Goal: Task Accomplishment & Management: Manage account settings

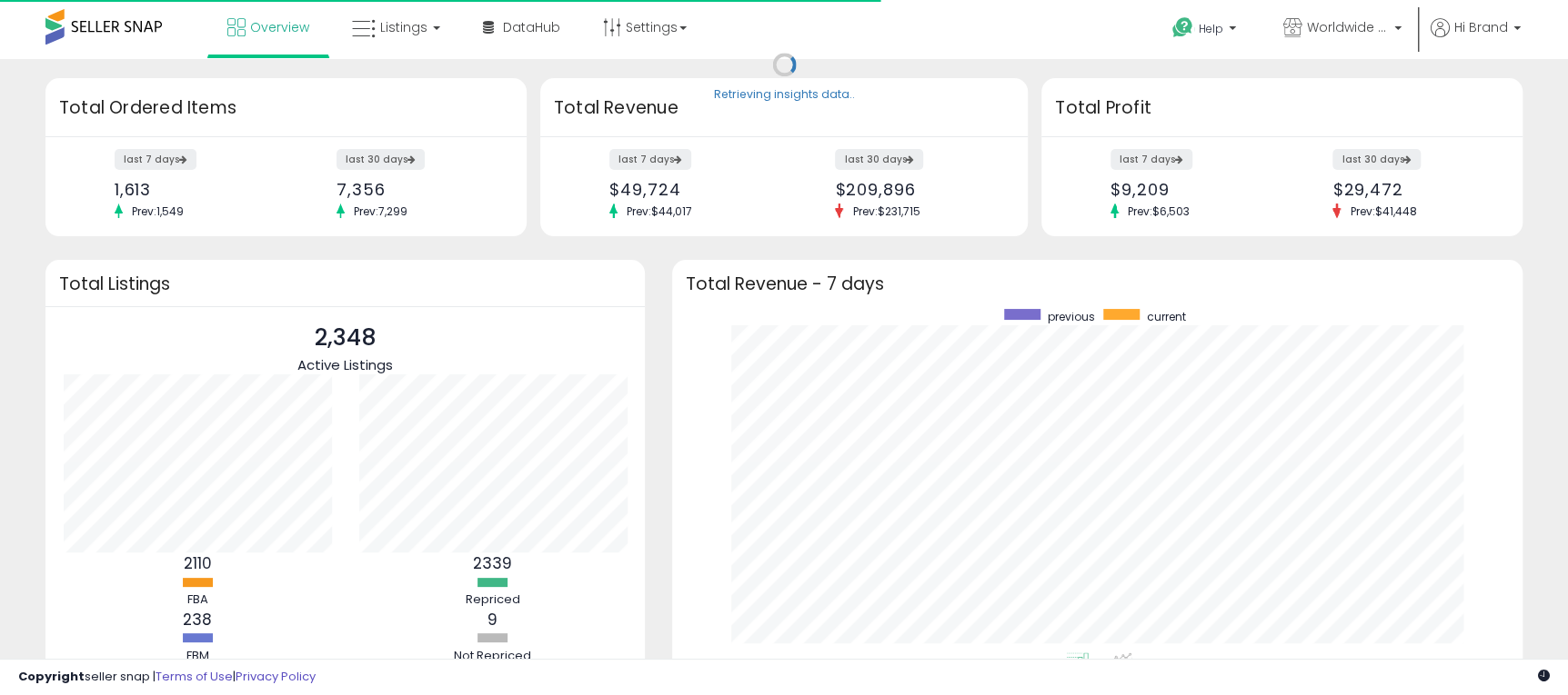
scroll to position [343, 813]
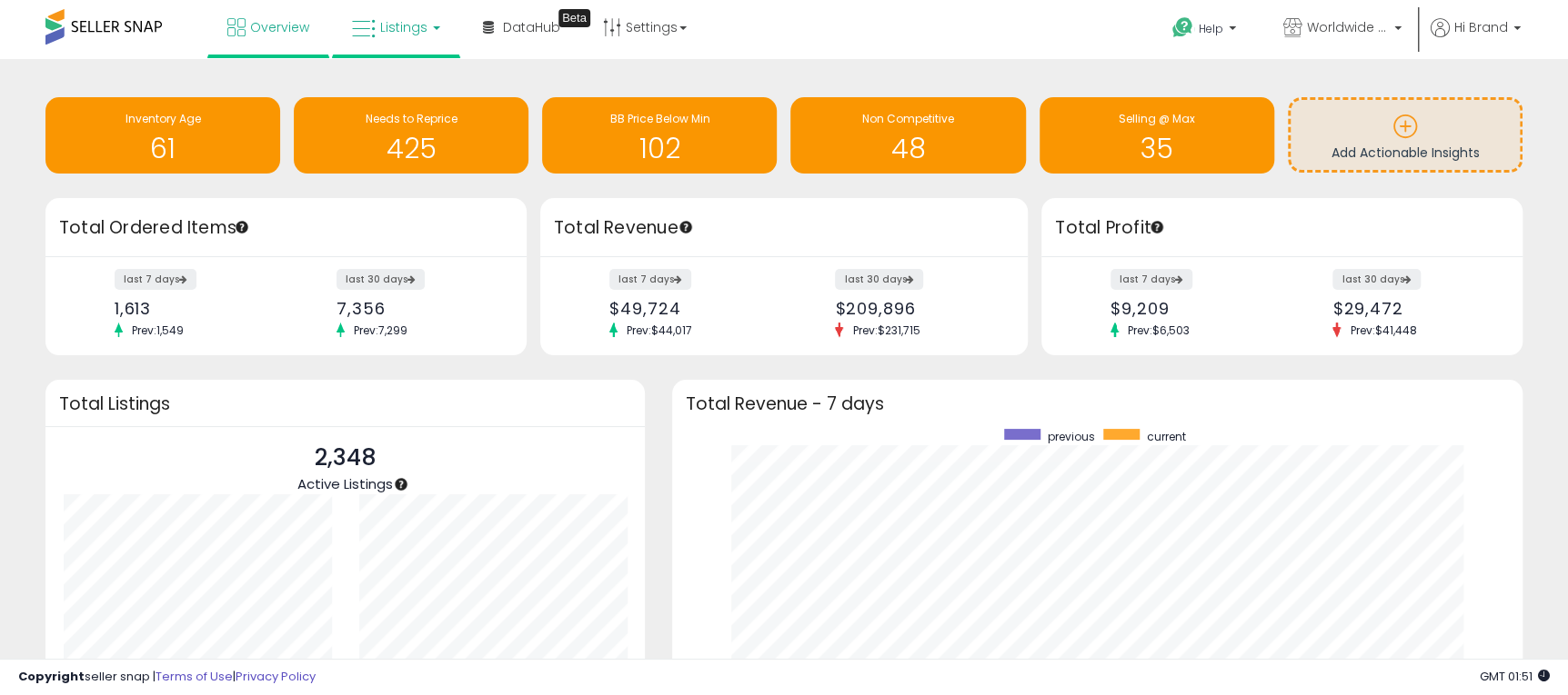
click at [372, 20] on icon at bounding box center [363, 29] width 23 height 23
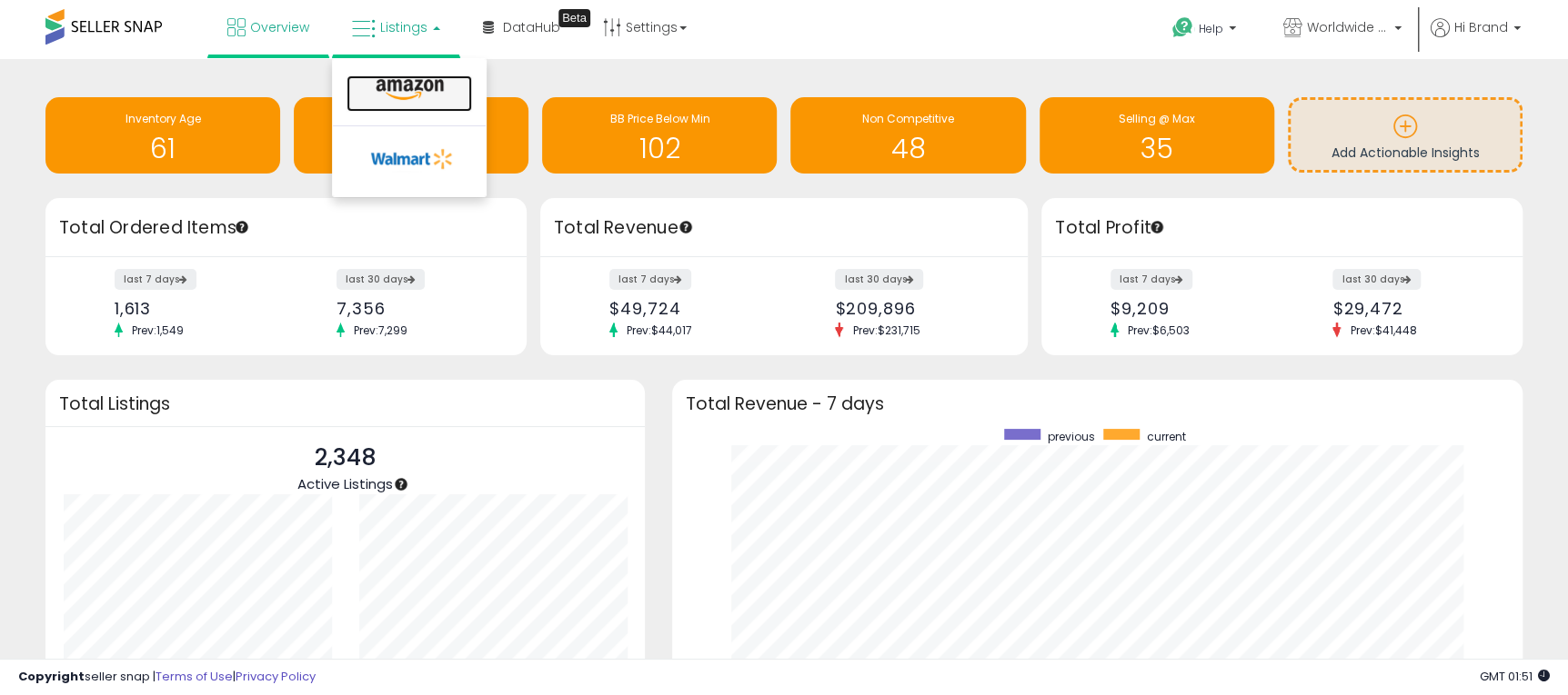
click at [423, 107] on link at bounding box center [409, 93] width 125 height 36
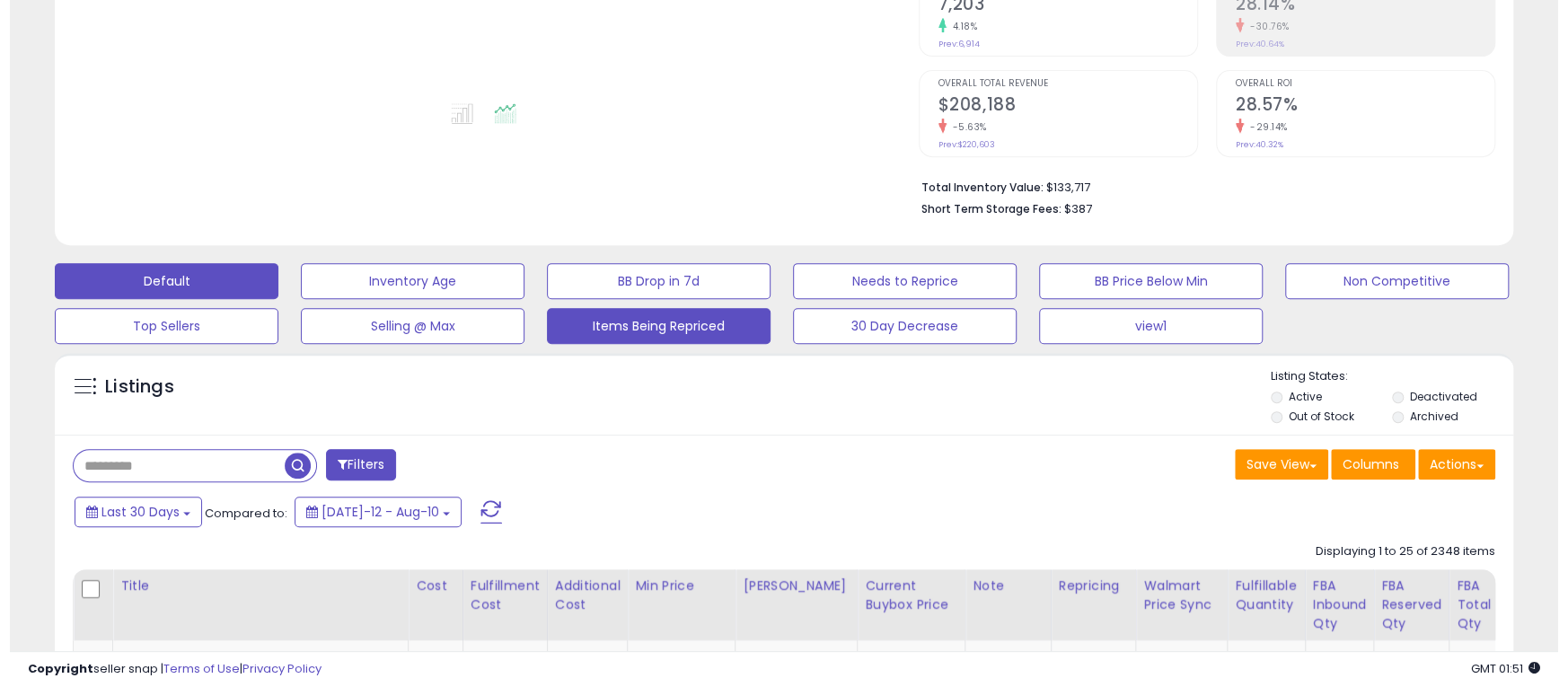
scroll to position [404, 0]
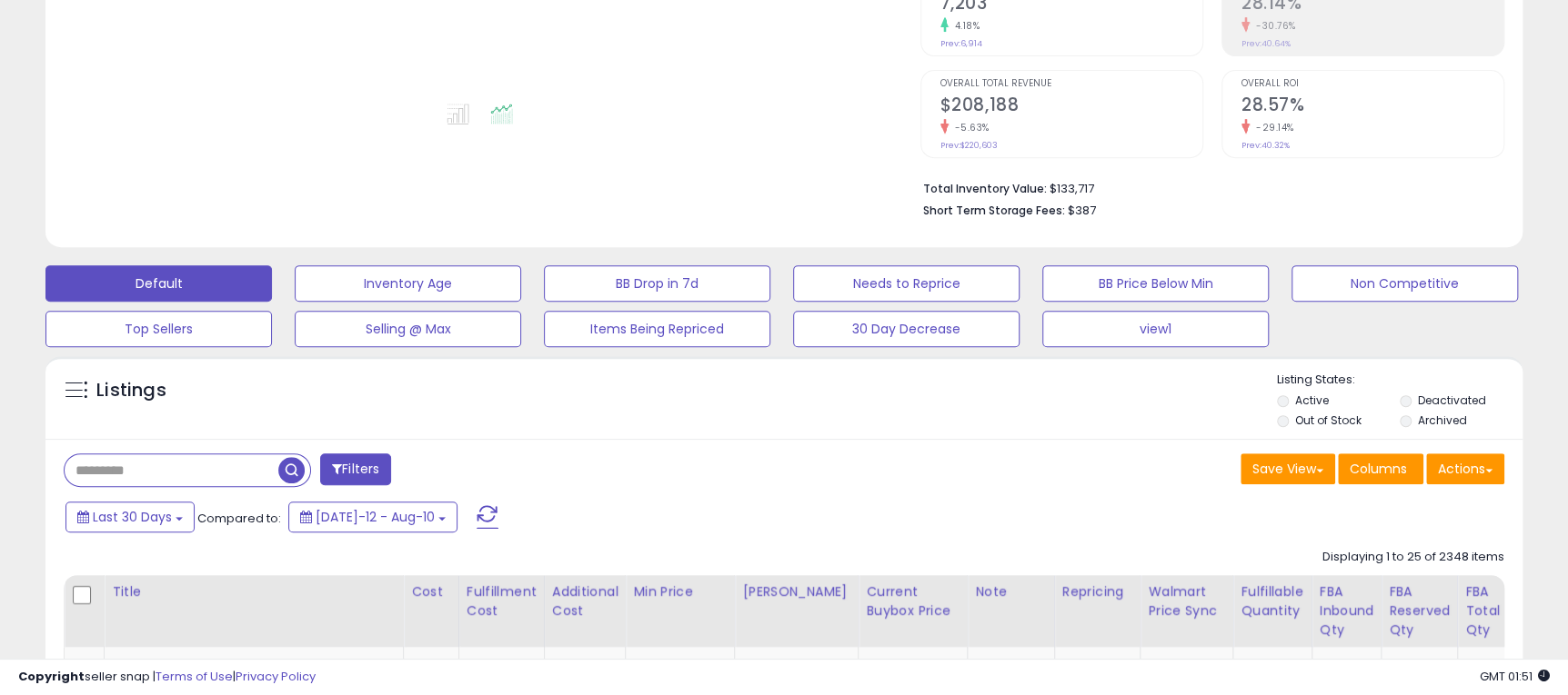
click at [381, 471] on button "Filters" at bounding box center [356, 469] width 71 height 32
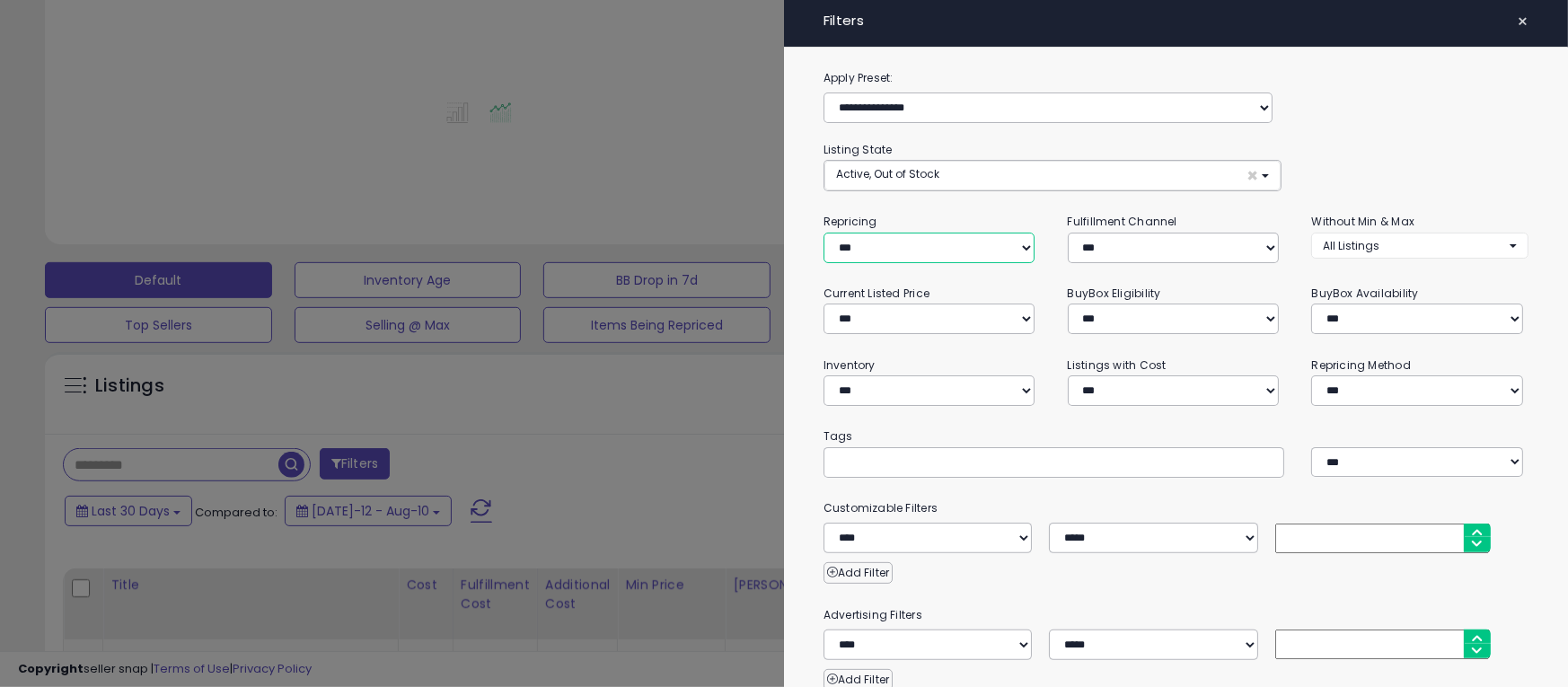
click at [938, 243] on select "**********" at bounding box center [928, 247] width 211 height 30
select select "***"
click at [823, 232] on select "**********" at bounding box center [928, 247] width 211 height 30
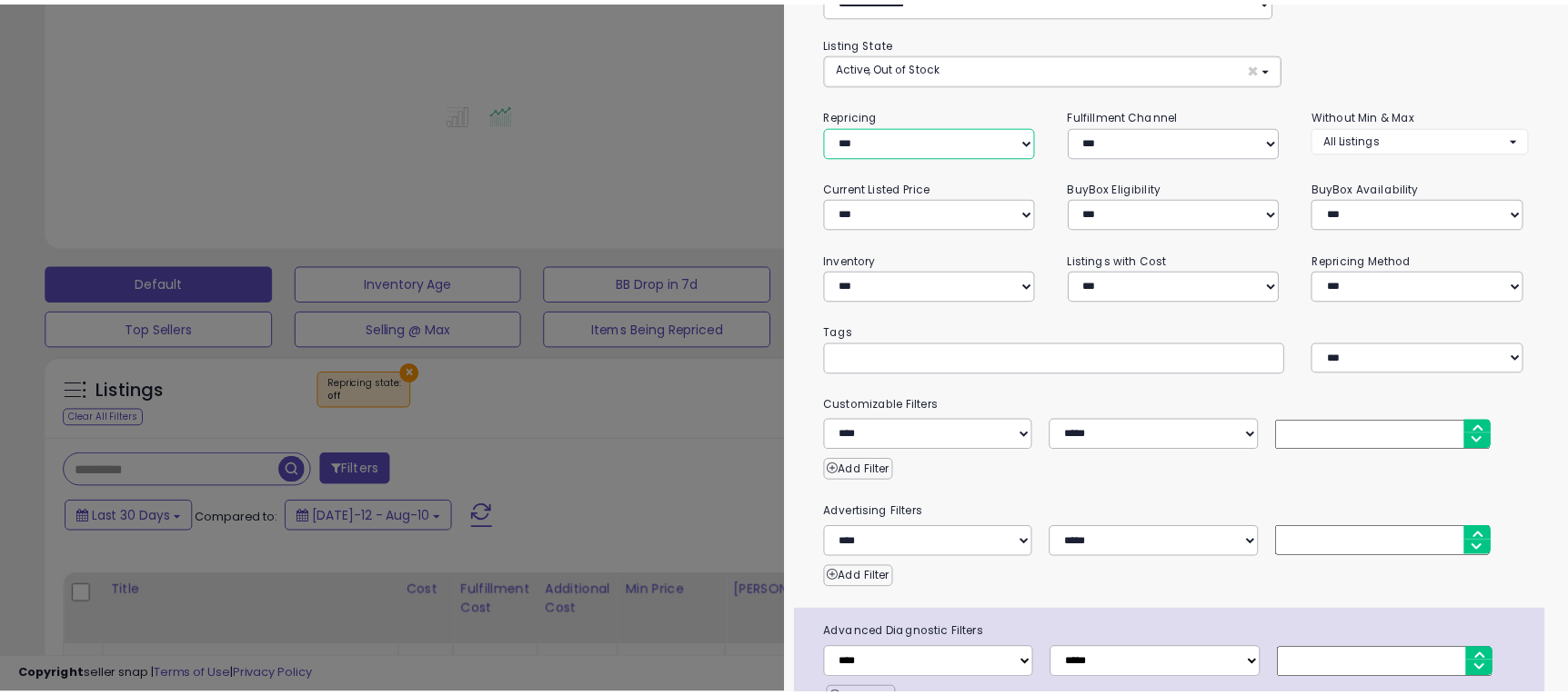
scroll to position [206, 0]
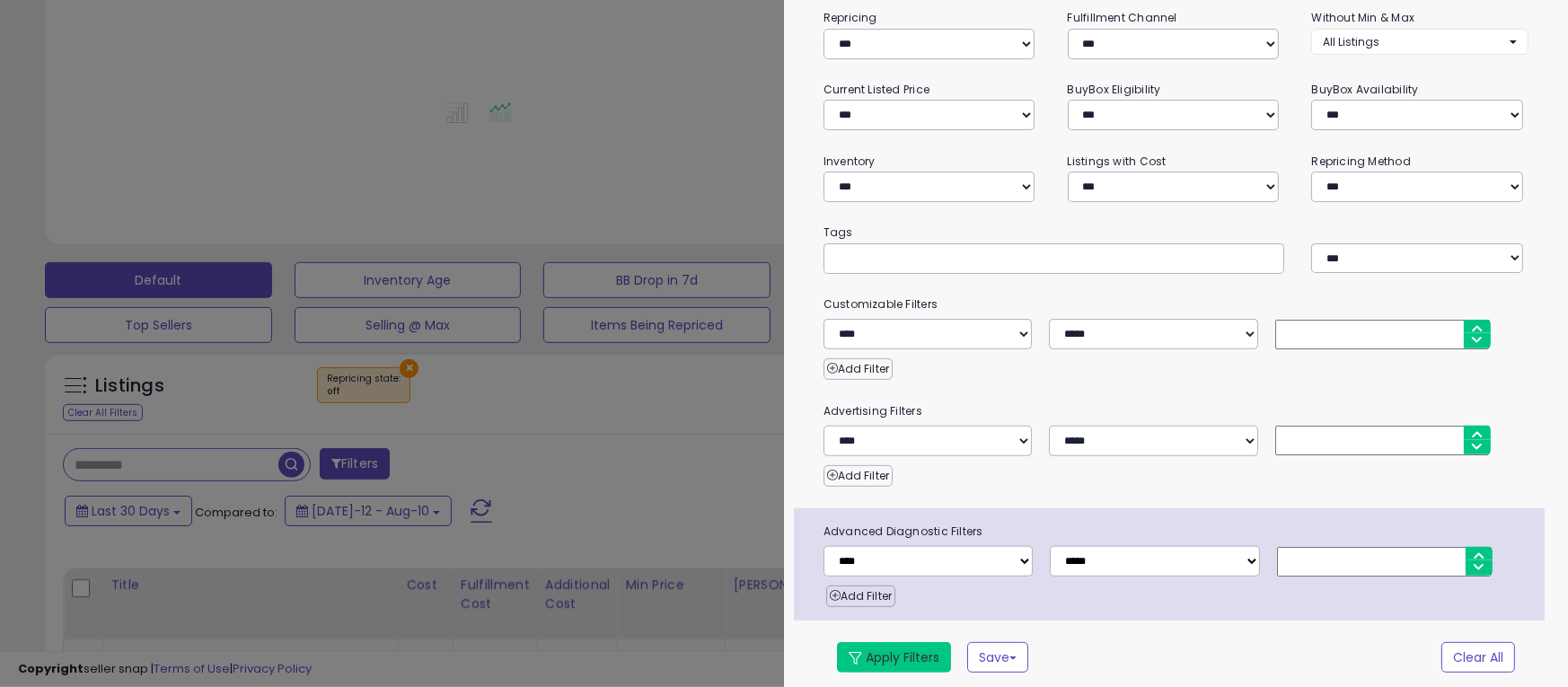
click at [871, 654] on button "Apply Filters" at bounding box center [894, 657] width 114 height 30
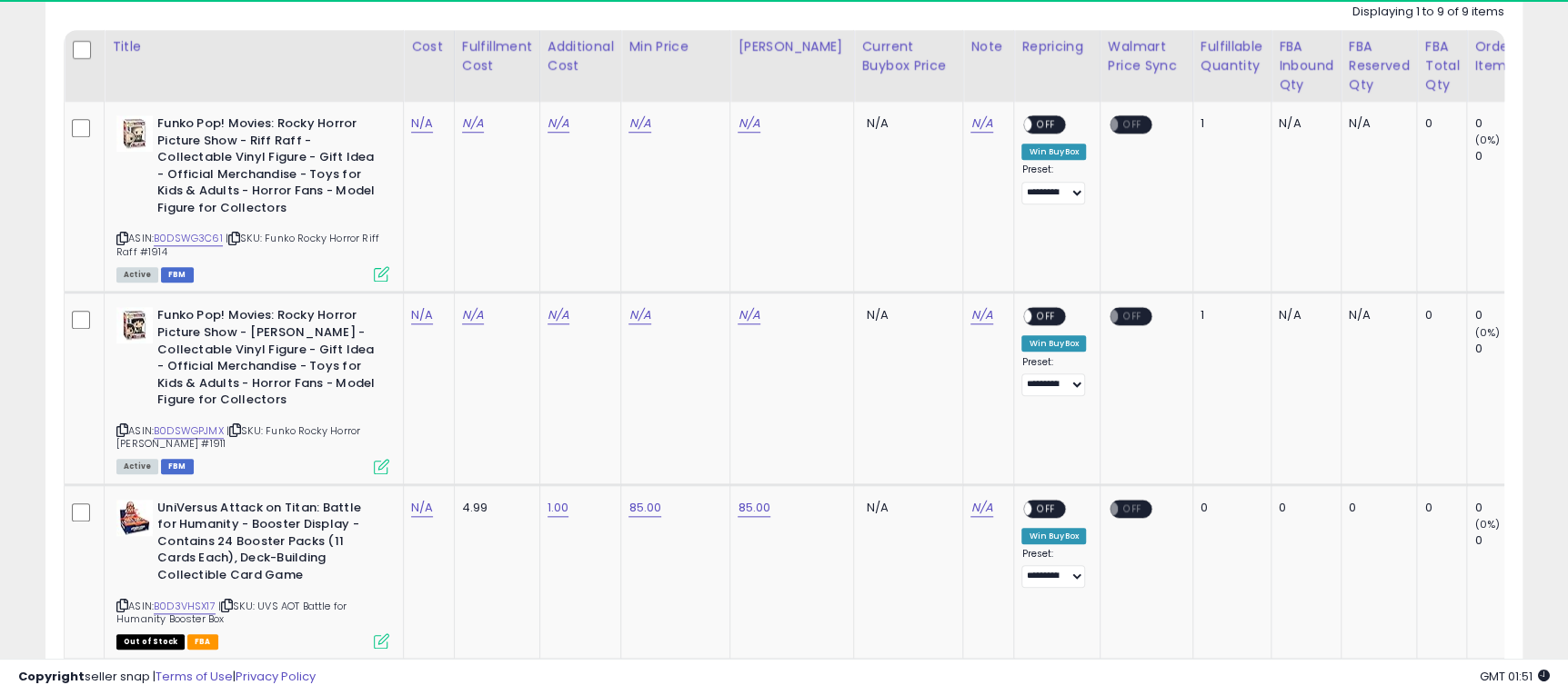
scroll to position [372, 856]
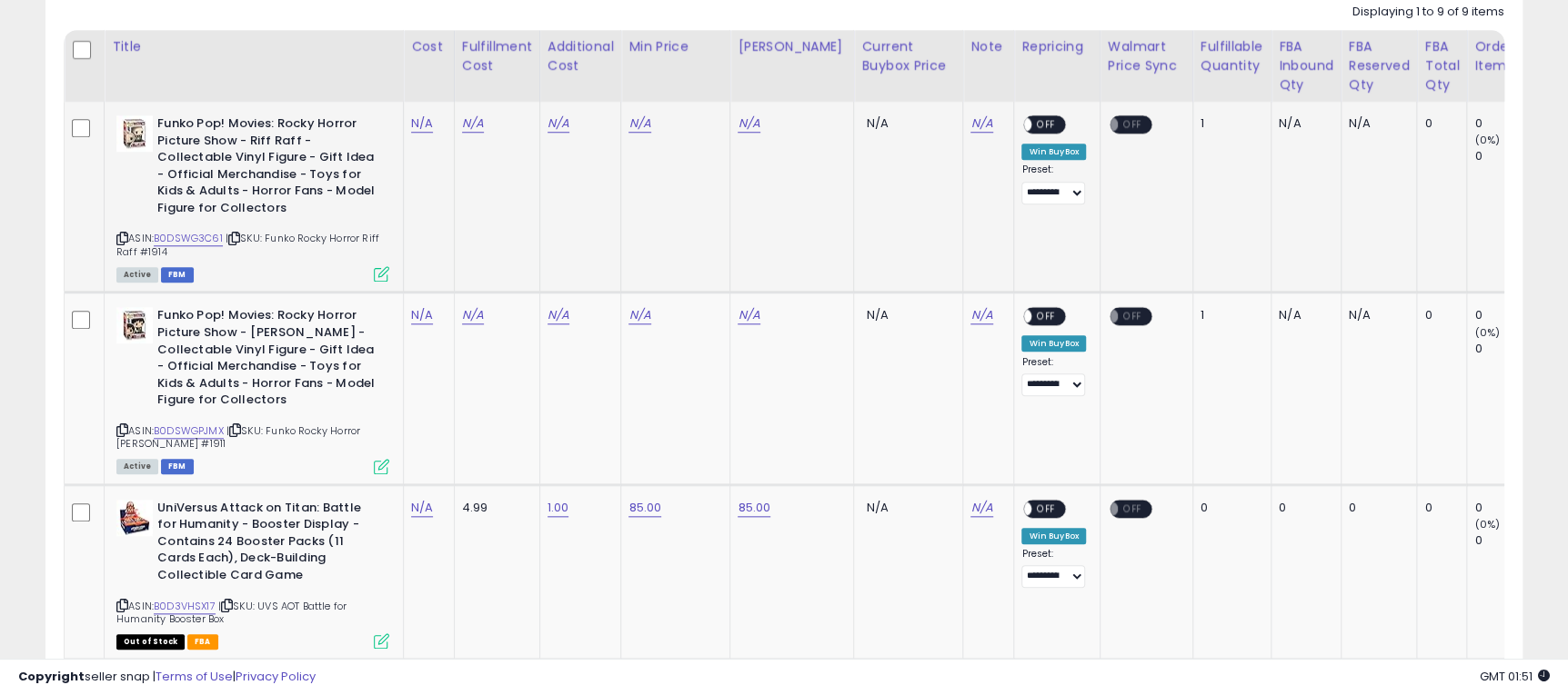
drag, startPoint x: 273, startPoint y: 238, endPoint x: 316, endPoint y: 268, distance: 52.4
click at [395, 249] on td "Funko Pop! Movies: Rocky Horror Picture Show - Riff Raff - Collectable Vinyl Fi…" at bounding box center [254, 197] width 300 height 191
copy span "Funko Rocky Horror Riff Raff #1914"
click at [415, 126] on link "N/A" at bounding box center [421, 123] width 21 height 18
type input "*"
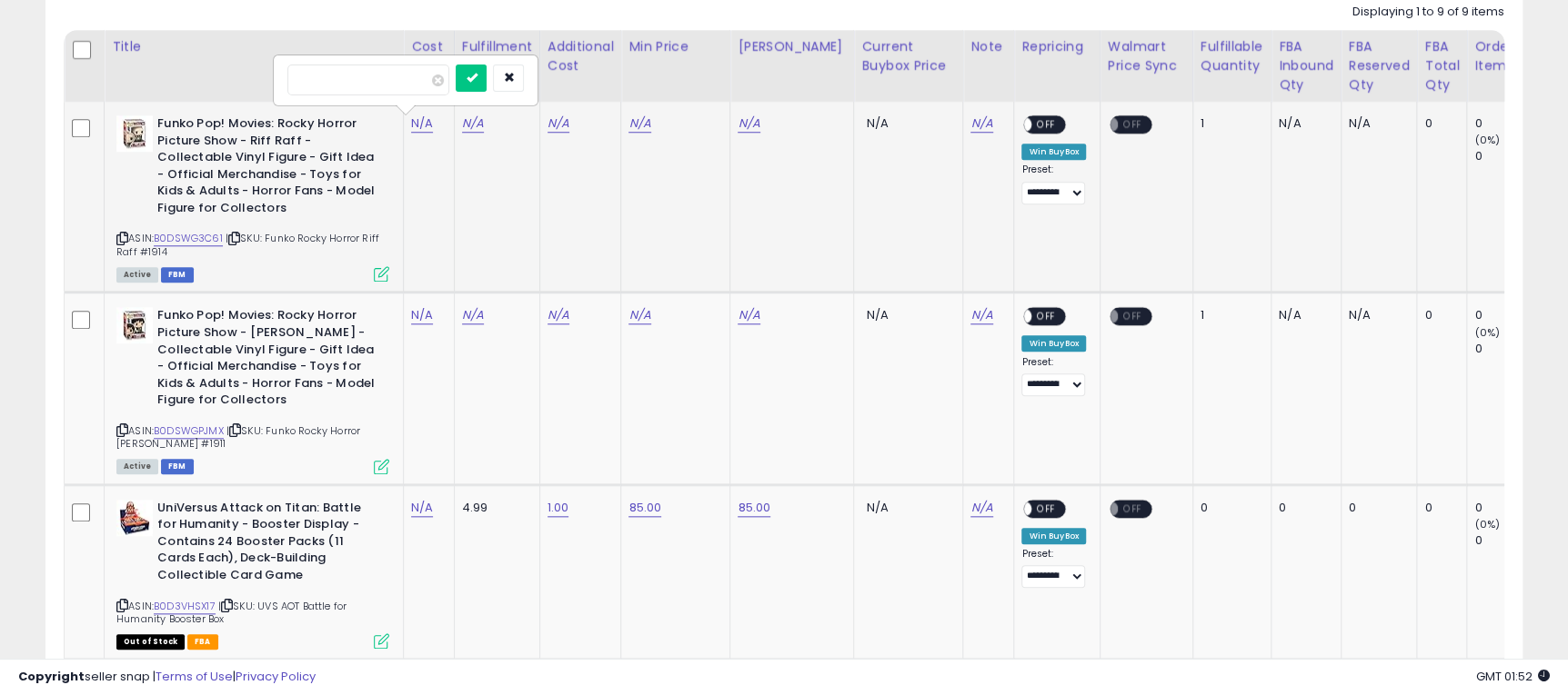
click button "submit" at bounding box center [470, 77] width 31 height 27
click at [462, 124] on link "N/A" at bounding box center [472, 123] width 21 height 18
type input "*"
click button "submit" at bounding box center [521, 77] width 31 height 27
drag, startPoint x: 564, startPoint y: 120, endPoint x: 569, endPoint y: 129, distance: 10.3
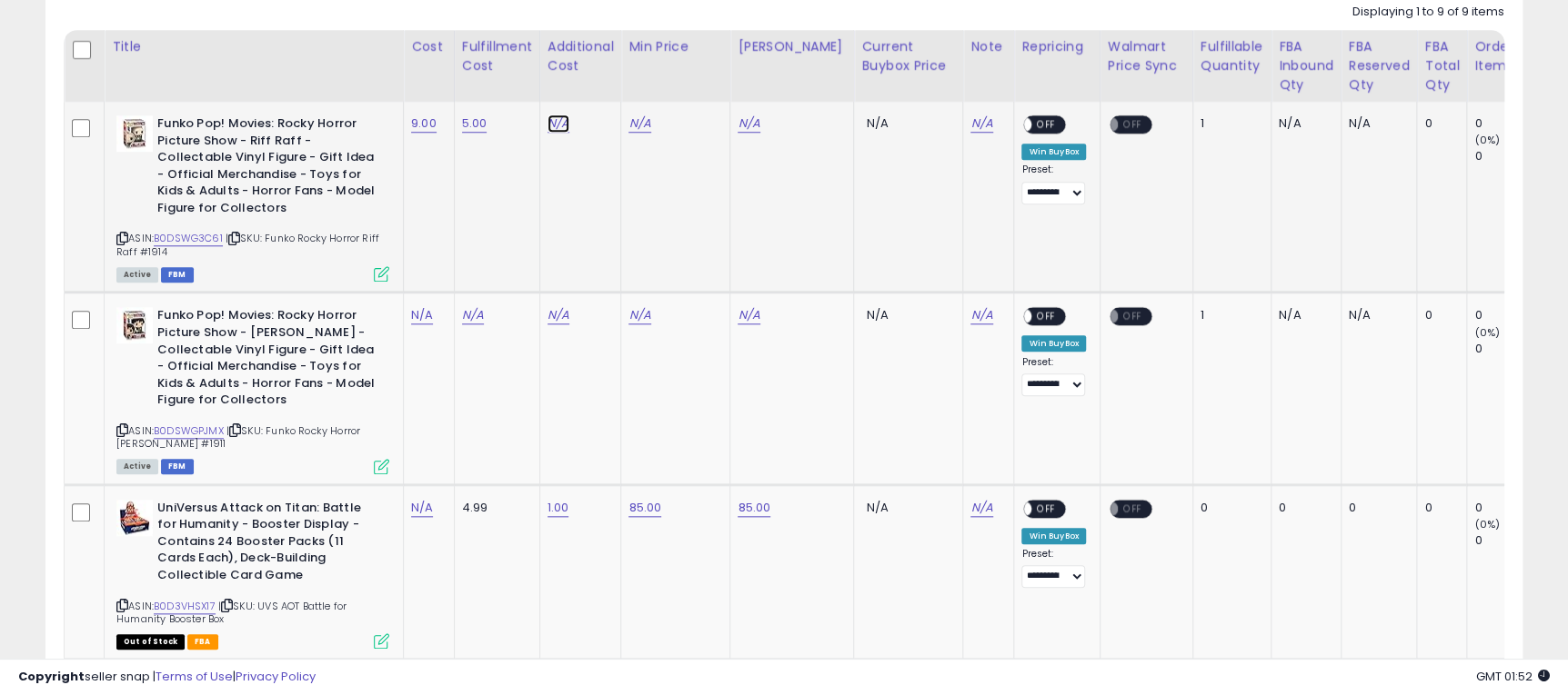
click at [564, 121] on link "N/A" at bounding box center [558, 123] width 21 height 18
type input "*"
click button "submit" at bounding box center [605, 77] width 31 height 27
click at [640, 129] on link "N/A" at bounding box center [638, 123] width 21 height 18
type input "*****"
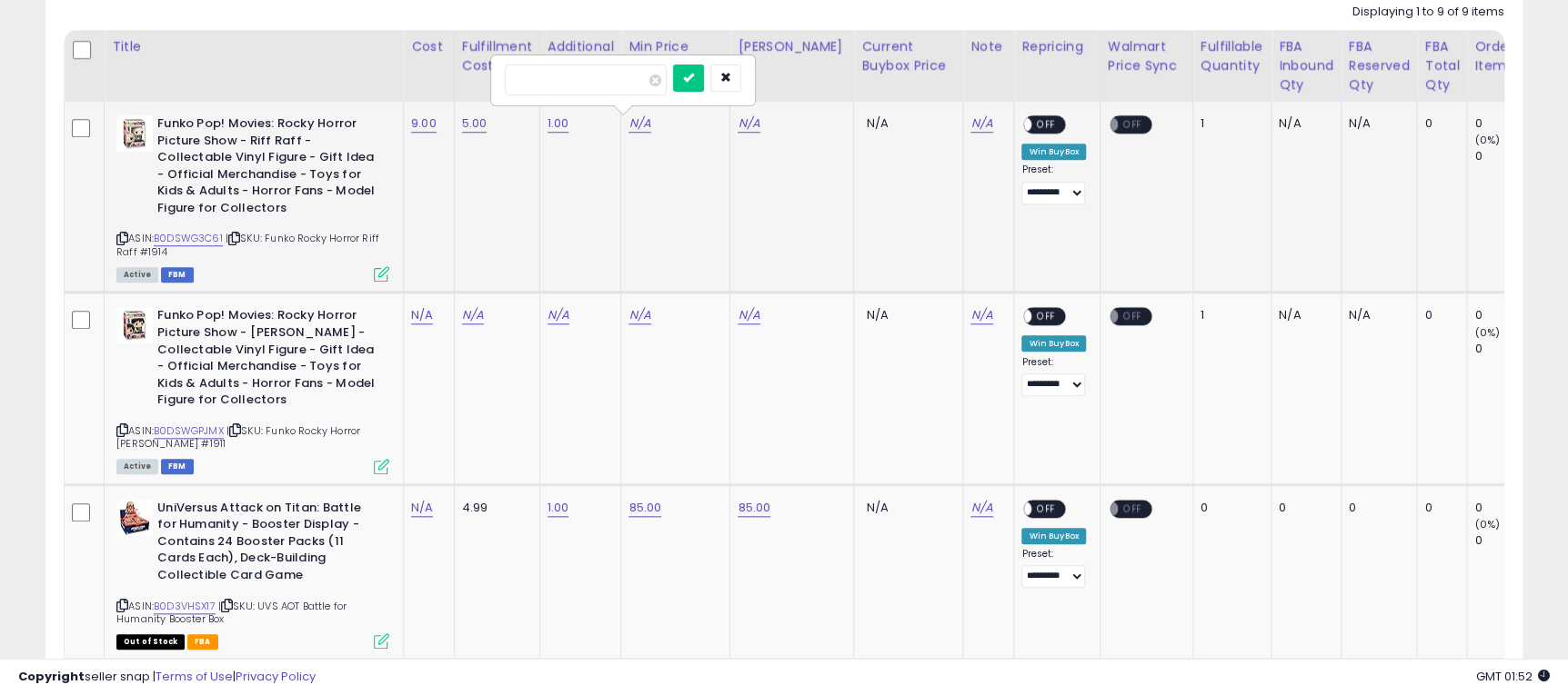
click button "submit" at bounding box center [688, 77] width 31 height 27
click at [743, 129] on link "N/A" at bounding box center [748, 123] width 21 height 18
type input "*****"
click button "submit" at bounding box center [797, 77] width 31 height 27
click at [1034, 125] on span "OFF" at bounding box center [1046, 125] width 29 height 16
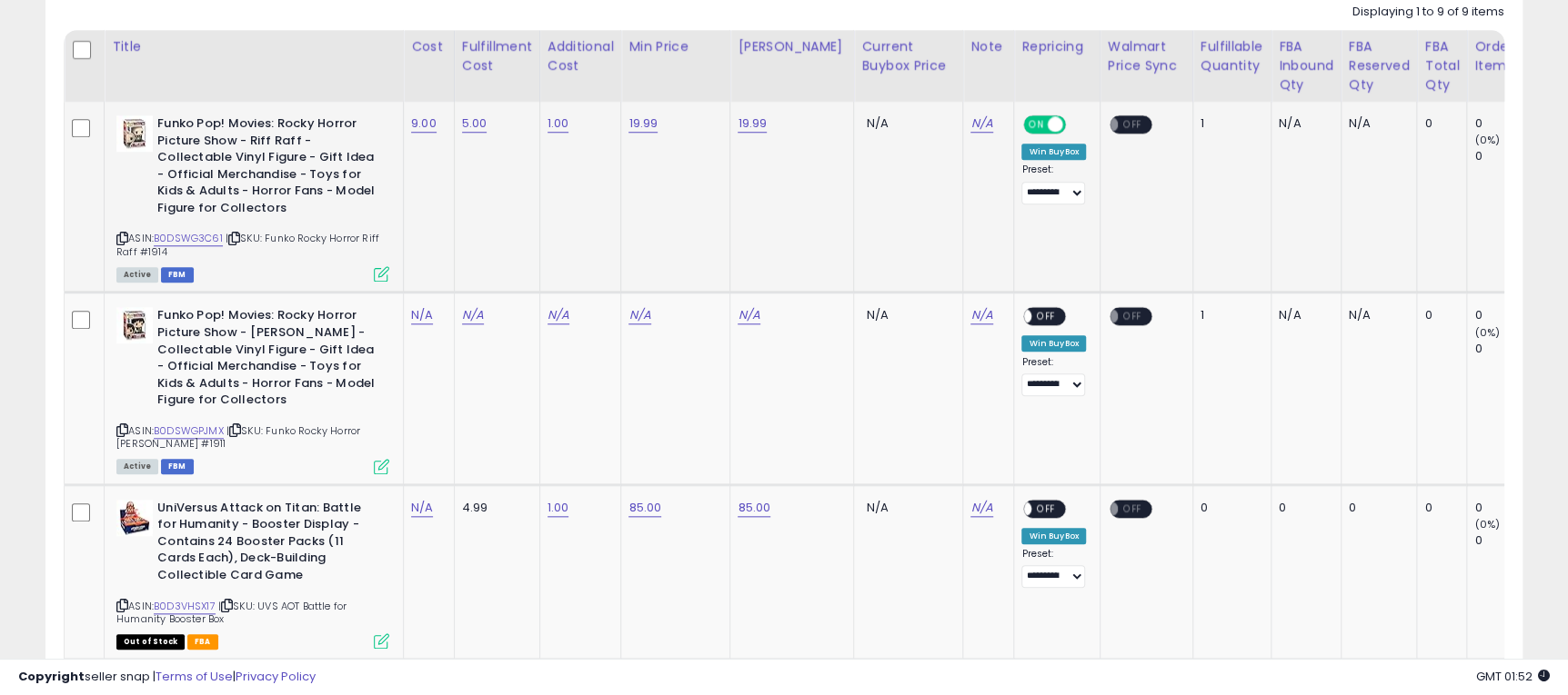
click at [389, 275] on td "Funko Pop! Movies: Rocky Horror Picture Show - Riff Raff - Collectable Vinyl Fi…" at bounding box center [254, 197] width 300 height 191
click at [380, 274] on icon at bounding box center [381, 273] width 16 height 16
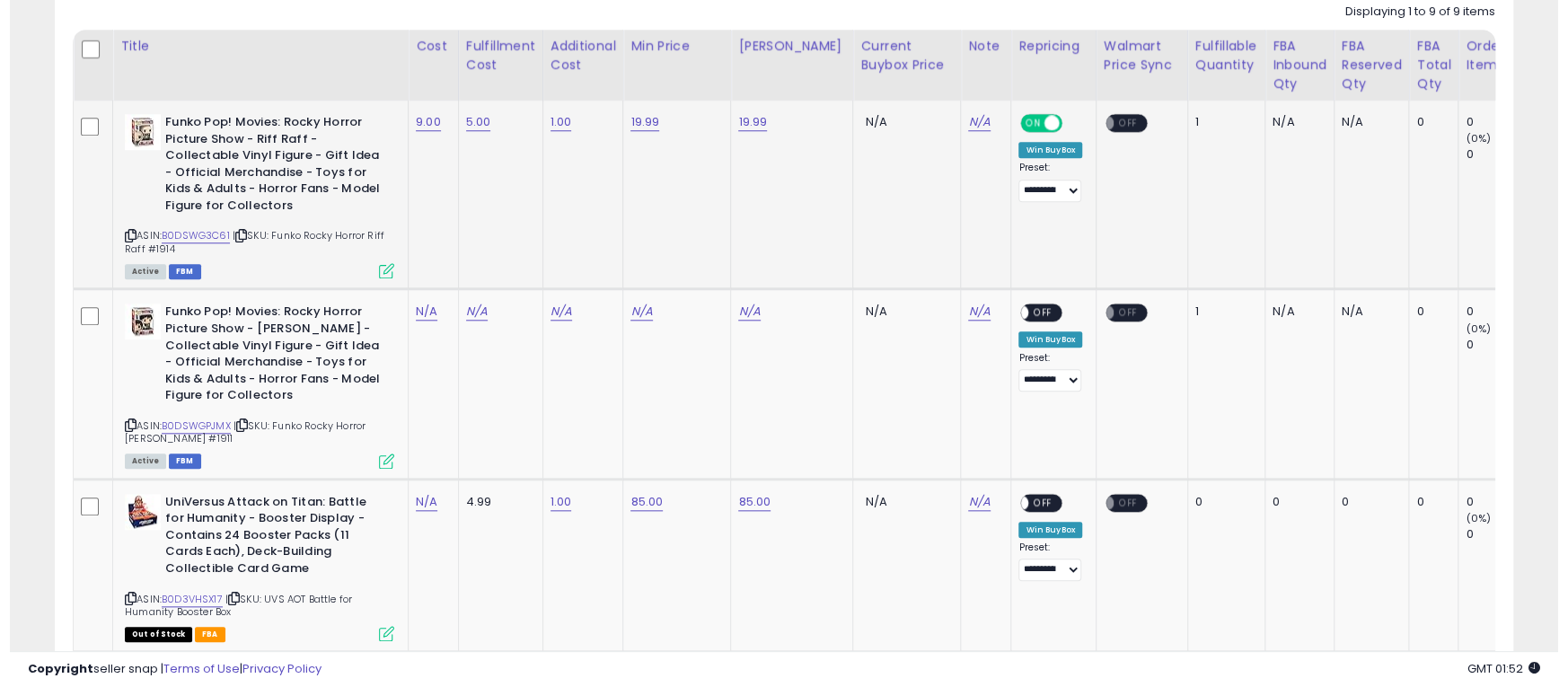
scroll to position [368, 856]
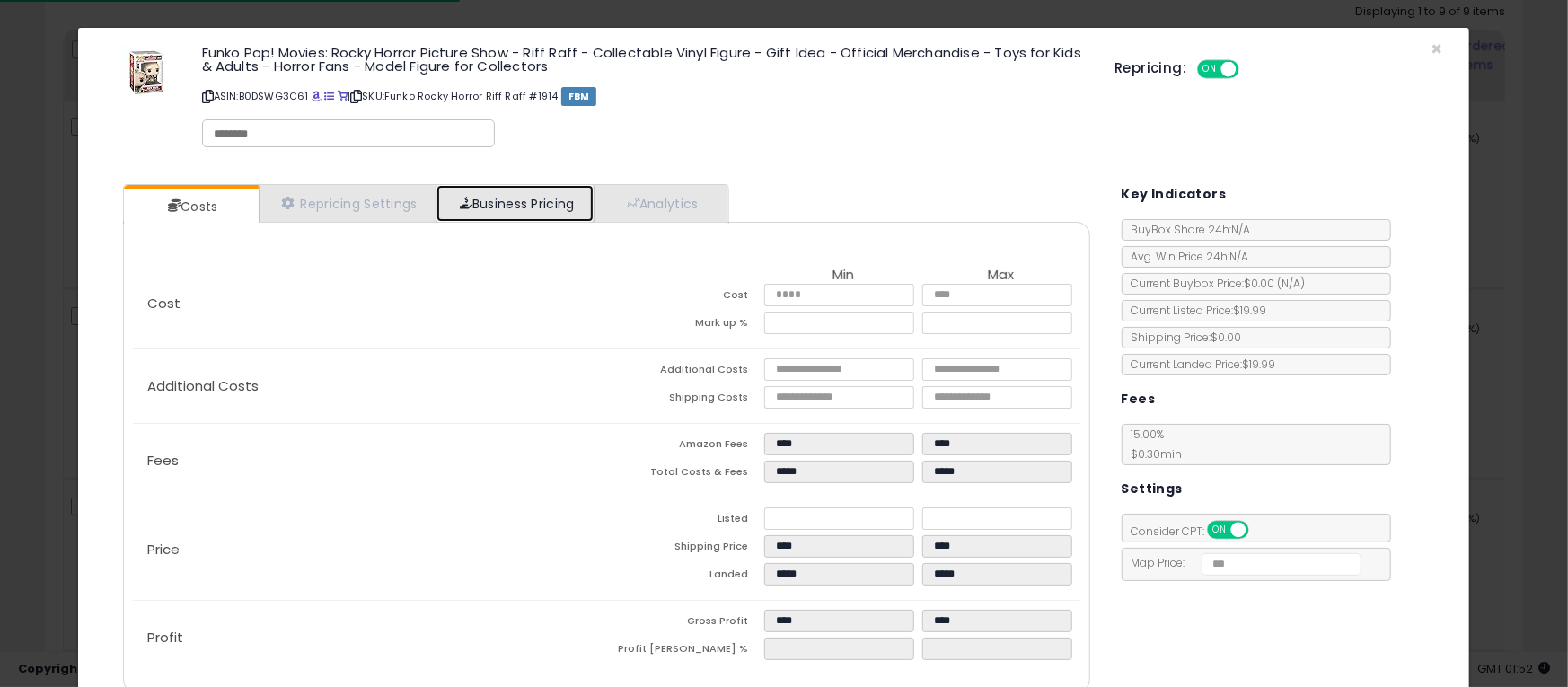
click at [498, 201] on link "Business Pricing" at bounding box center [515, 204] width 157 height 37
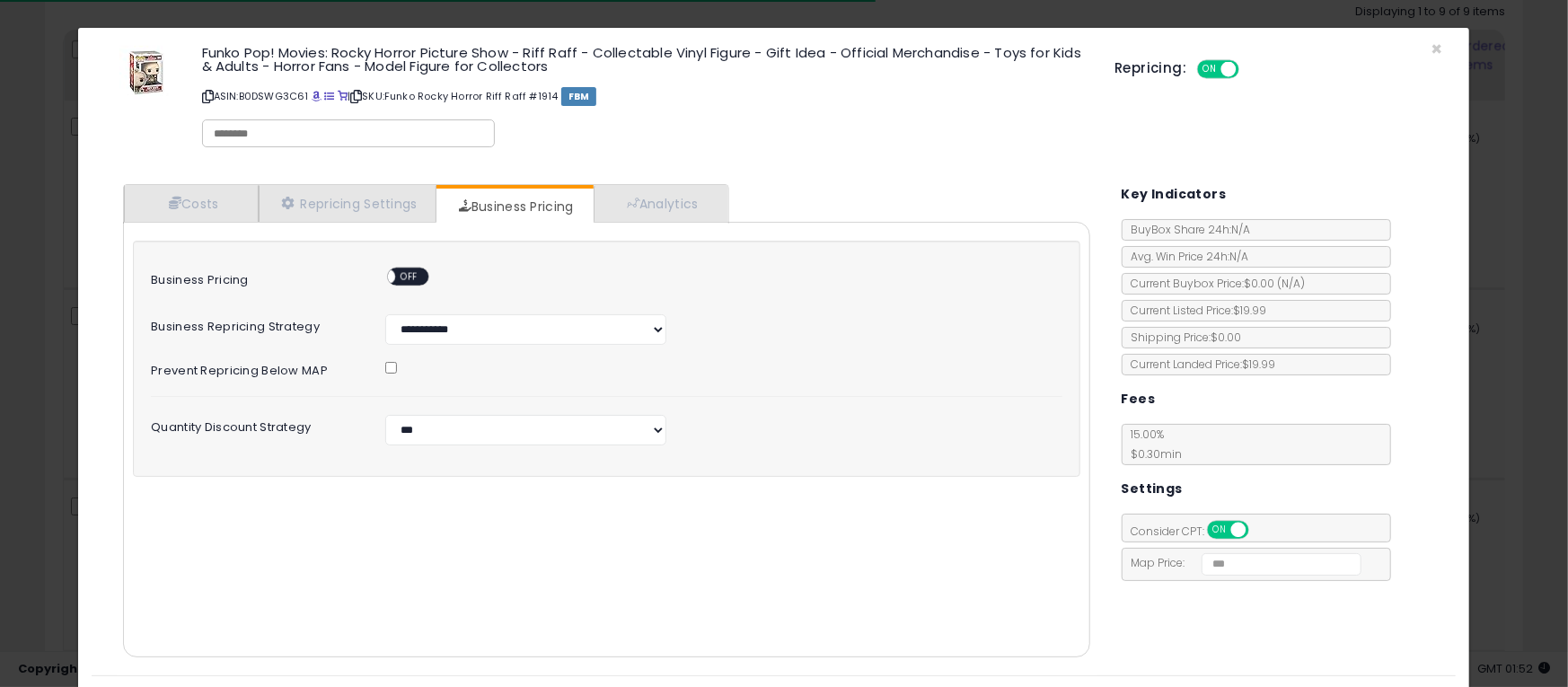
click at [413, 270] on span "OFF" at bounding box center [410, 277] width 29 height 16
click at [492, 416] on select "**********" at bounding box center [525, 430] width 281 height 30
select select "*******"
click at [385, 415] on select "**********" at bounding box center [525, 430] width 281 height 30
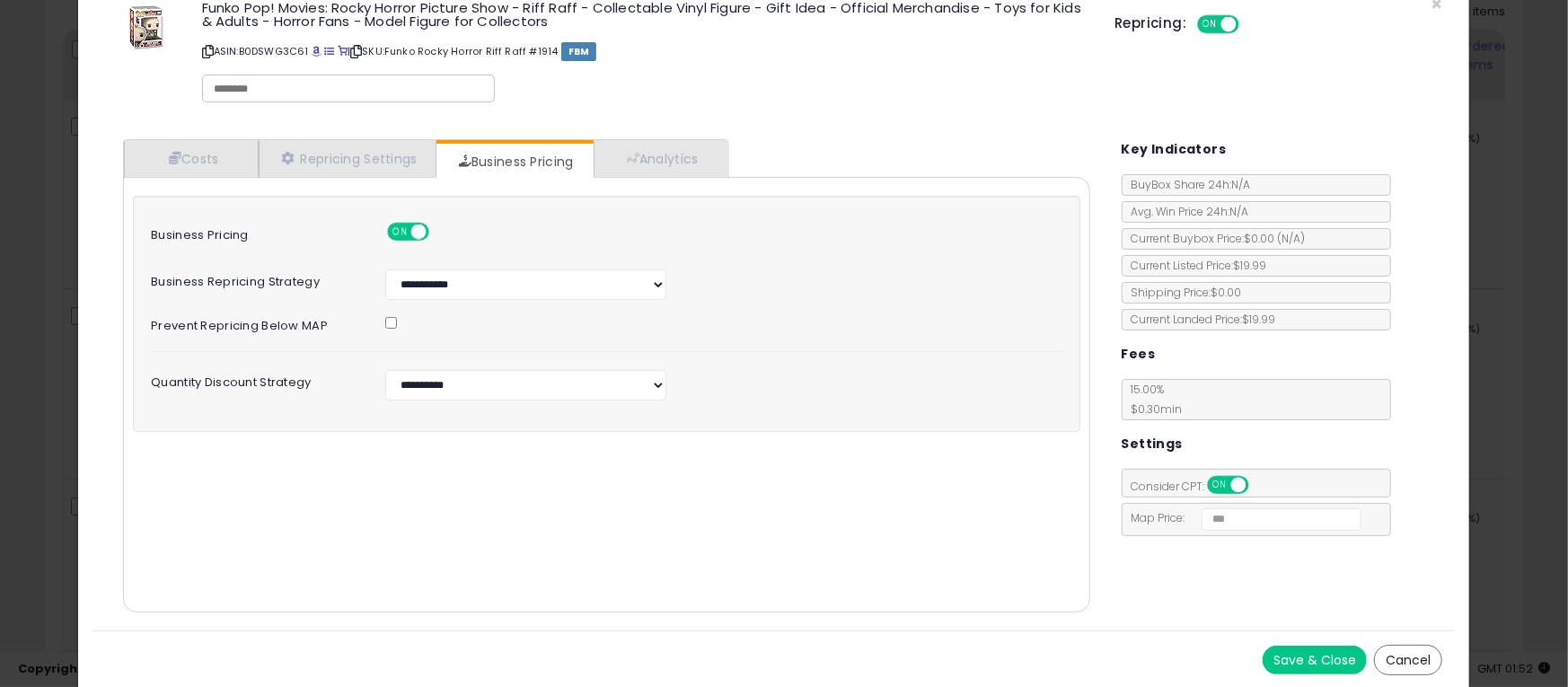
click at [1263, 649] on button "Save & Close" at bounding box center [1315, 660] width 104 height 29
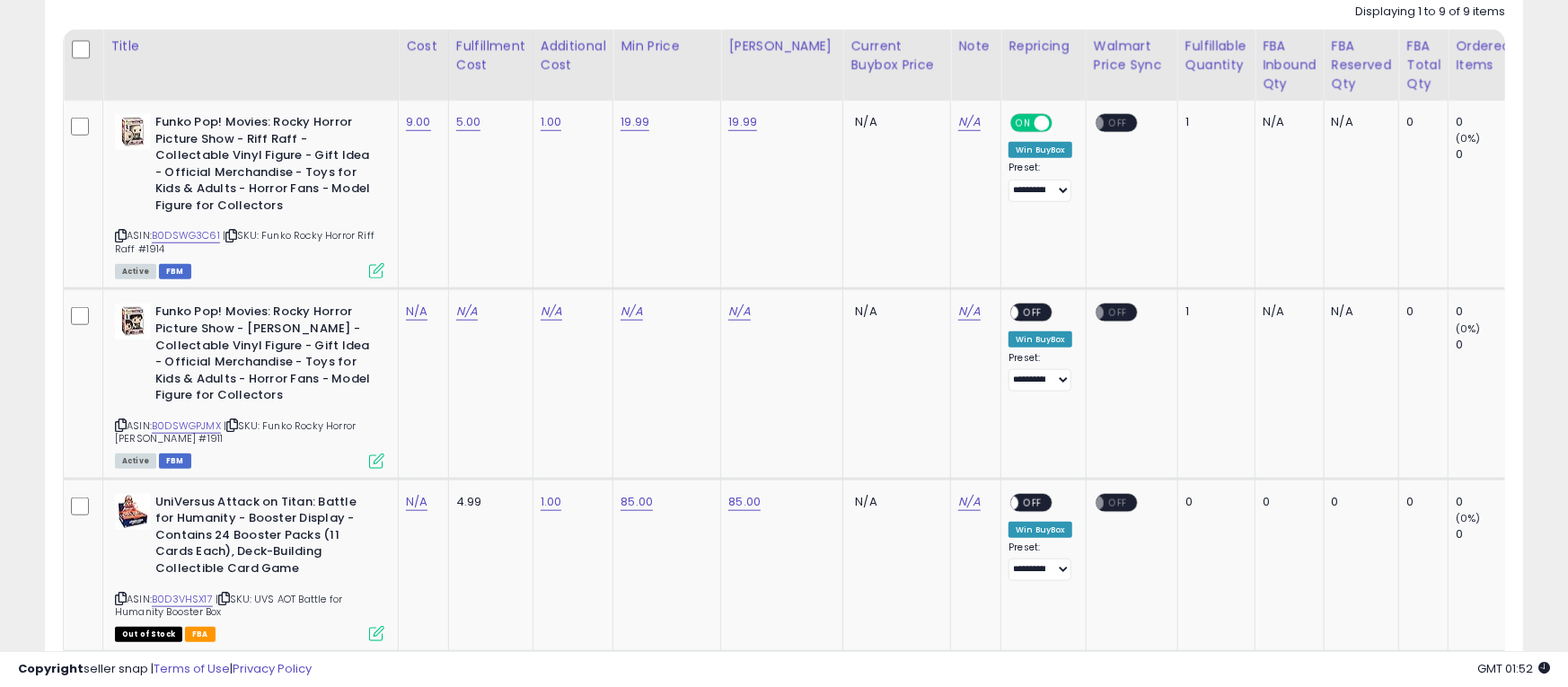
scroll to position [898067, 897262]
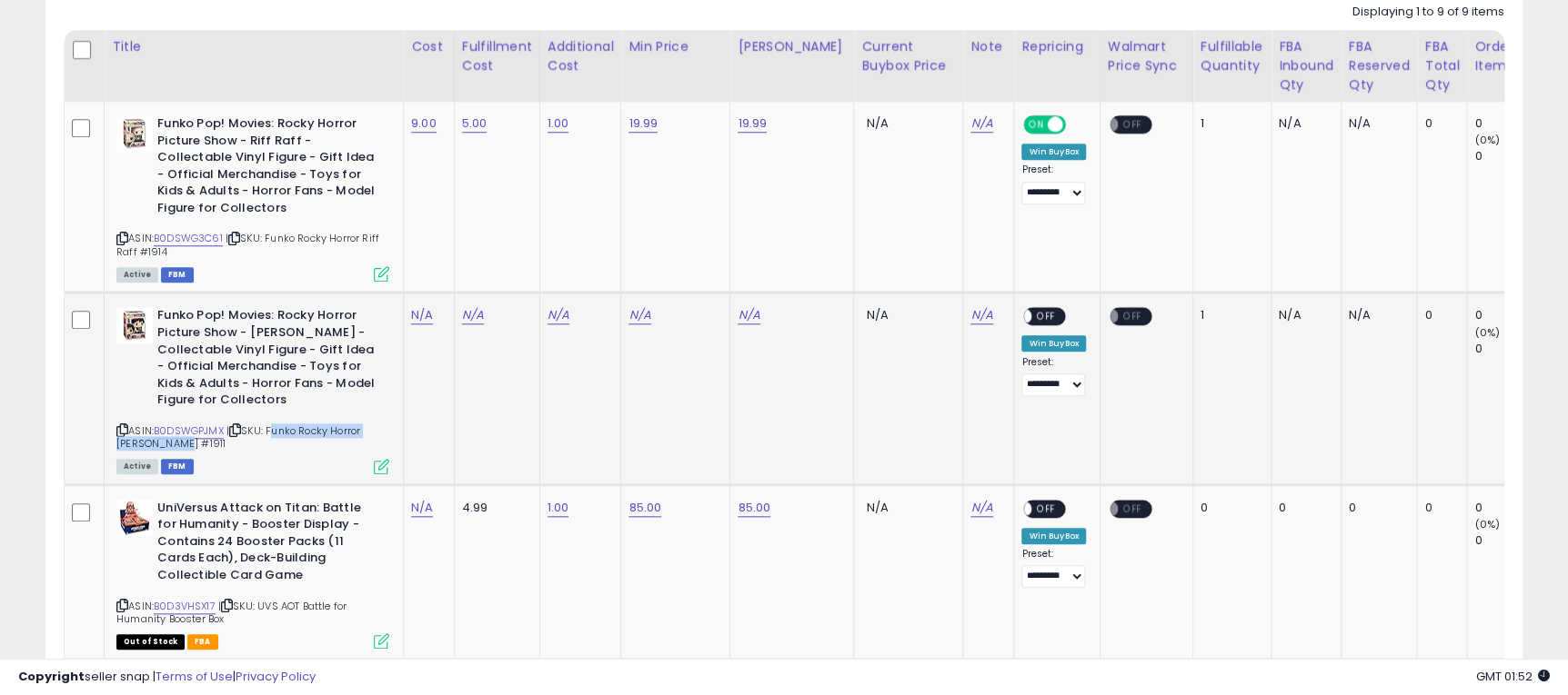
drag, startPoint x: 273, startPoint y: 435, endPoint x: 311, endPoint y: 442, distance: 38.6
click at [311, 442] on div "ASIN: B0DSWGPJMX | SKU: Funko Rocky Horror Eddie #1911 Active FBM" at bounding box center [253, 389] width 273 height 164
copy span "Funko Rocky Horror Eddie #1911"
click at [424, 324] on link "N/A" at bounding box center [421, 314] width 21 height 18
type input "*"
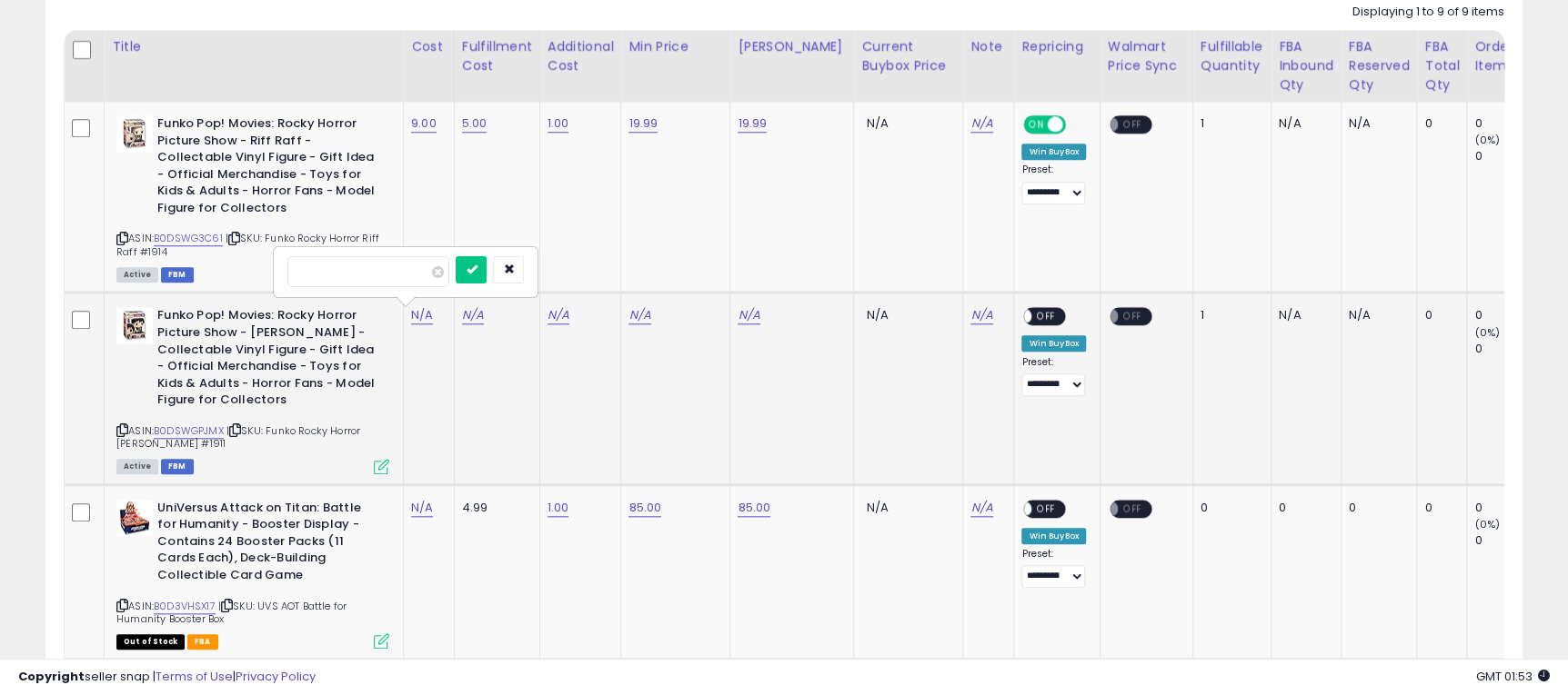
click button "submit" at bounding box center [470, 270] width 31 height 27
click at [469, 312] on link "N/A" at bounding box center [472, 314] width 21 height 18
type input "*"
click button "submit" at bounding box center [521, 270] width 31 height 27
click at [569, 312] on div "N/A" at bounding box center [578, 315] width 60 height 17
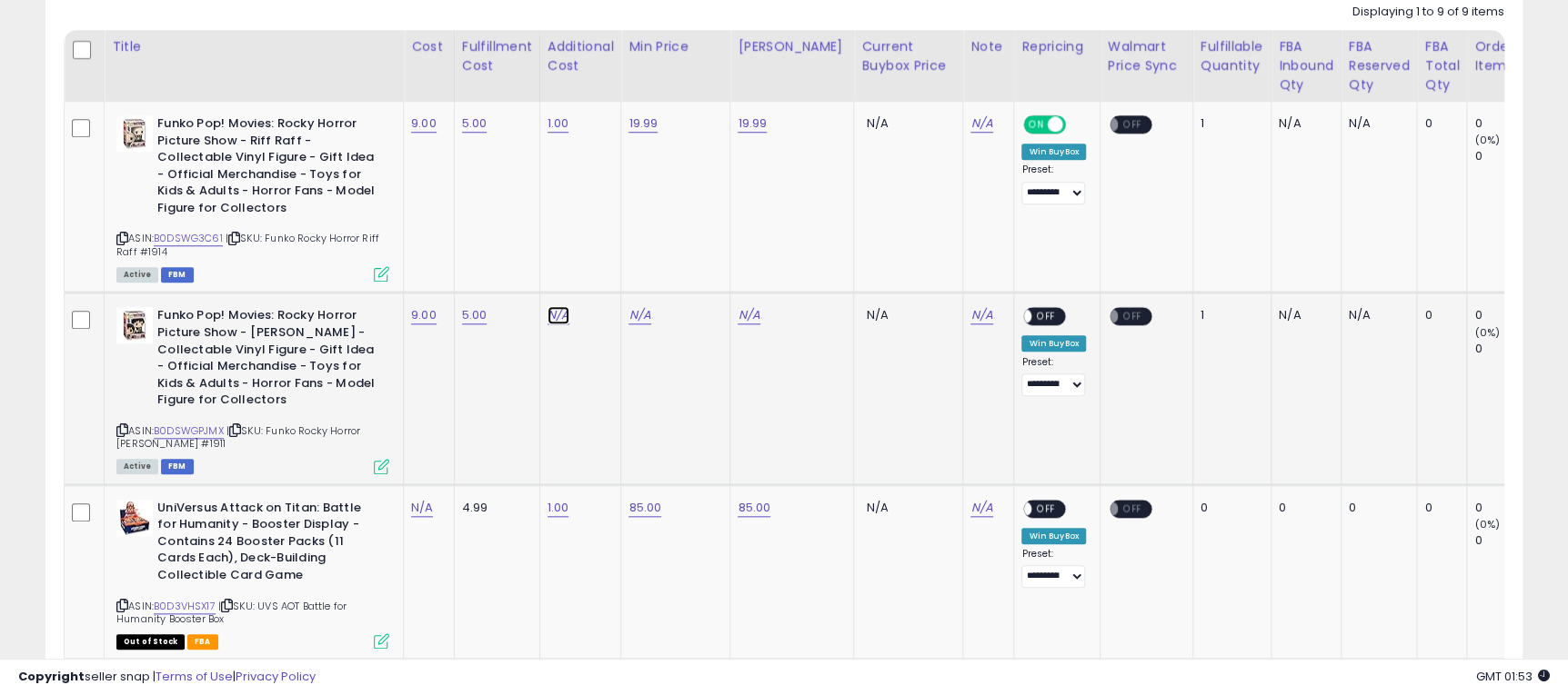
click at [563, 318] on link "N/A" at bounding box center [558, 314] width 21 height 18
type input "*"
click button "submit" at bounding box center [605, 270] width 31 height 27
click at [646, 322] on link "N/A" at bounding box center [638, 314] width 21 height 18
type input "*****"
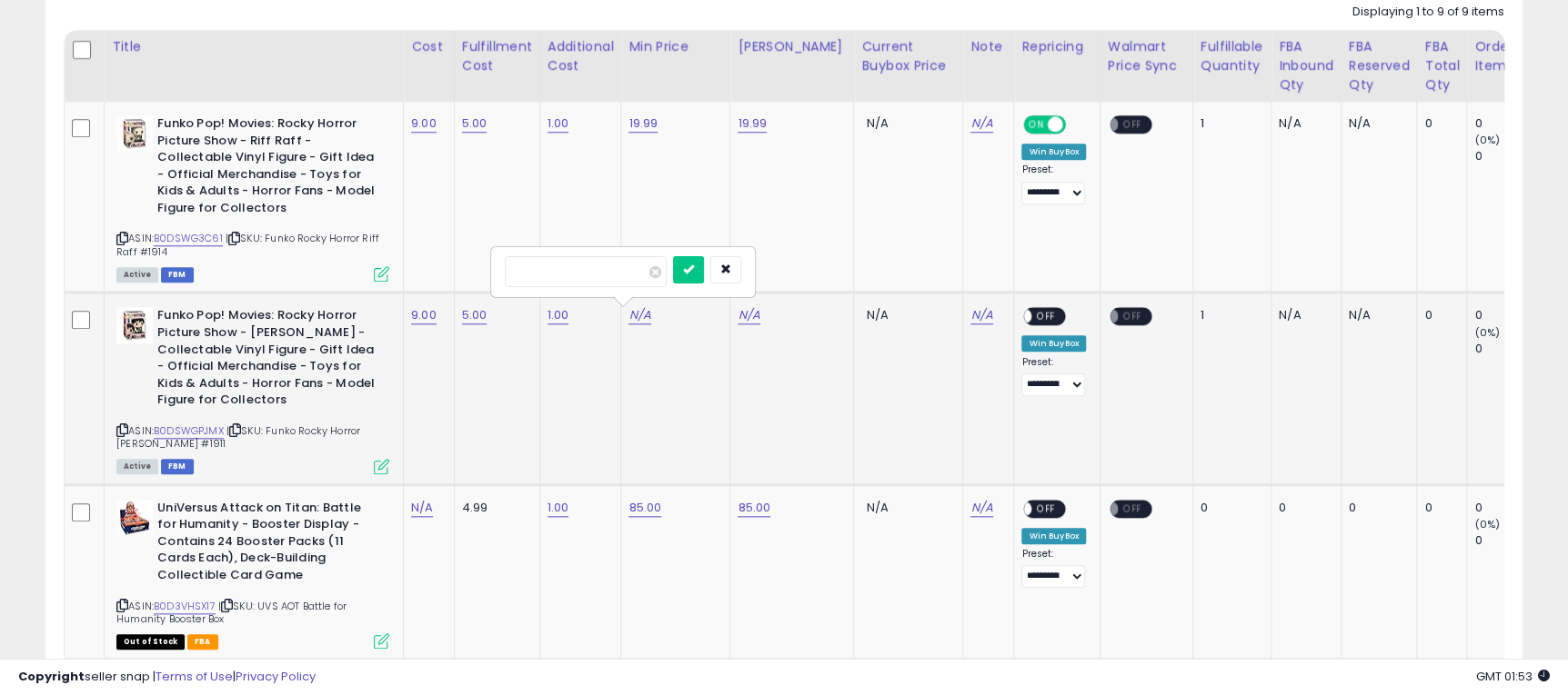
click button "submit" at bounding box center [688, 270] width 31 height 27
click at [744, 314] on link "N/A" at bounding box center [748, 314] width 21 height 18
type input "*****"
click button "submit" at bounding box center [797, 270] width 31 height 27
click at [1032, 320] on span "OFF" at bounding box center [1046, 316] width 29 height 16
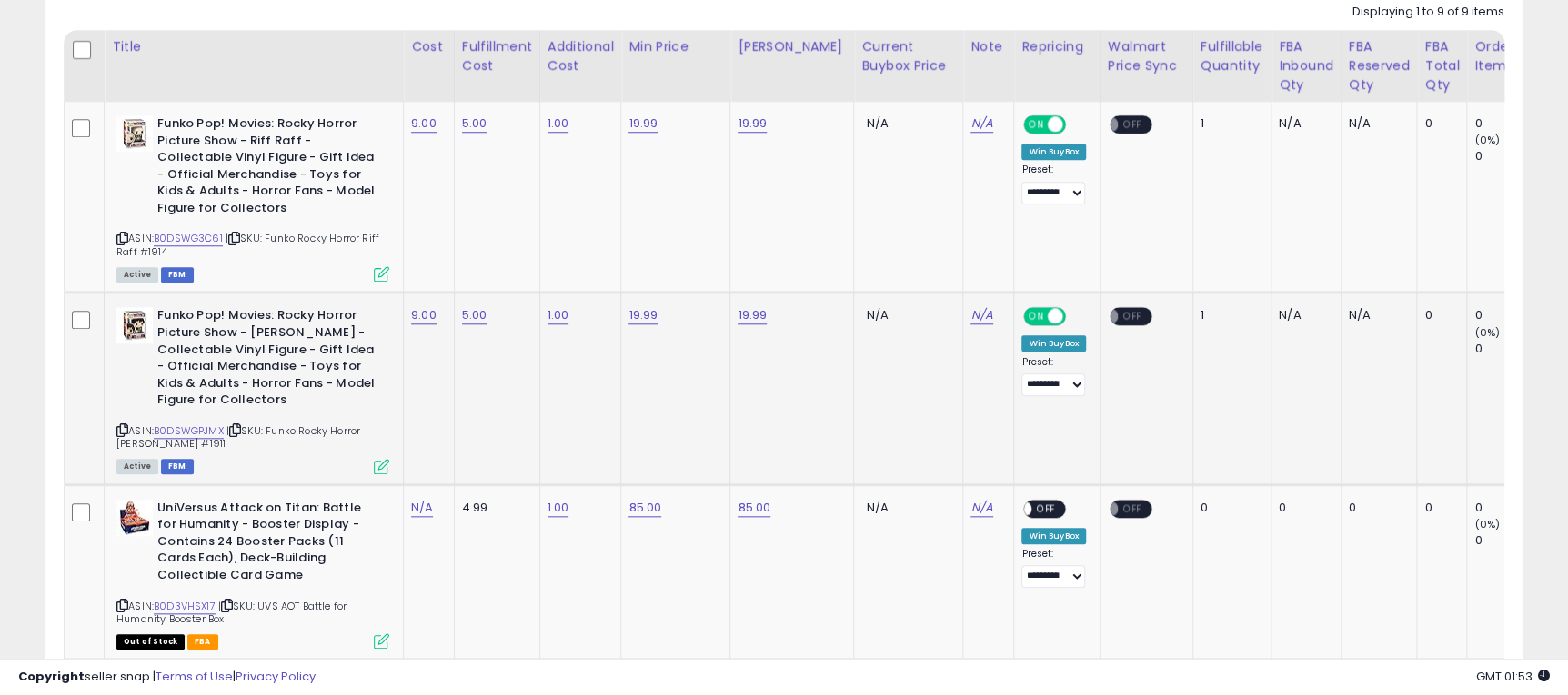
click at [380, 467] on icon at bounding box center [381, 466] width 16 height 16
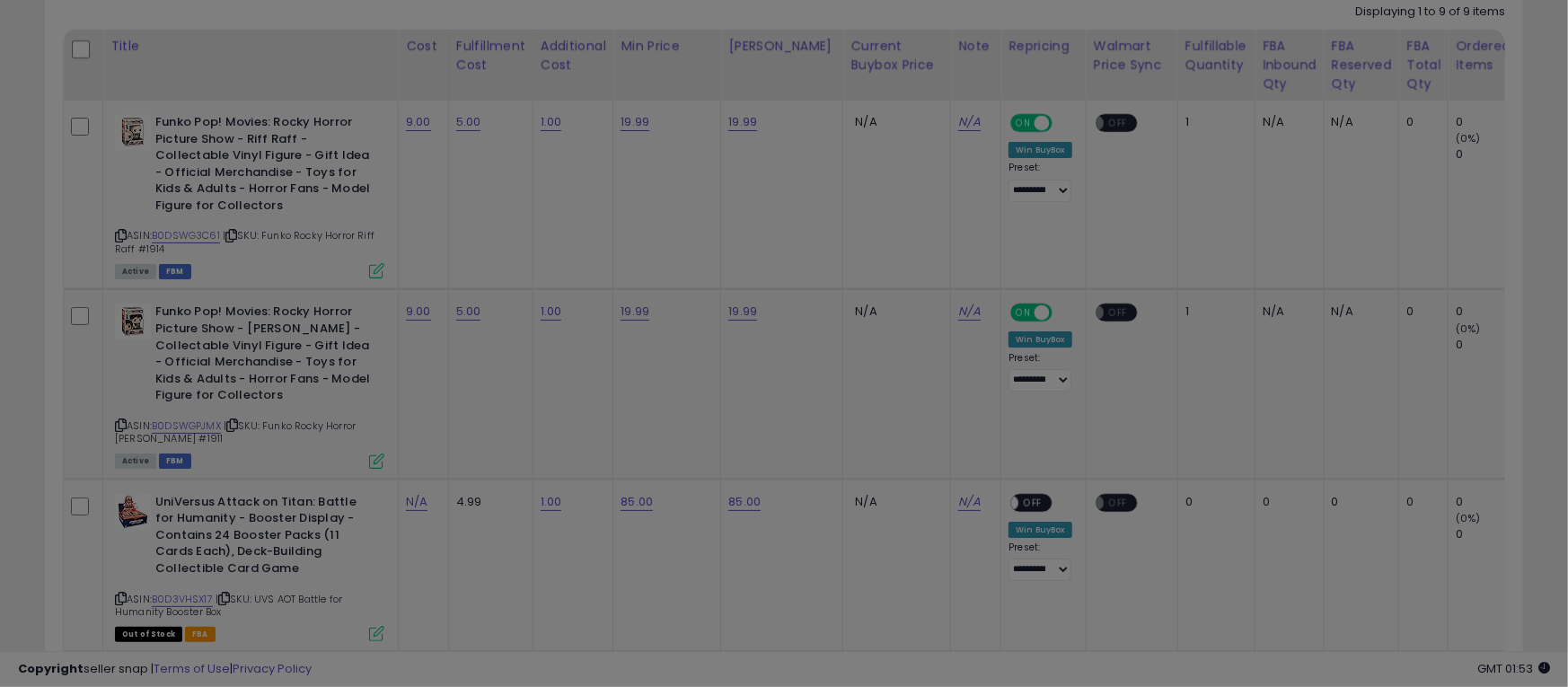
scroll to position [368, 856]
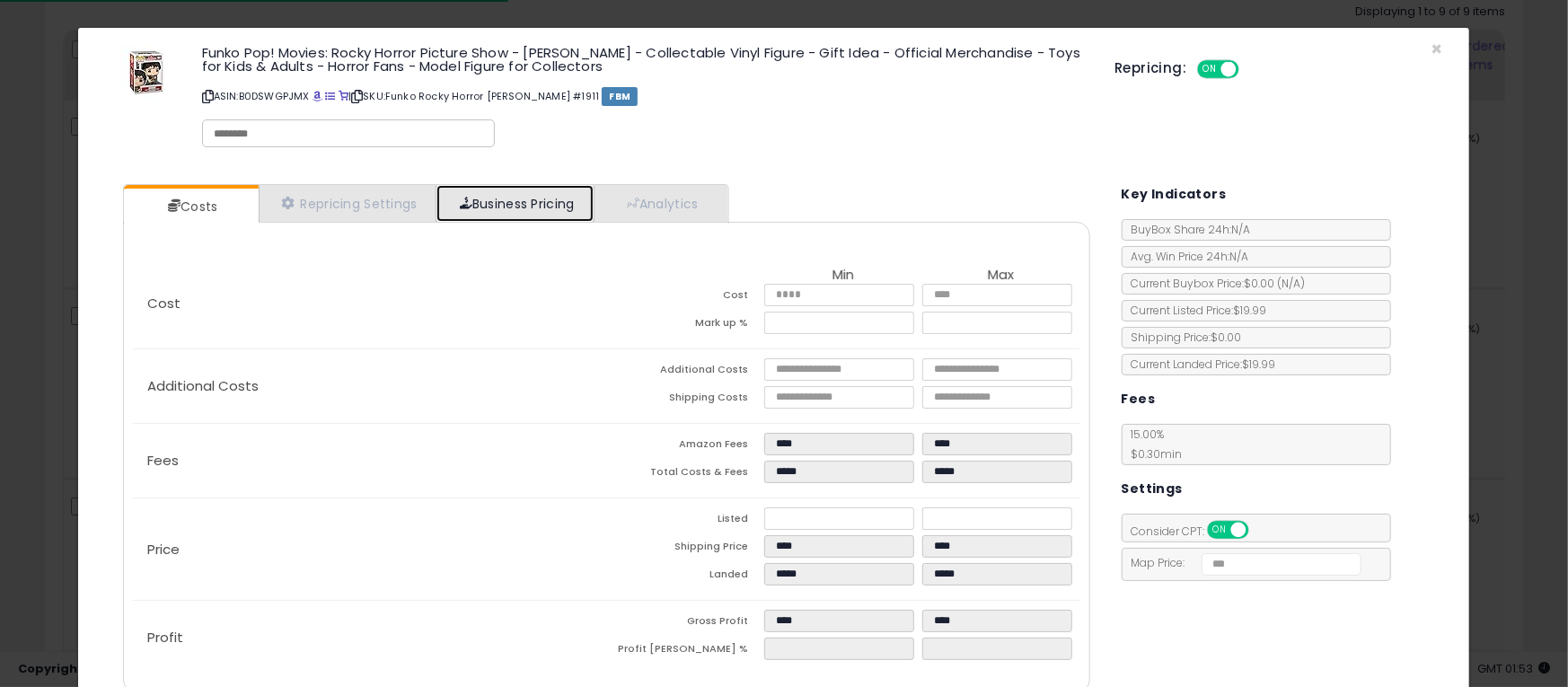
click at [536, 213] on link "Business Pricing" at bounding box center [515, 204] width 157 height 37
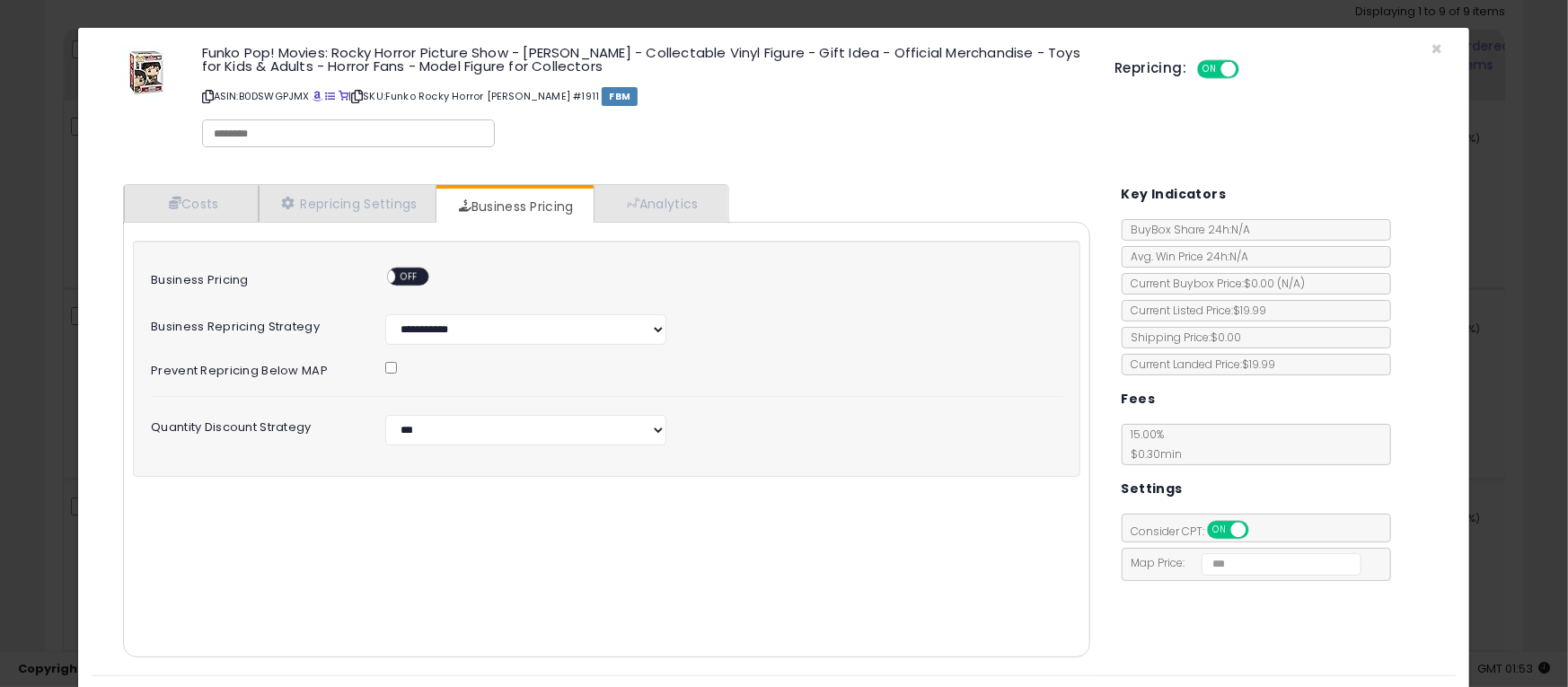
click at [411, 280] on span "OFF" at bounding box center [410, 277] width 29 height 16
click at [494, 420] on select "**********" at bounding box center [525, 430] width 281 height 30
select select "*******"
click at [385, 415] on select "**********" at bounding box center [525, 430] width 281 height 30
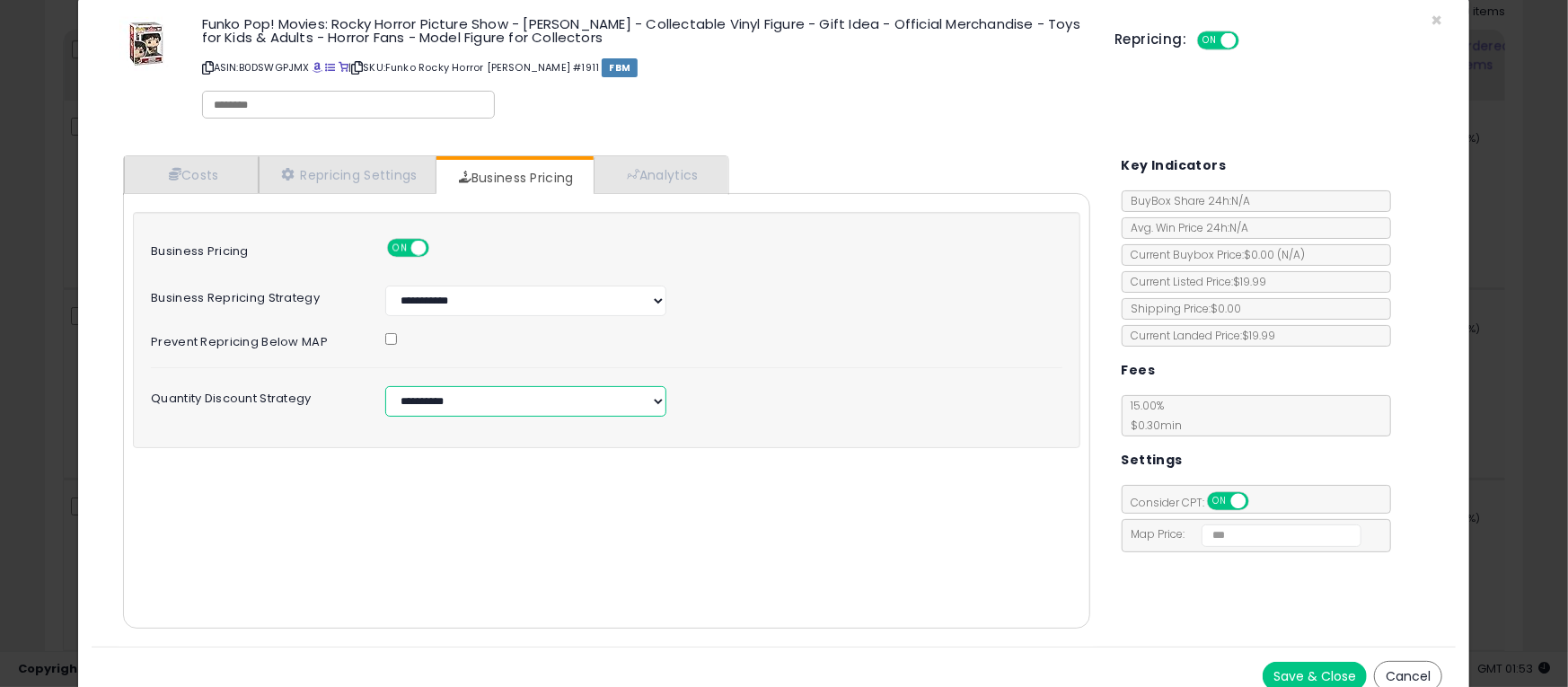
scroll to position [45, 0]
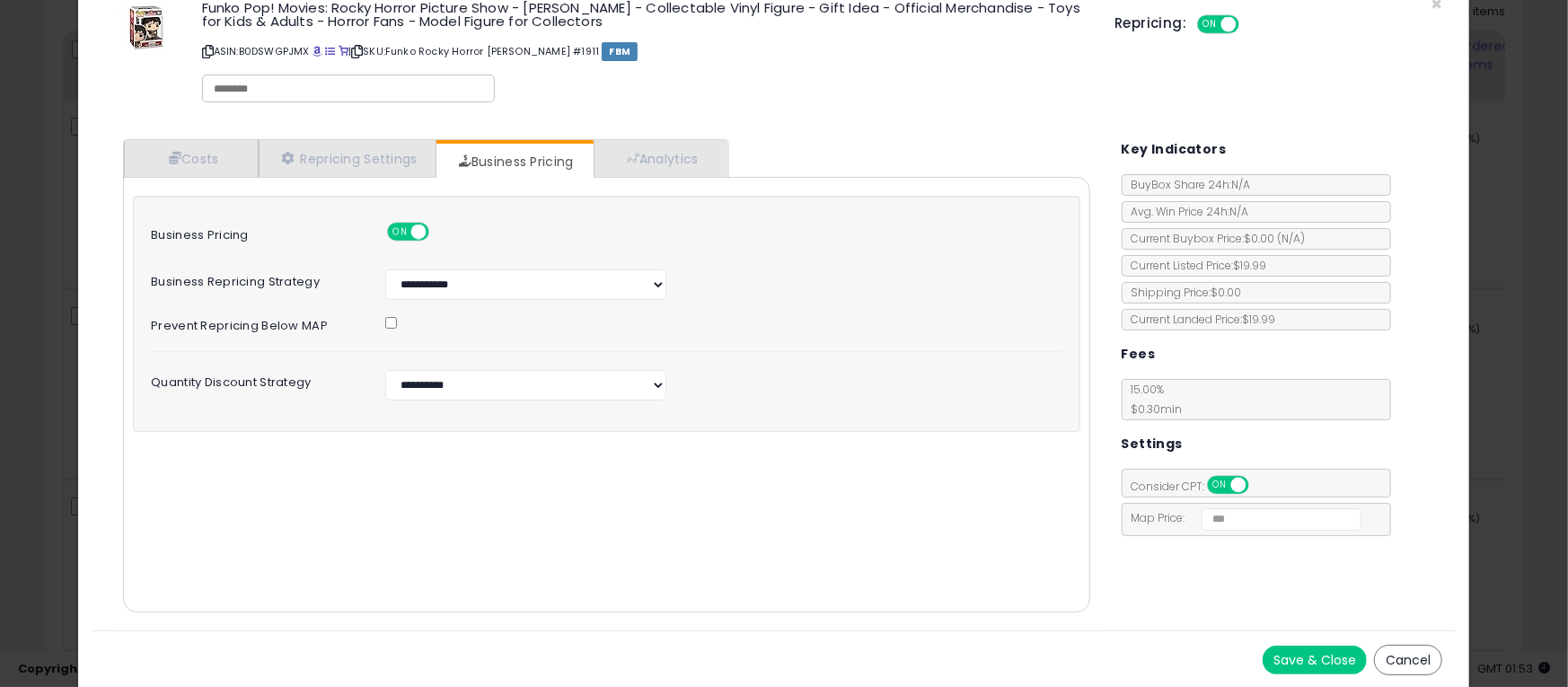
click at [1326, 657] on button "Save & Close" at bounding box center [1315, 660] width 104 height 29
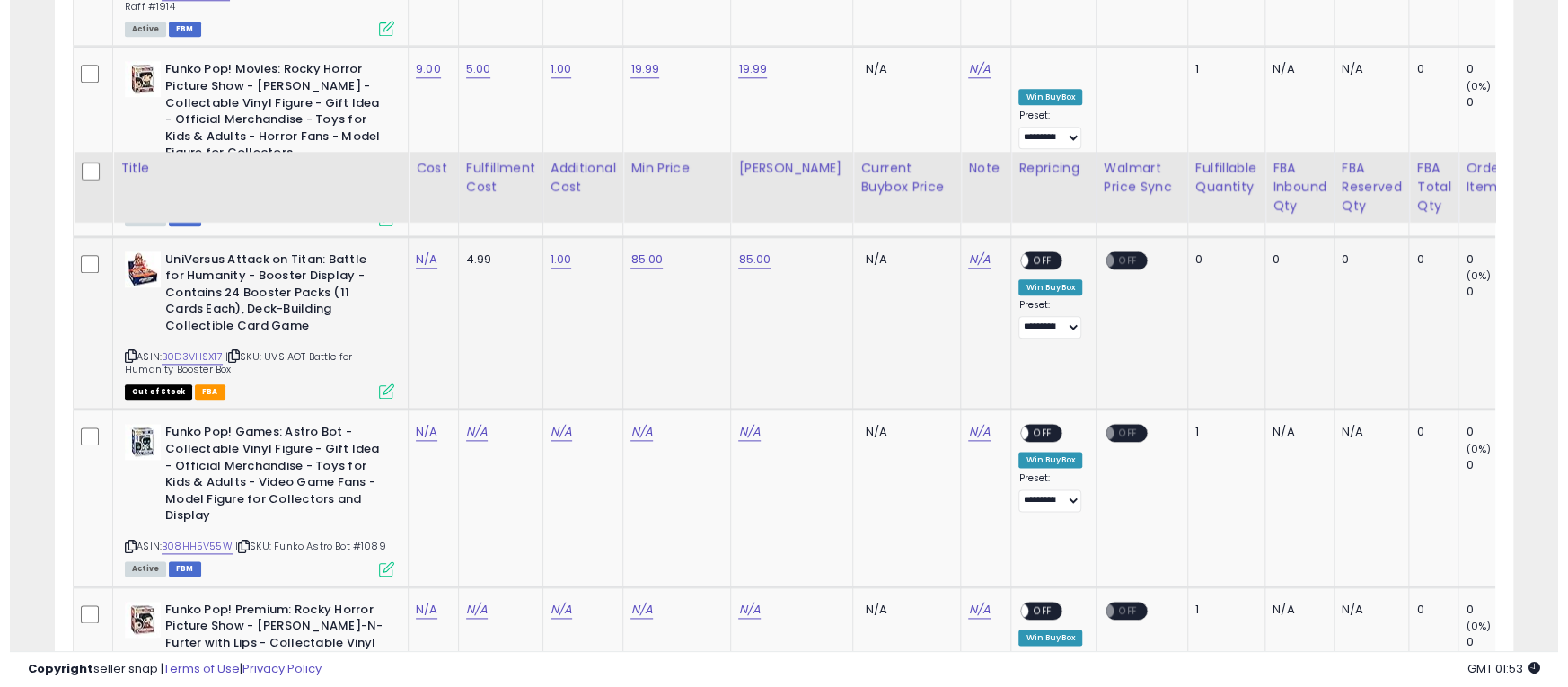
scroll to position [1347, 0]
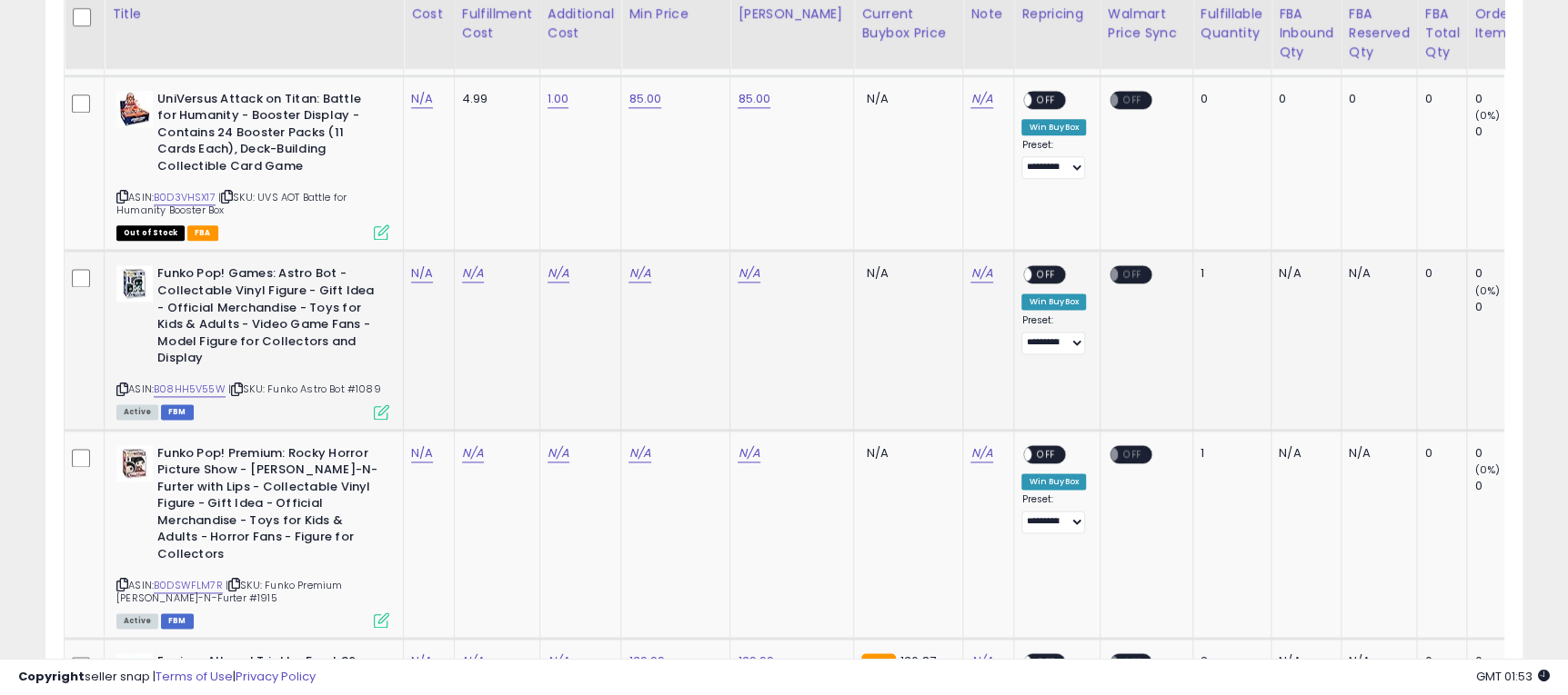
drag, startPoint x: 270, startPoint y: 387, endPoint x: 388, endPoint y: 384, distance: 118.0
click at [388, 384] on div "ASIN: B08HH5V55W | SKU: Funko Astro Bot #1089 Active FBM" at bounding box center [253, 341] width 273 height 152
copy span "Funko Astro Bot #1089"
click at [420, 270] on link "N/A" at bounding box center [421, 273] width 21 height 18
type input "*"
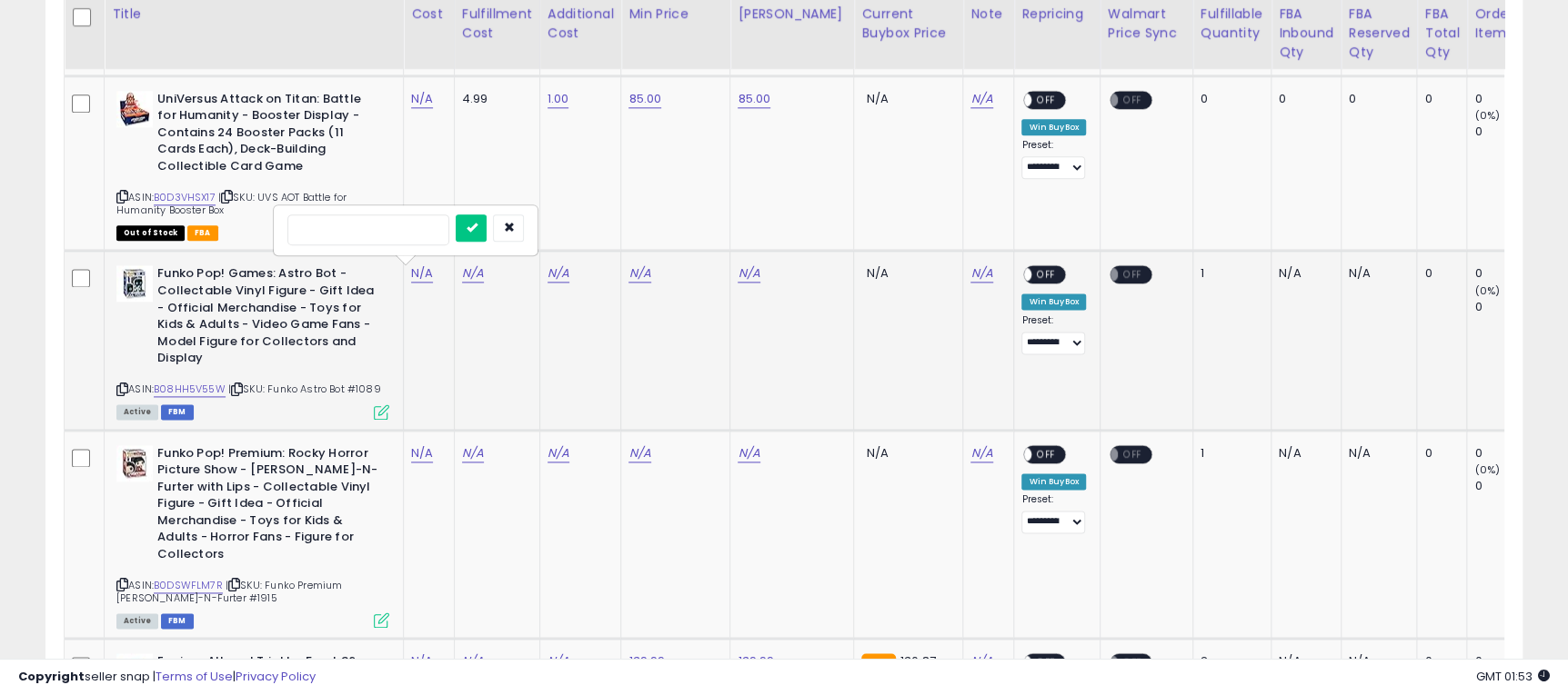
type input "*"
click button "submit" at bounding box center [470, 228] width 31 height 27
click at [468, 277] on link "N/A" at bounding box center [472, 273] width 21 height 18
type input "*"
click button "submit" at bounding box center [521, 228] width 31 height 27
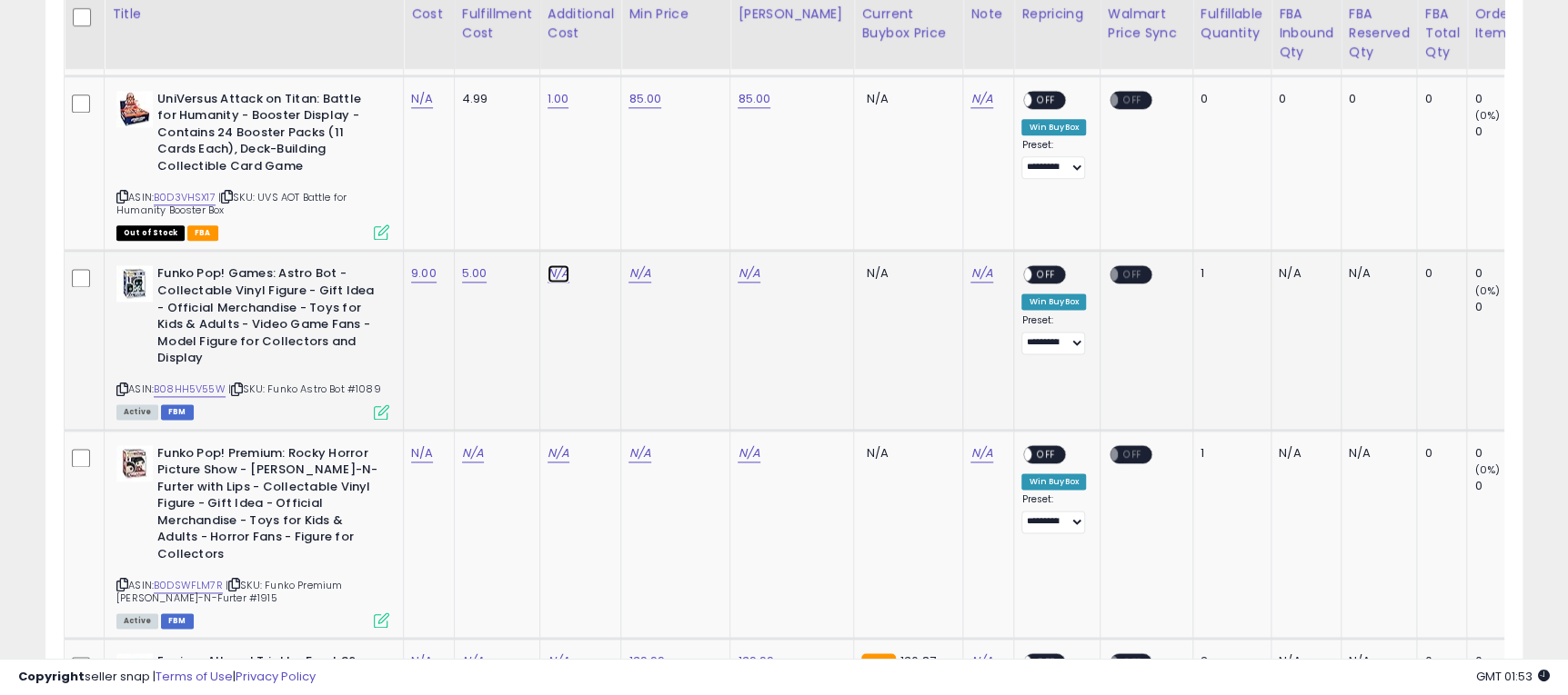
click at [558, 278] on link "N/A" at bounding box center [558, 273] width 21 height 18
type input "*"
click button "submit" at bounding box center [605, 228] width 31 height 27
click at [654, 277] on div "N/A" at bounding box center [672, 273] width 88 height 17
click at [646, 271] on link "N/A" at bounding box center [638, 273] width 21 height 18
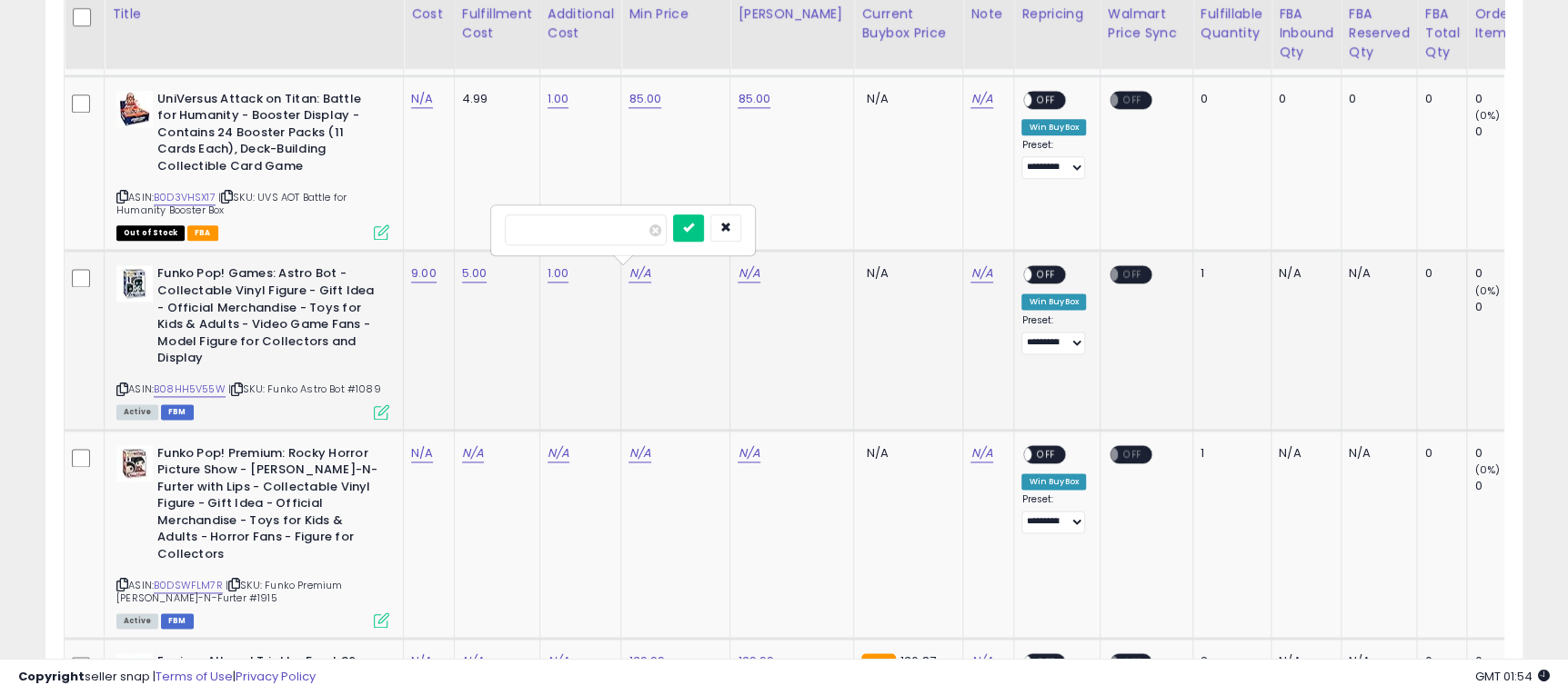
type input "*****"
click button "submit" at bounding box center [688, 228] width 31 height 27
click at [749, 271] on link "N/A" at bounding box center [748, 273] width 21 height 18
type input "*****"
click button "submit" at bounding box center [797, 228] width 31 height 27
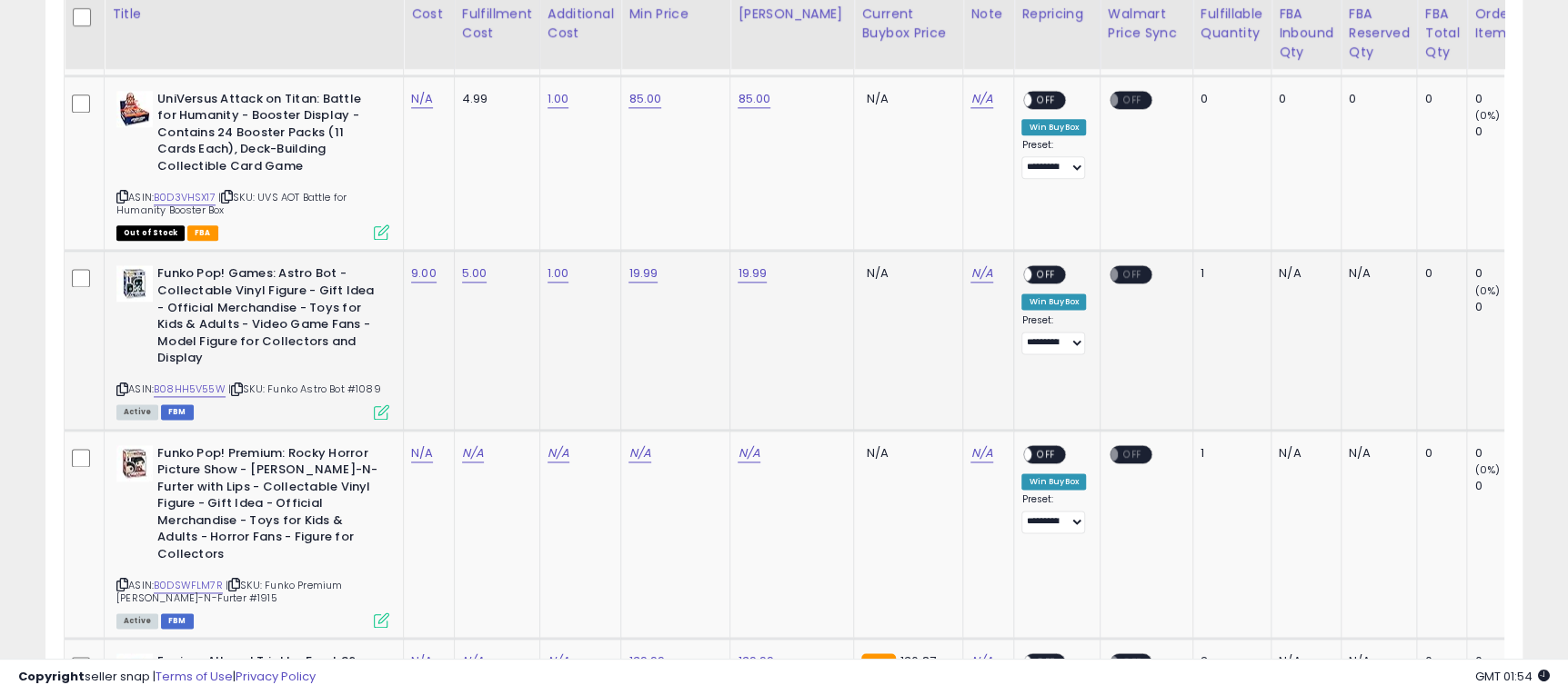
click at [1032, 275] on span "OFF" at bounding box center [1046, 274] width 29 height 16
click at [382, 417] on icon at bounding box center [381, 412] width 16 height 16
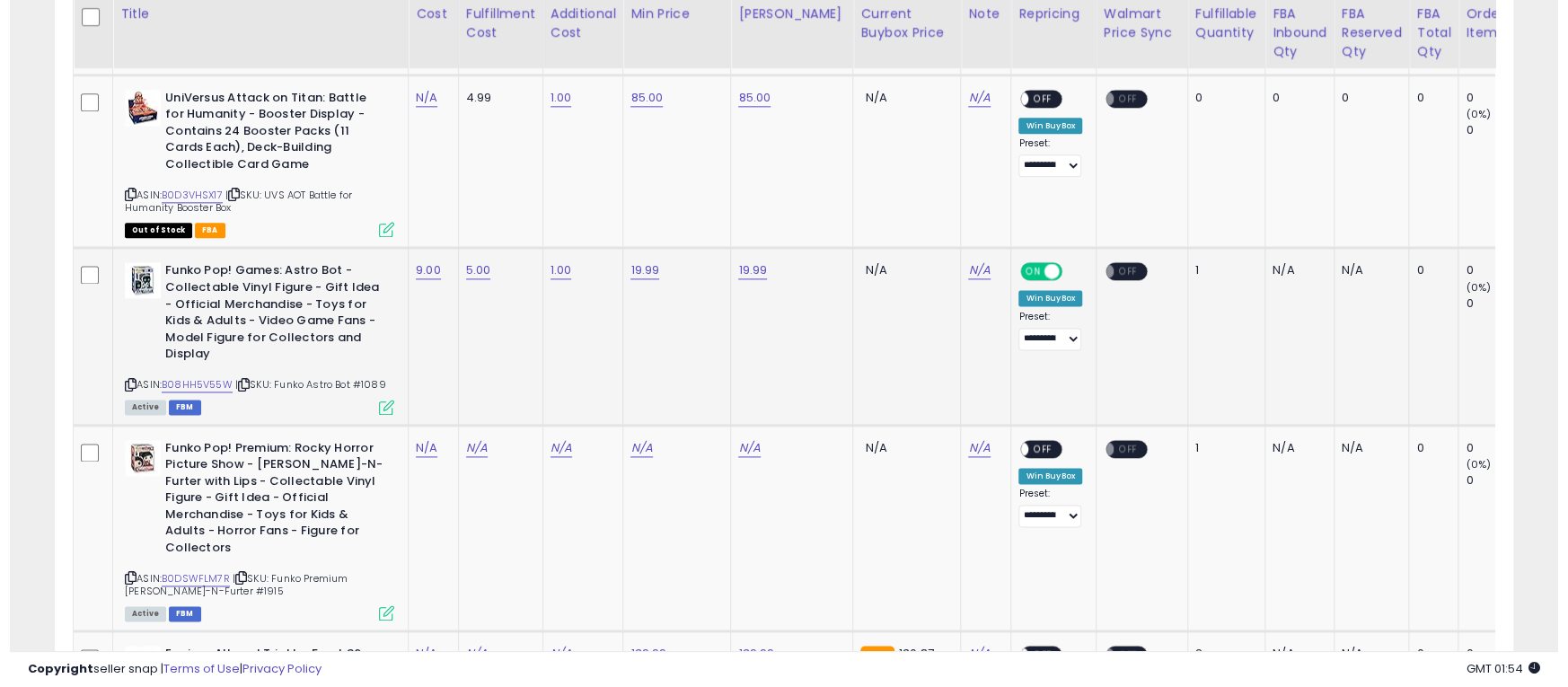
scroll to position [368, 856]
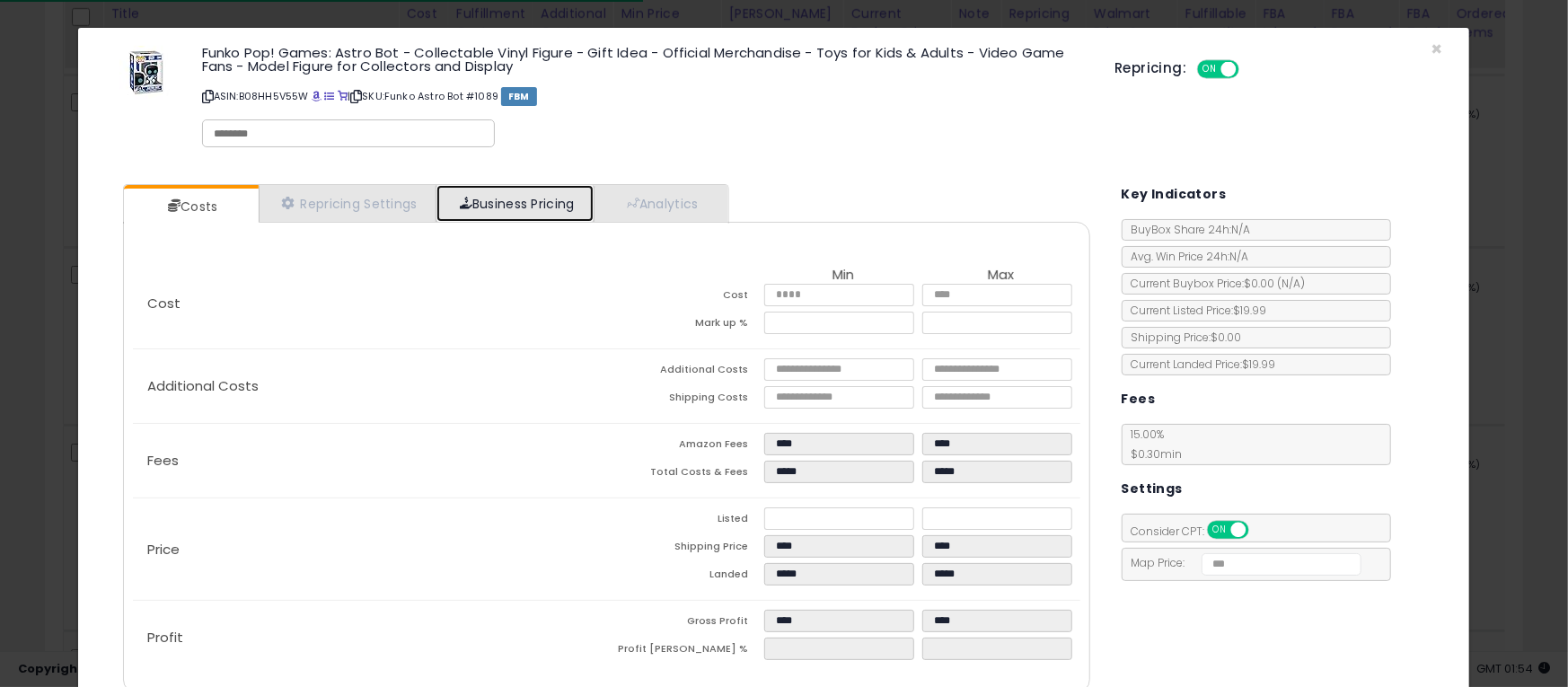
click at [540, 200] on link "Business Pricing" at bounding box center [515, 204] width 157 height 37
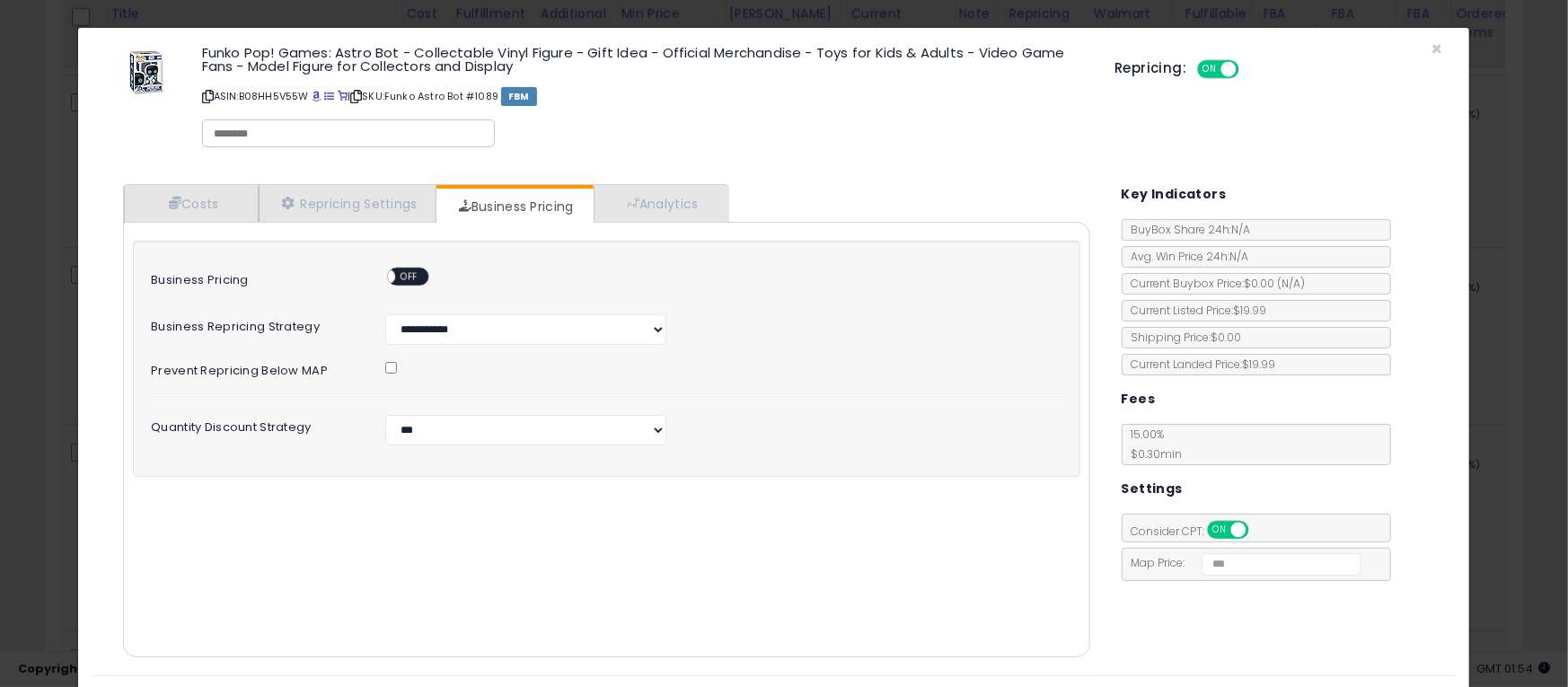
click at [410, 275] on span "OFF" at bounding box center [410, 277] width 29 height 16
click at [503, 432] on select "**********" at bounding box center [525, 430] width 281 height 30
select select "*******"
click at [385, 415] on select "**********" at bounding box center [525, 430] width 281 height 30
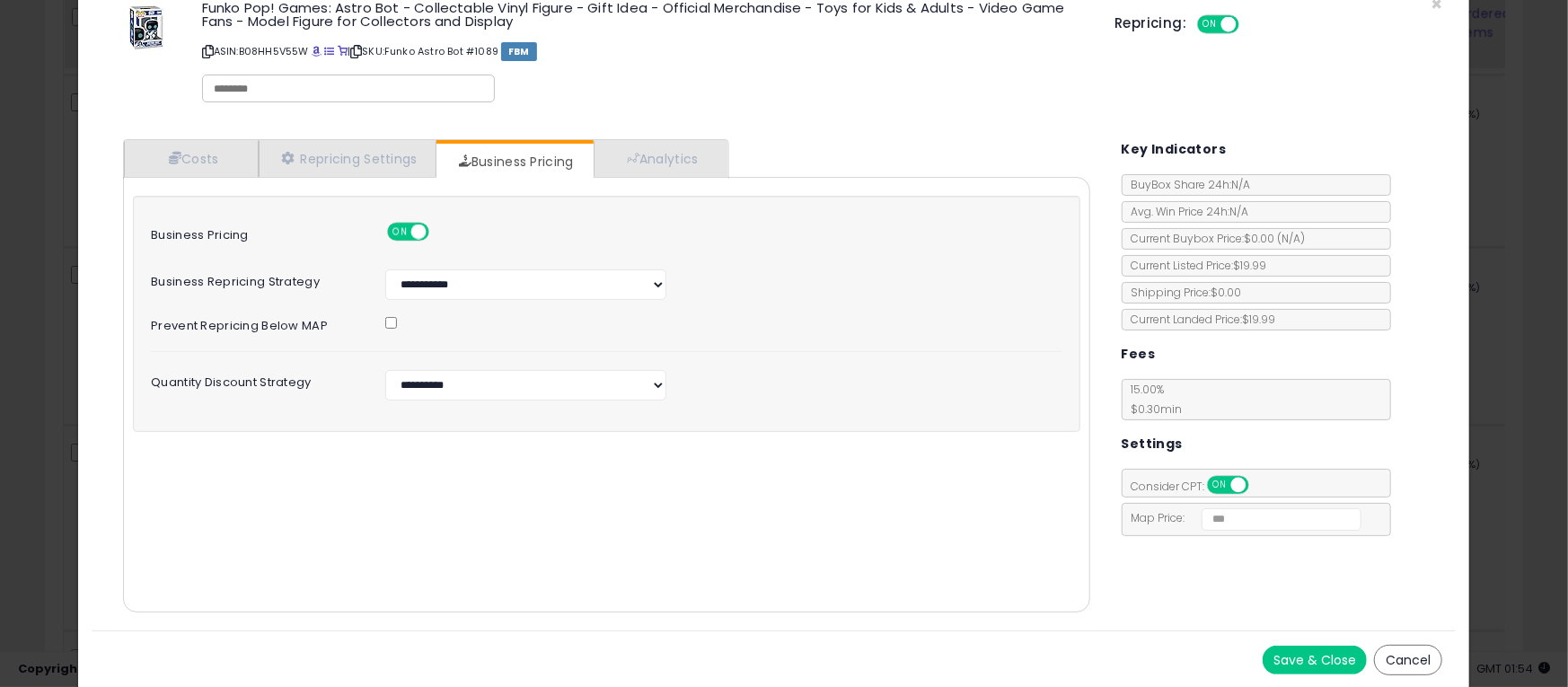
click at [1279, 655] on button "Save & Close" at bounding box center [1315, 660] width 104 height 29
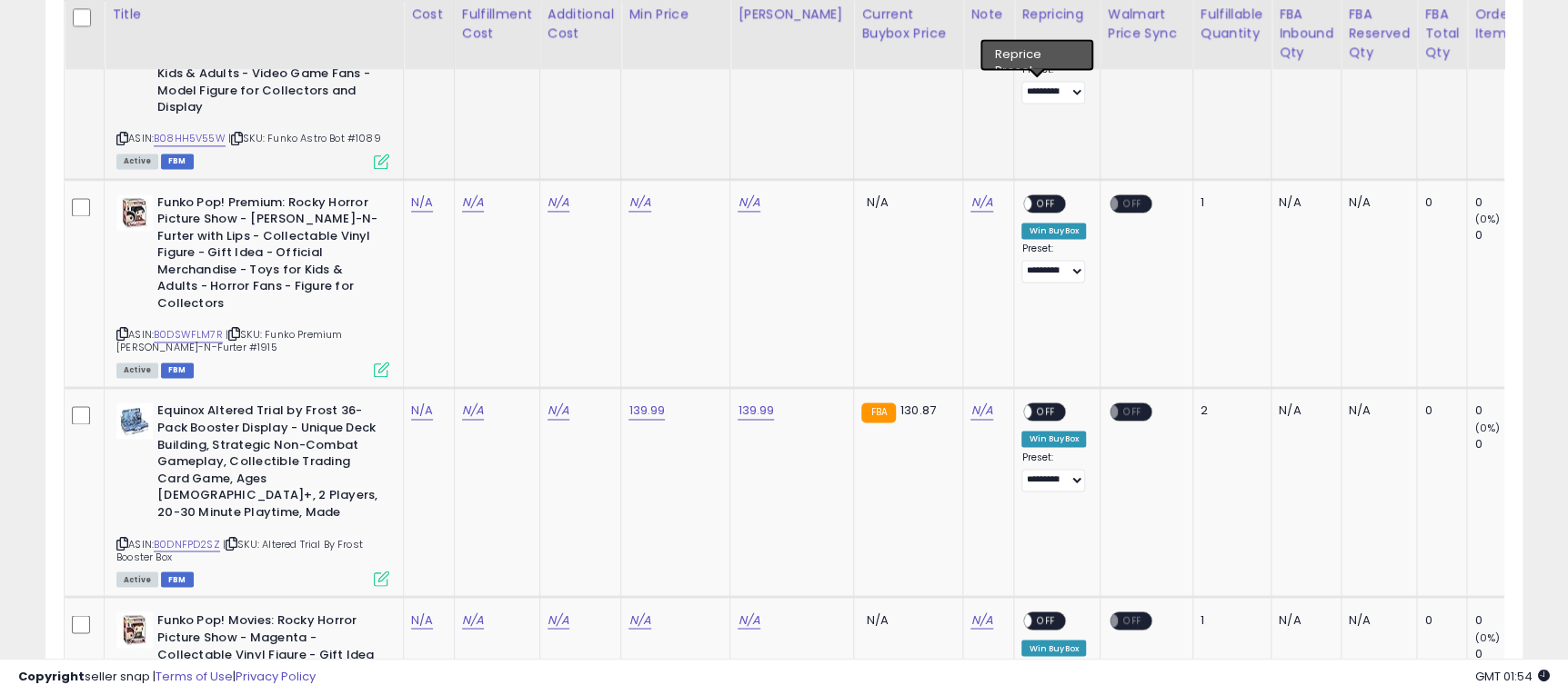
scroll to position [1636, 0]
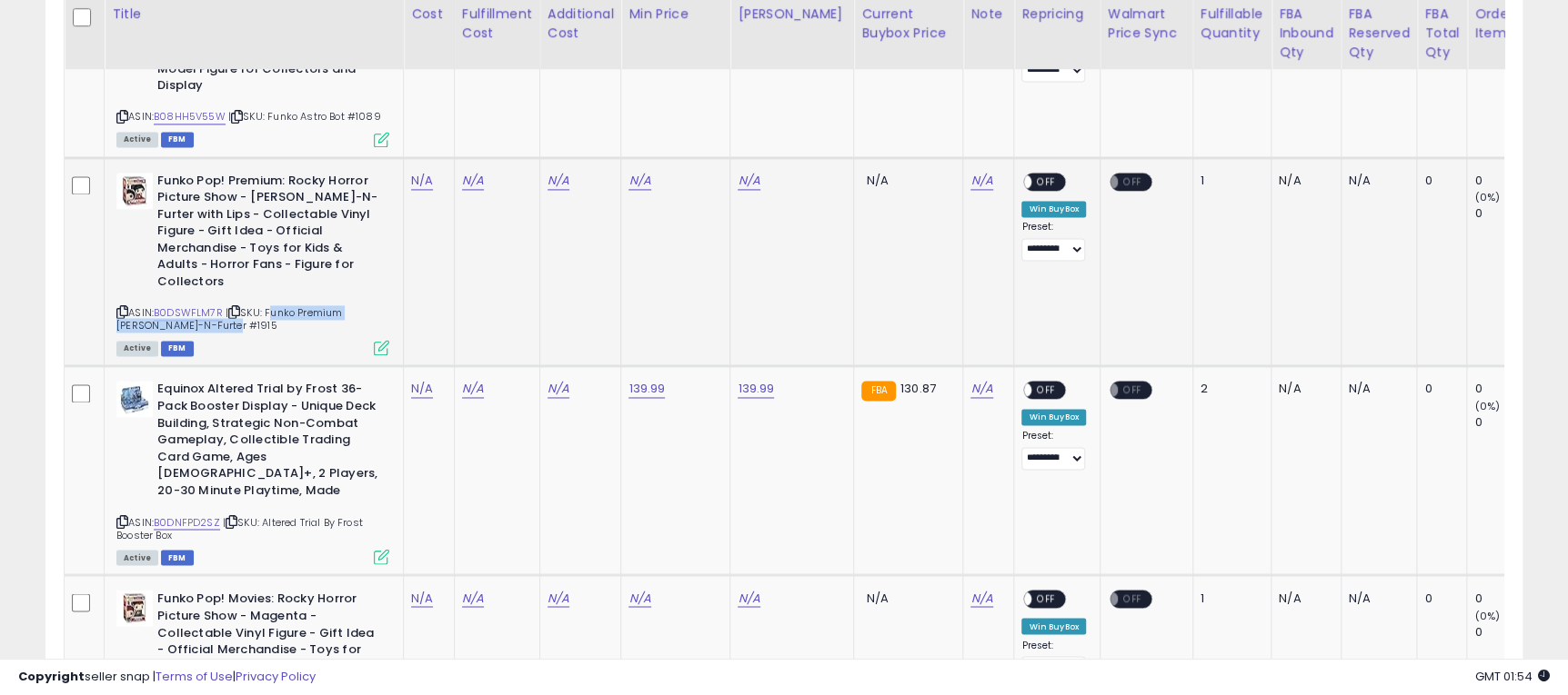
drag, startPoint x: 269, startPoint y: 295, endPoint x: 302, endPoint y: 313, distance: 37.6
click at [302, 313] on div "ASIN: B0DSWFLM7R | SKU: Funko Premium Frank-N-Furter #1915 Active FBM" at bounding box center [253, 263] width 273 height 182
copy span "Funko Premium Frank-N-Furter #1915"
click at [470, 186] on link "N/A" at bounding box center [472, 180] width 21 height 18
type input "*"
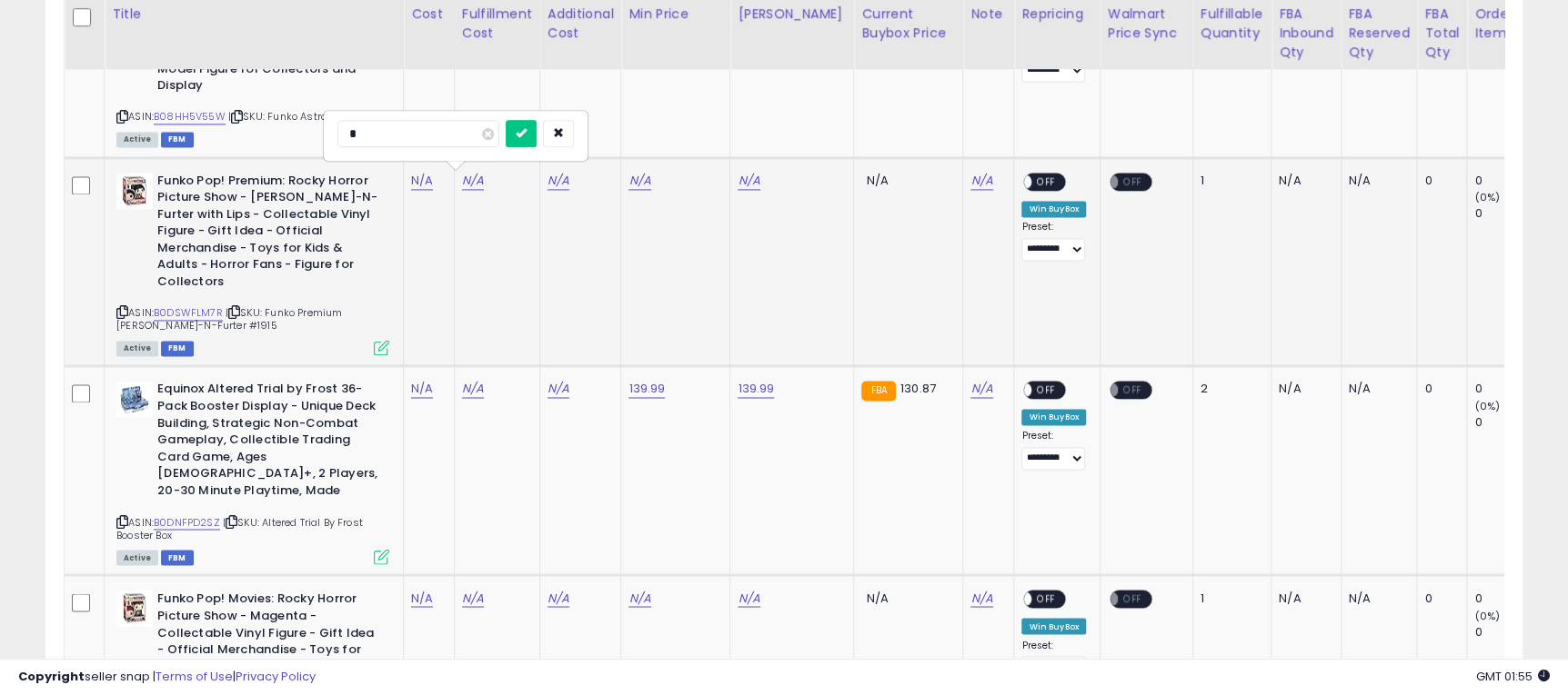
click button "submit" at bounding box center [521, 133] width 31 height 27
click at [554, 175] on link "N/A" at bounding box center [558, 180] width 21 height 18
type input "*"
click button "submit" at bounding box center [605, 133] width 31 height 27
click at [644, 186] on link "N/A" at bounding box center [638, 180] width 21 height 18
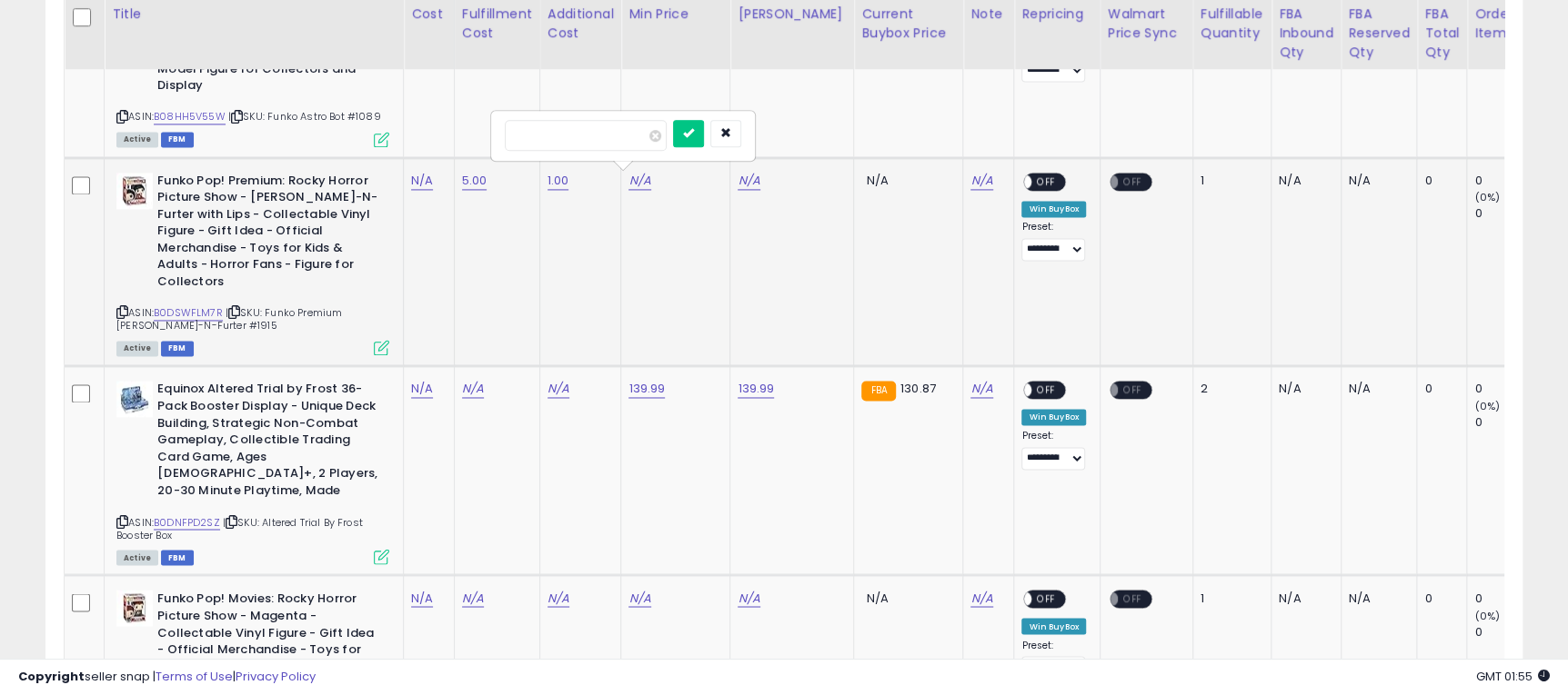
type input "*****"
click button "submit" at bounding box center [688, 133] width 31 height 27
click at [755, 187] on link "N/A" at bounding box center [748, 180] width 21 height 18
type input "*****"
click button "submit" at bounding box center [797, 133] width 31 height 27
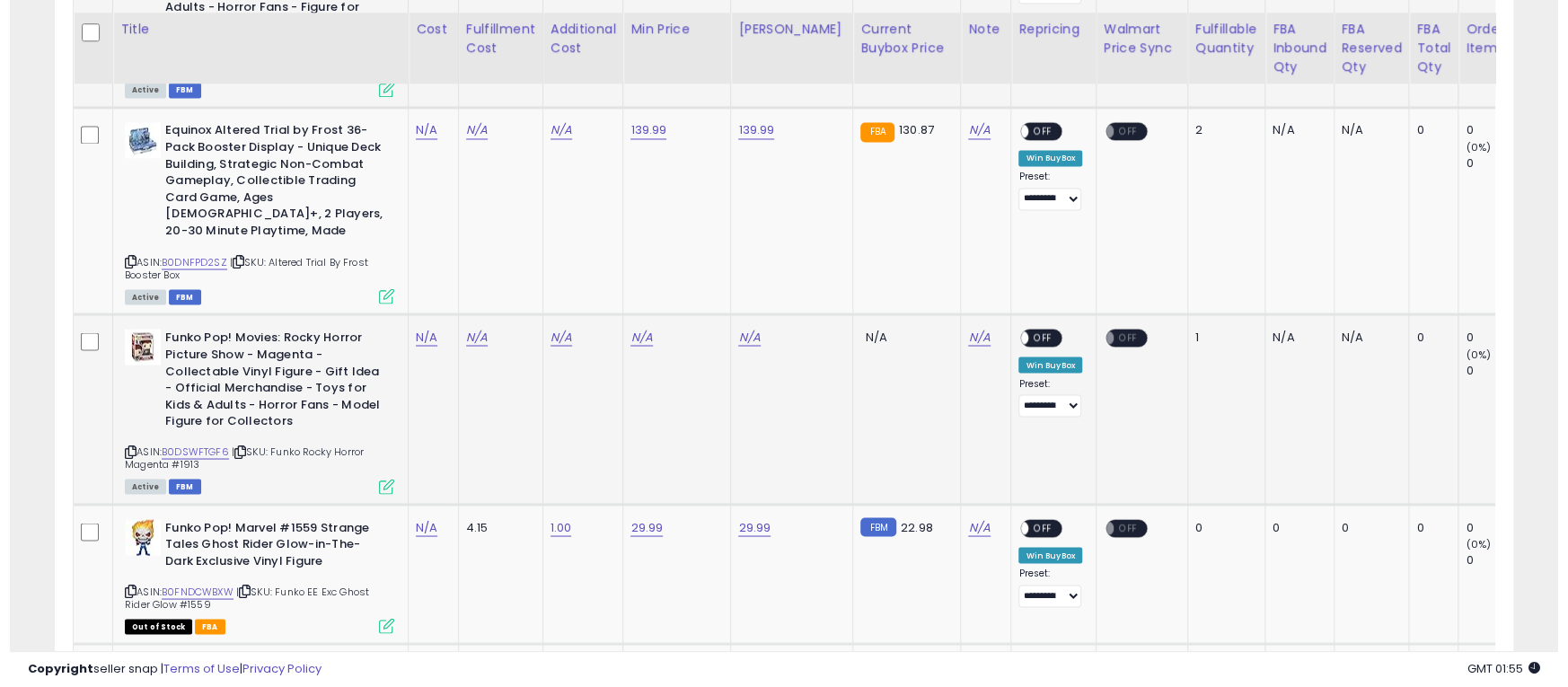
scroll to position [1887, 0]
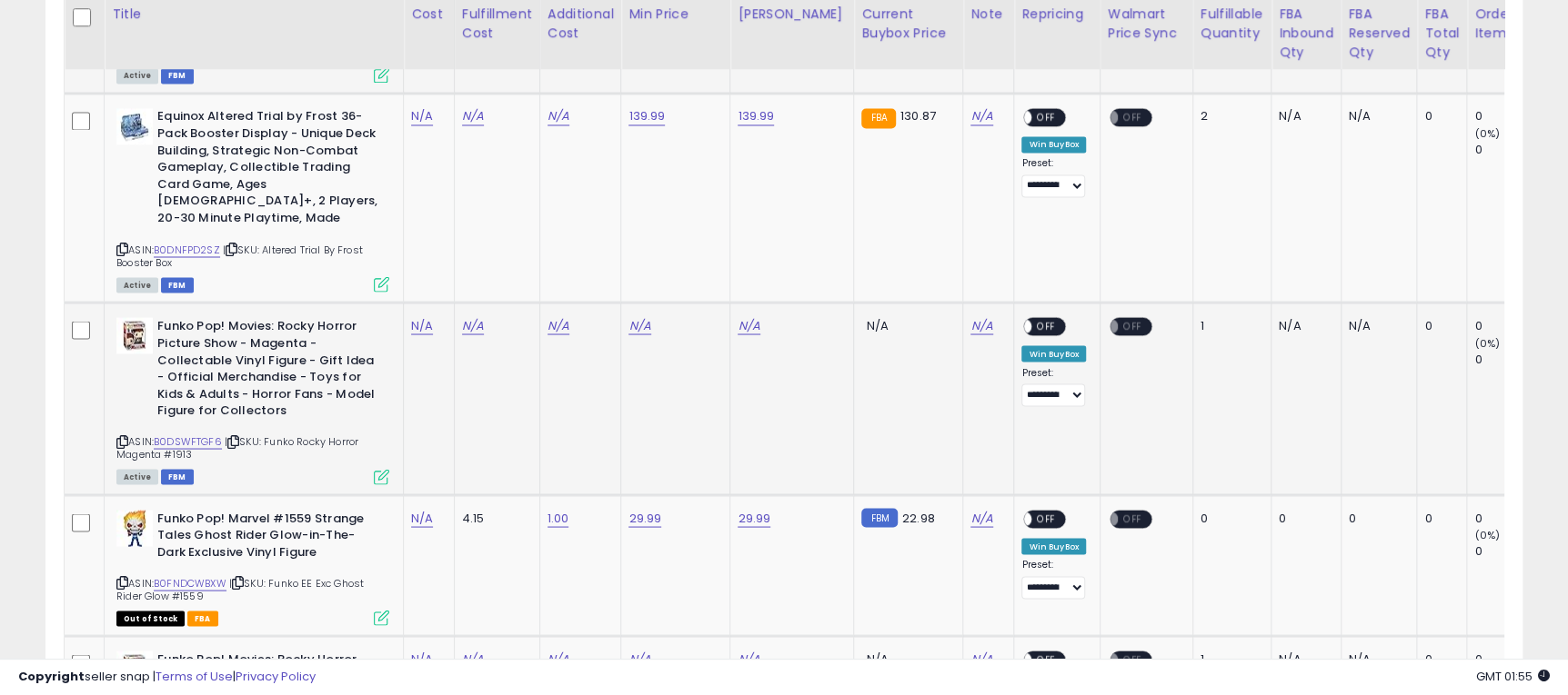
drag, startPoint x: 268, startPoint y: 407, endPoint x: 298, endPoint y: 423, distance: 34.0
click at [298, 422] on div "ASIN: B0DSWFTGF6 | SKU: Funko Rocky Horror Magenta #1913 Active FBM" at bounding box center [253, 399] width 273 height 164
copy span "Funko Rocky Horror Magenta #1913"
click at [416, 304] on td "N/A" at bounding box center [429, 398] width 51 height 192
click at [414, 316] on link "N/A" at bounding box center [421, 325] width 21 height 18
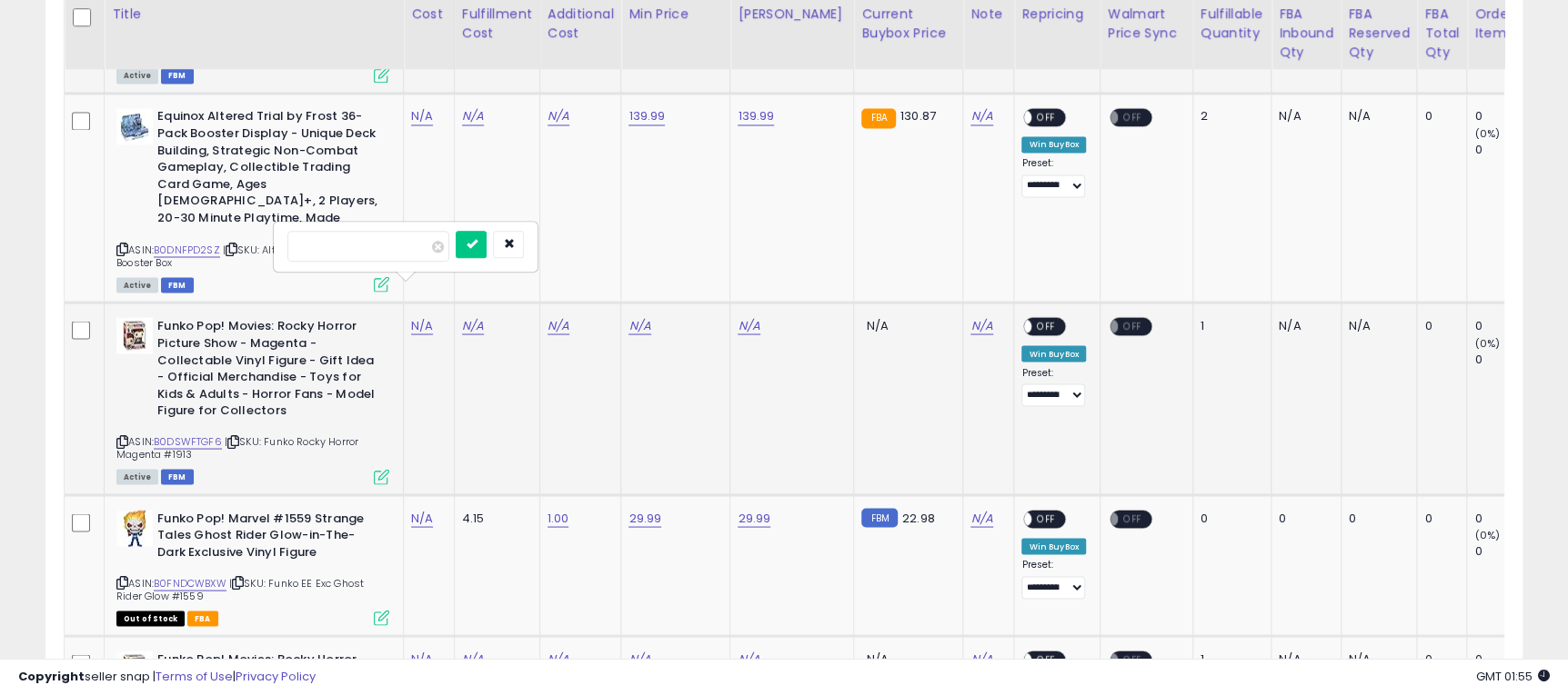
type input "*"
click button "submit" at bounding box center [470, 243] width 31 height 27
click at [469, 316] on link "N/A" at bounding box center [472, 325] width 21 height 18
type input "*"
click button "submit" at bounding box center [521, 243] width 31 height 27
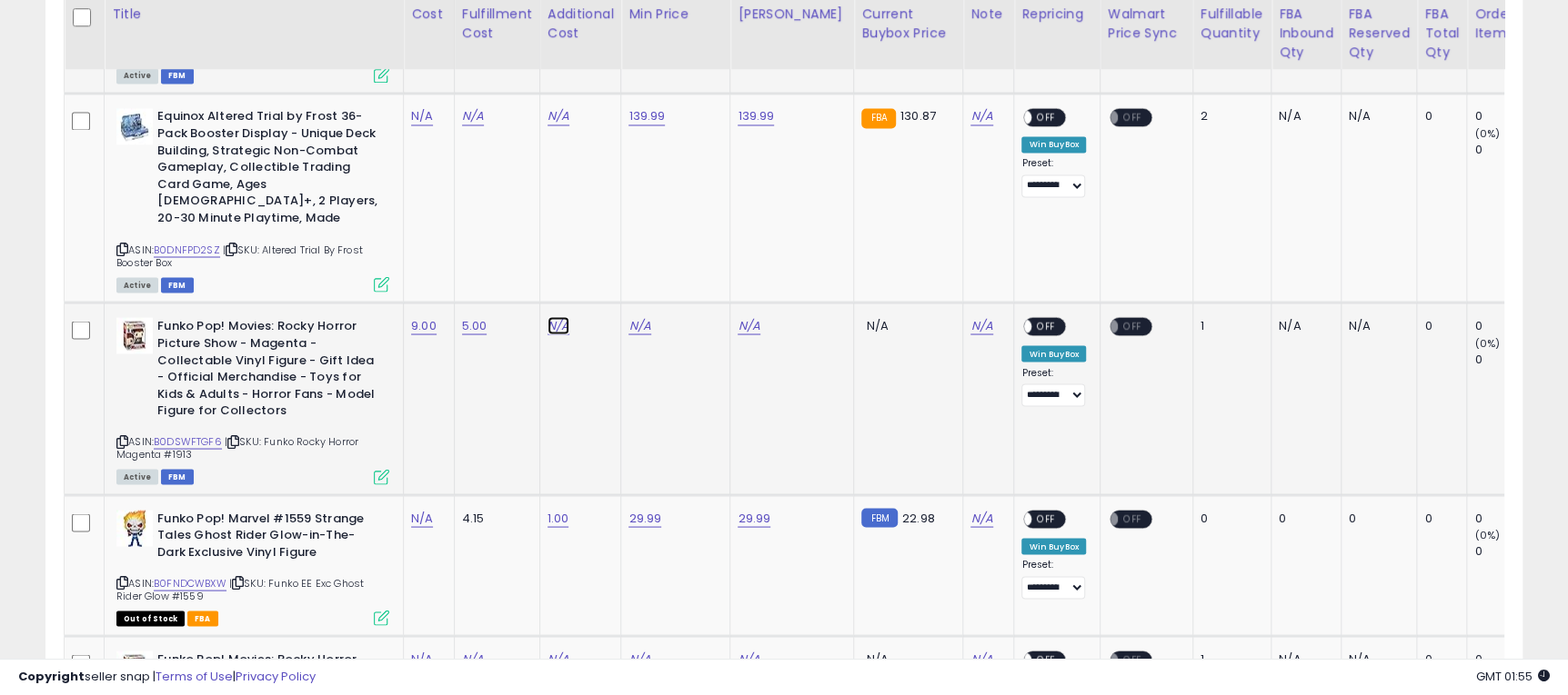
click at [566, 316] on link "N/A" at bounding box center [558, 325] width 21 height 18
type input "*"
click button "submit" at bounding box center [605, 243] width 31 height 27
click at [647, 316] on link "N/A" at bounding box center [638, 325] width 21 height 18
type input "*****"
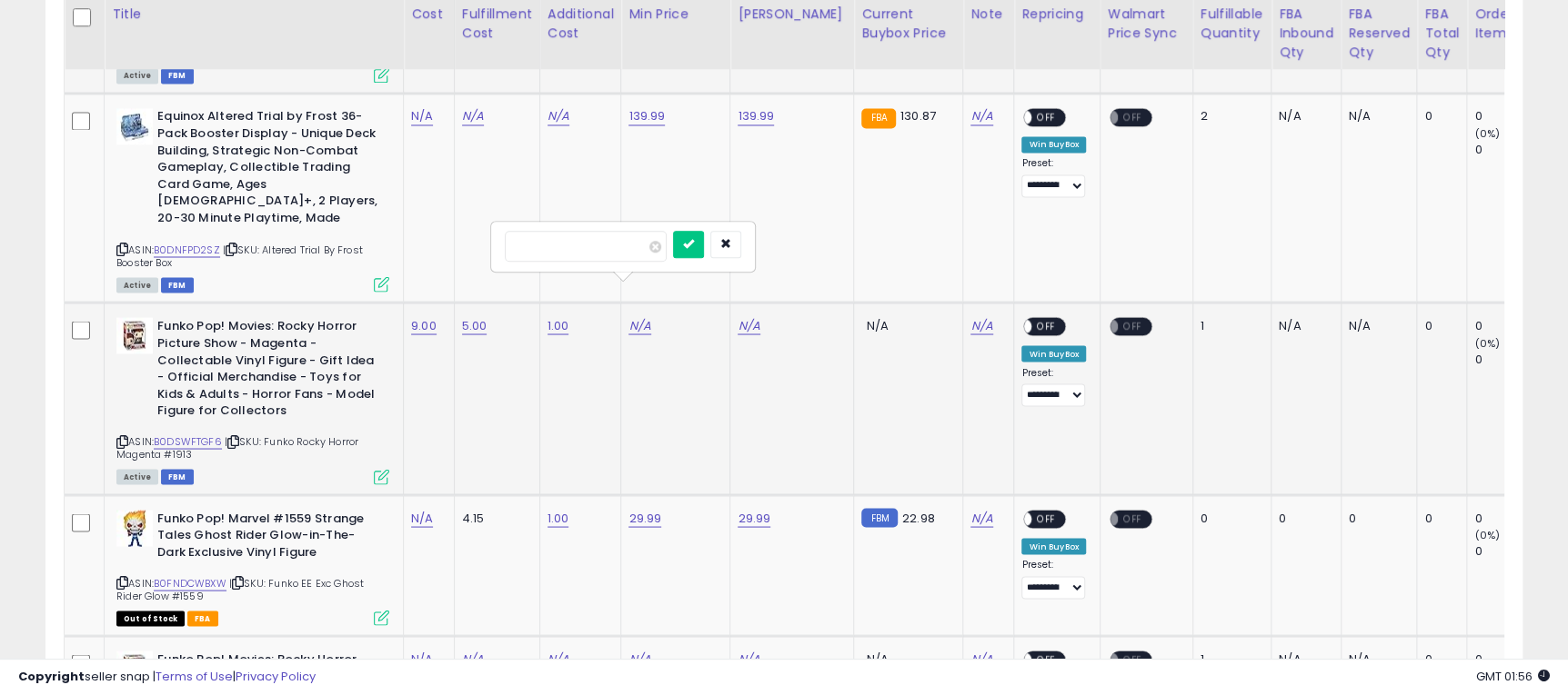
click button "submit" at bounding box center [688, 243] width 31 height 27
click at [754, 316] on link "N/A" at bounding box center [748, 325] width 21 height 18
type input "*****"
click button "submit" at bounding box center [797, 243] width 31 height 27
click at [1034, 319] on span "OFF" at bounding box center [1046, 327] width 29 height 16
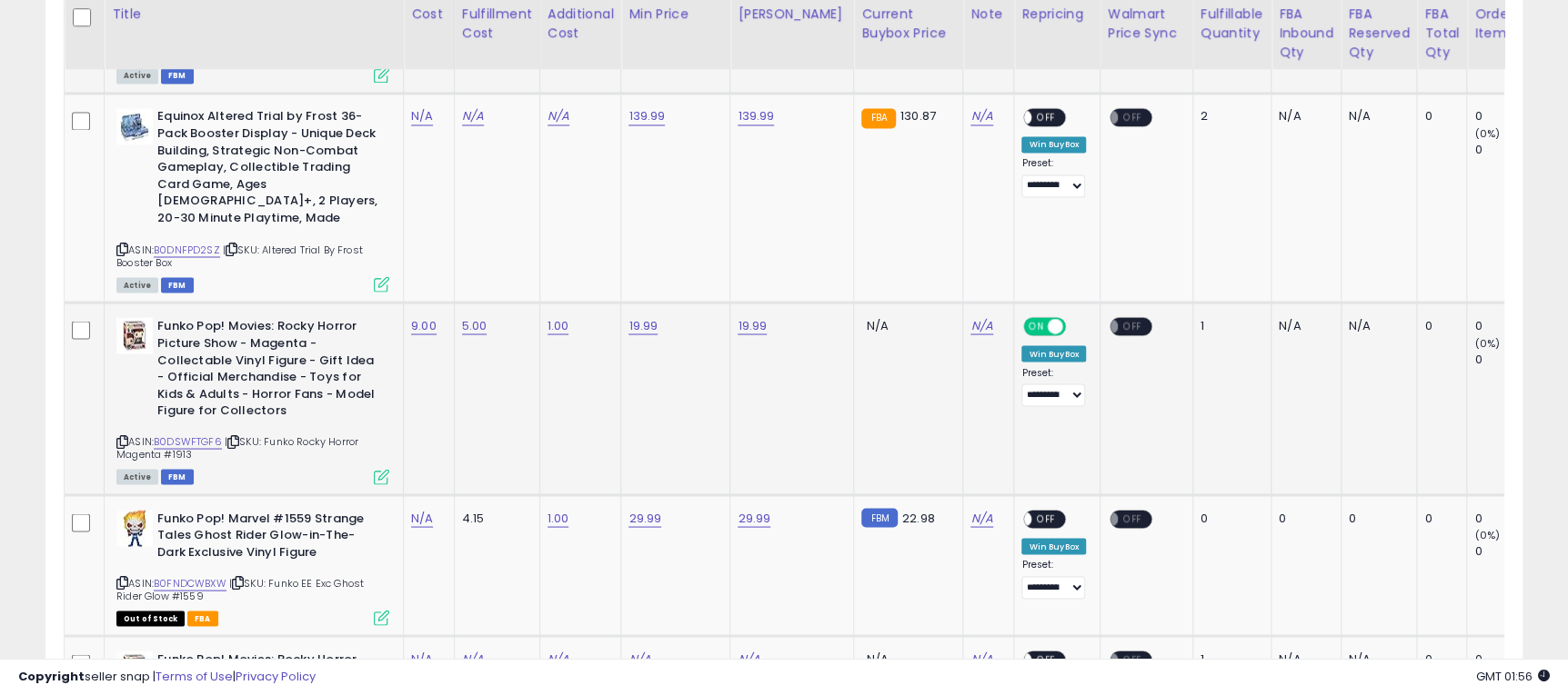
click at [385, 469] on icon at bounding box center [381, 477] width 16 height 16
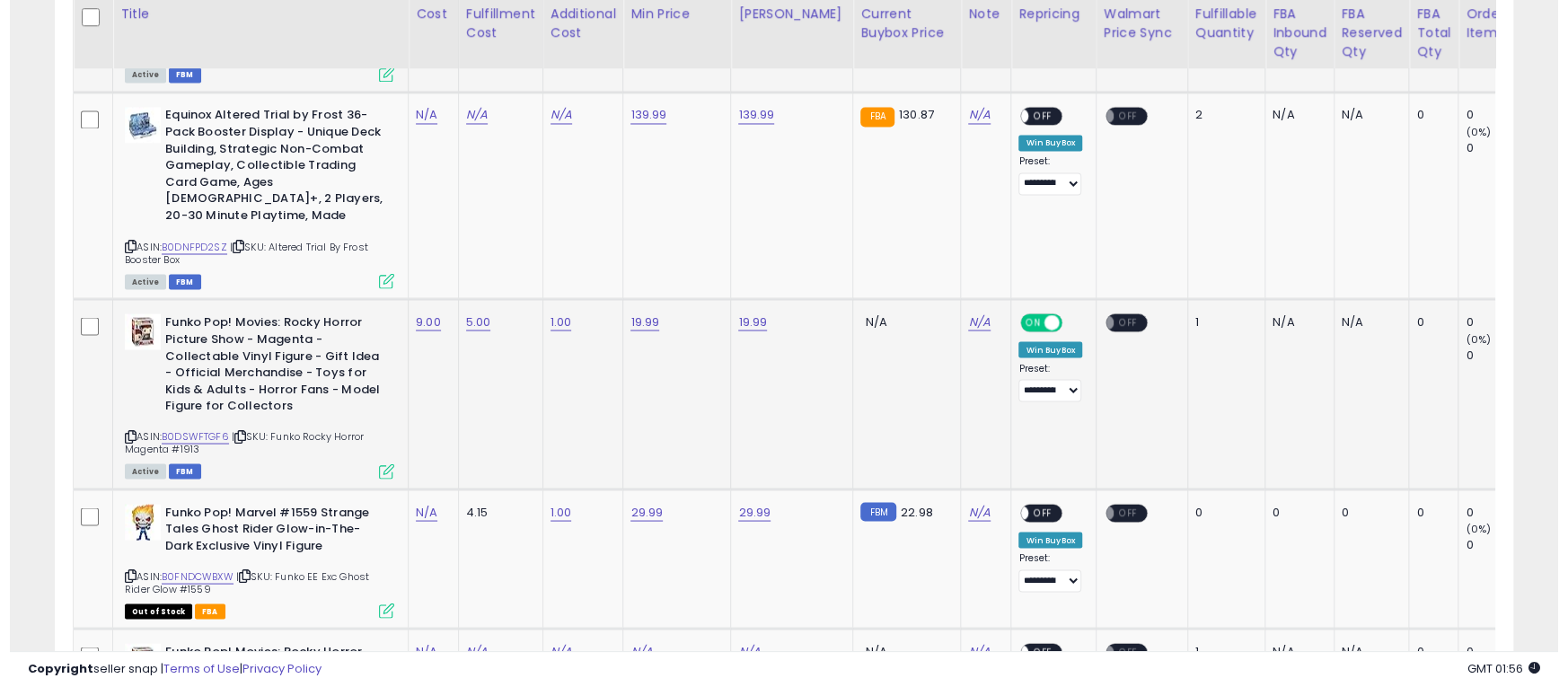
scroll to position [368, 856]
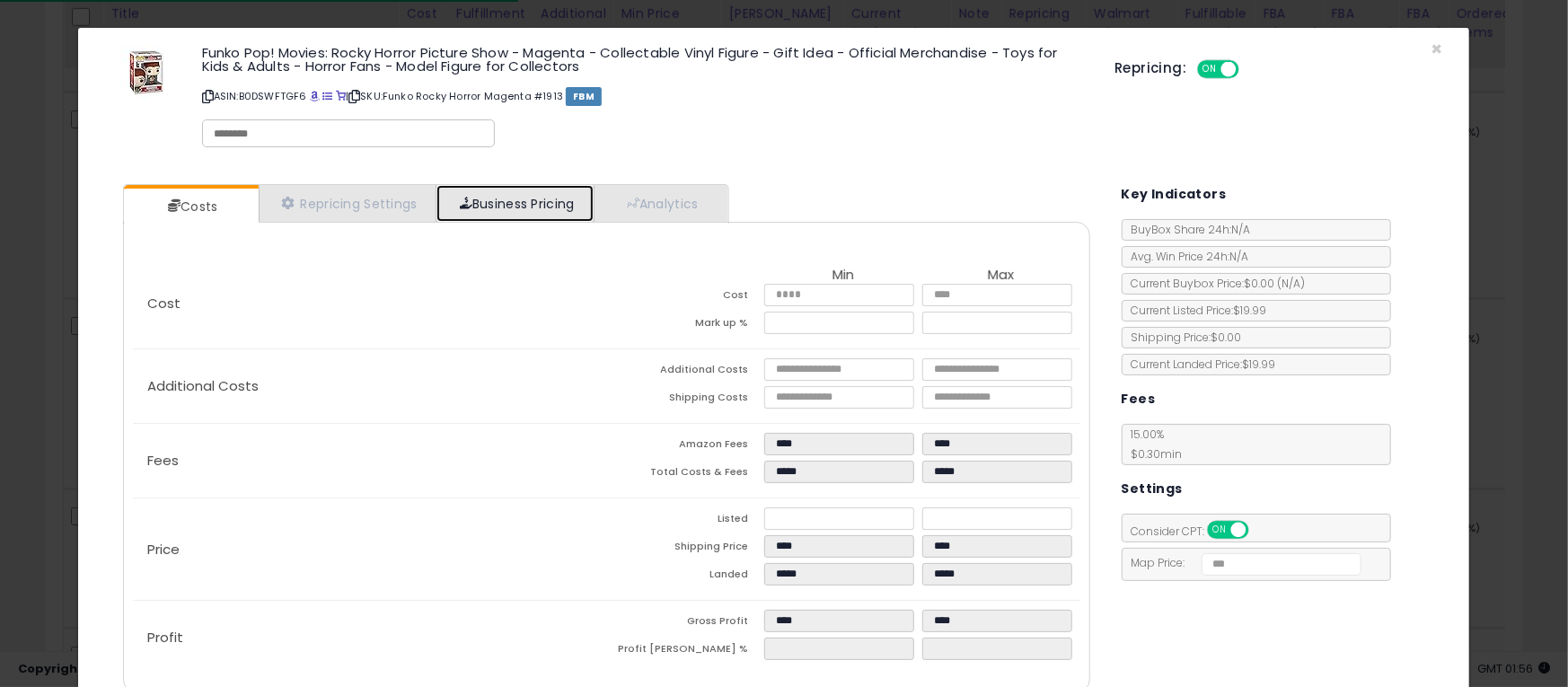
click at [506, 207] on link "Business Pricing" at bounding box center [515, 204] width 157 height 37
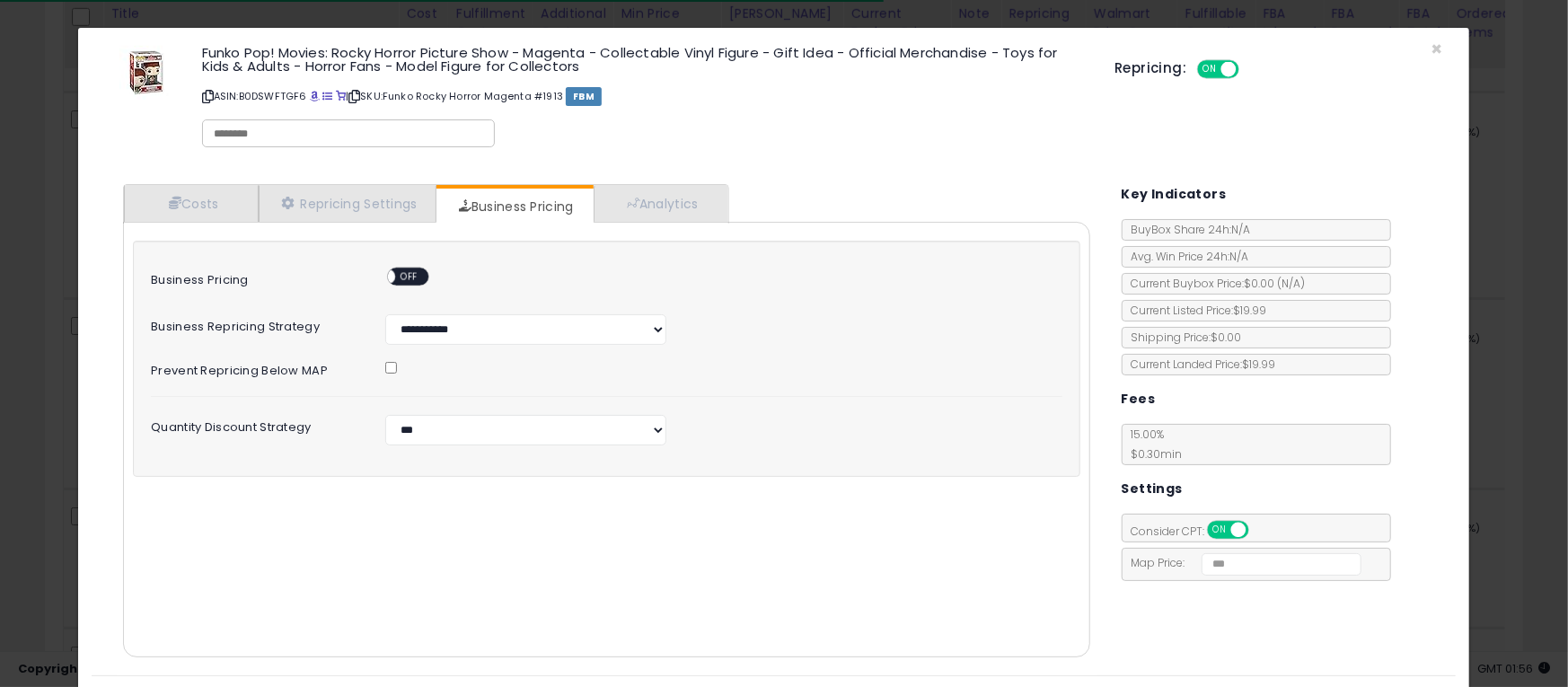
click at [421, 267] on div "ON OFF" at bounding box center [410, 278] width 78 height 22
click at [413, 270] on span "OFF" at bounding box center [410, 277] width 29 height 16
click at [532, 437] on select "**********" at bounding box center [525, 430] width 281 height 30
select select "*******"
click at [385, 415] on select "**********" at bounding box center [525, 430] width 281 height 30
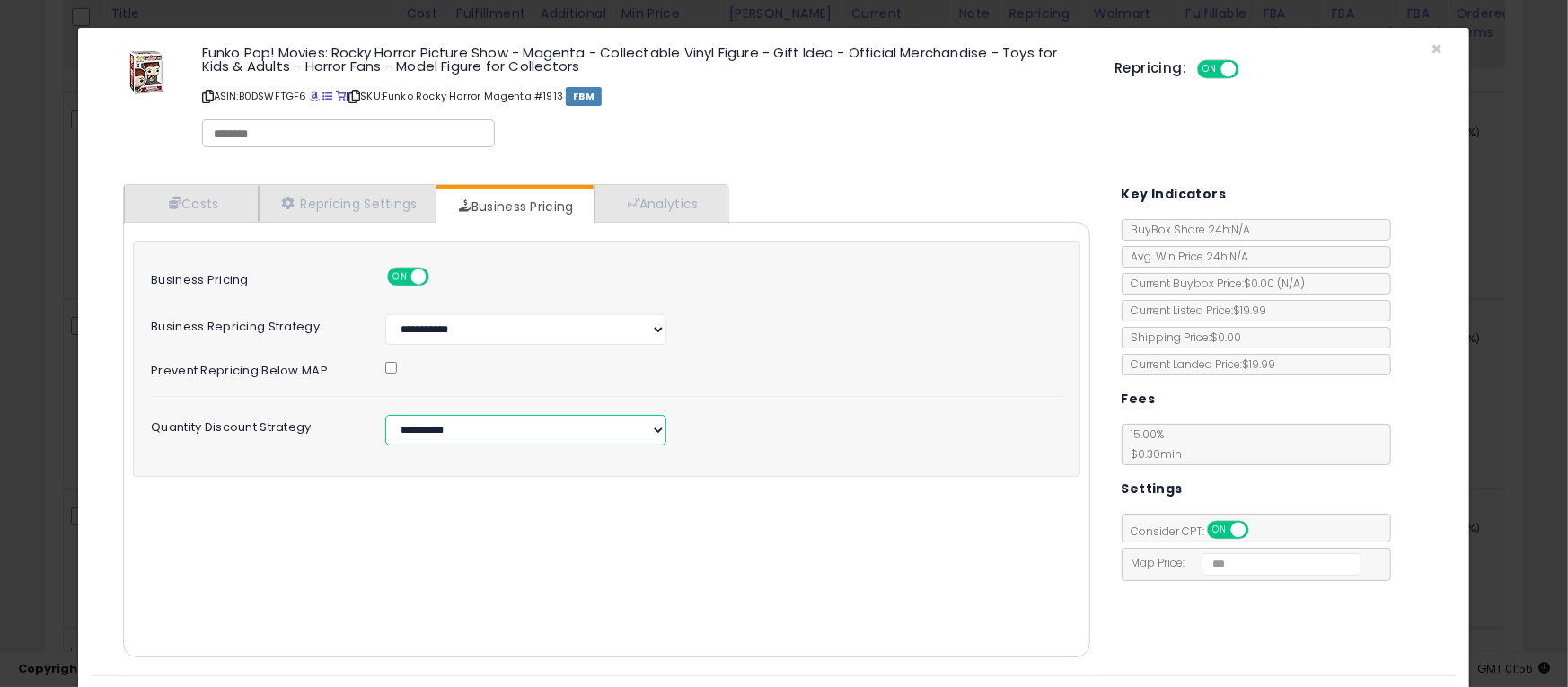
scroll to position [45, 0]
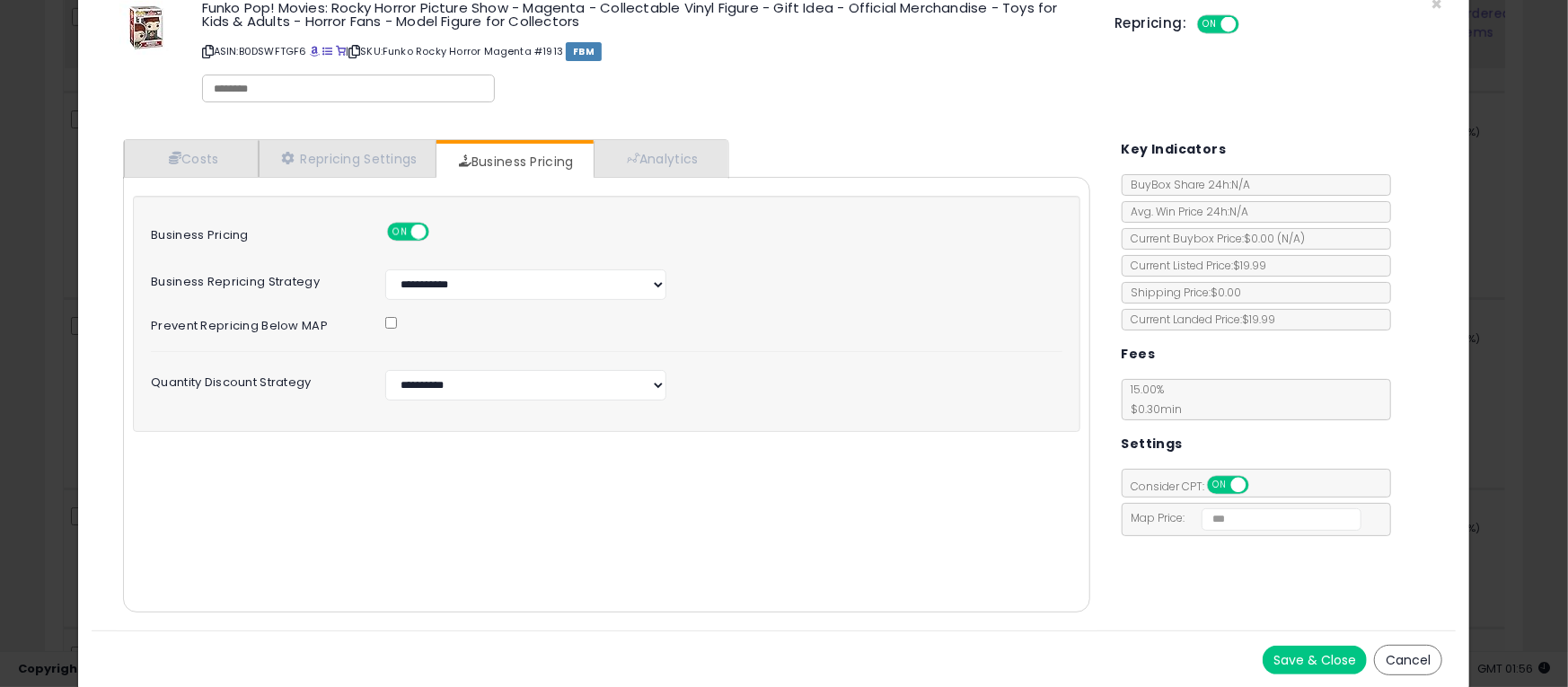
click at [1293, 657] on button "Save & Close" at bounding box center [1315, 660] width 104 height 29
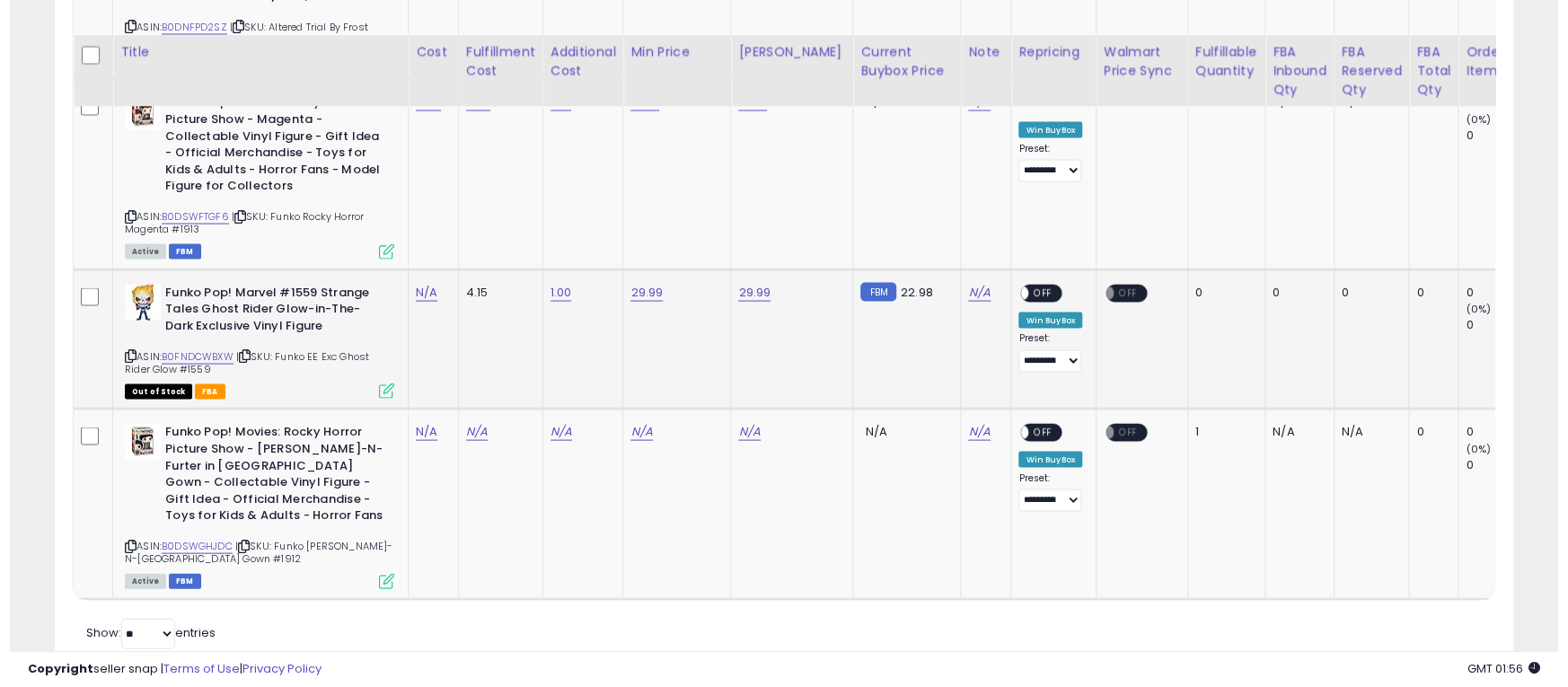
scroll to position [2145, 0]
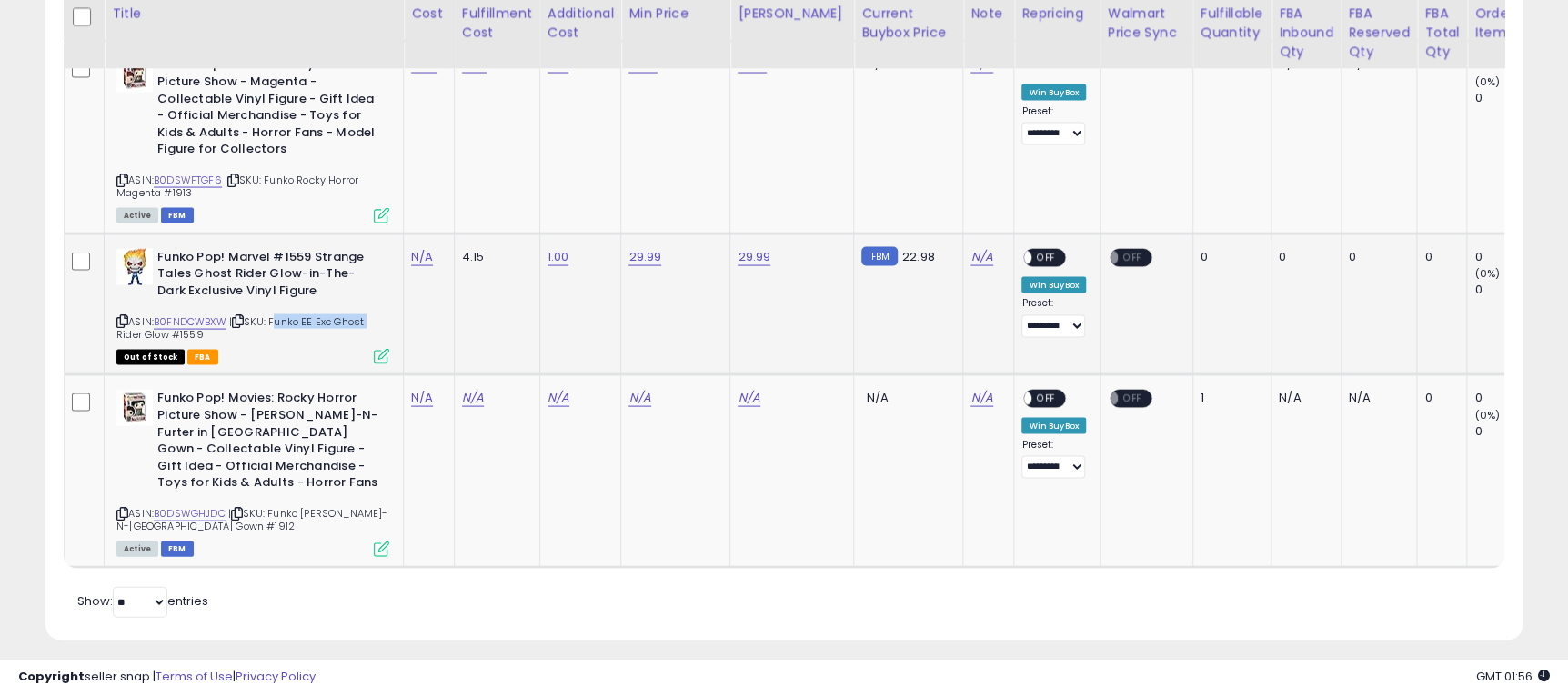
drag, startPoint x: 275, startPoint y: 285, endPoint x: 387, endPoint y: 291, distance: 112.2
click at [387, 291] on div "ASIN: B0FNDCWBXW | SKU: Funko EE Exc Ghost Rider Glow #1559 Out of Stock FBA" at bounding box center [253, 306] width 273 height 115
click at [668, 271] on td "29.99" at bounding box center [675, 304] width 109 height 142
drag, startPoint x: 275, startPoint y: 476, endPoint x: 382, endPoint y: 488, distance: 107.7
click at [382, 488] on div "ASIN: B0DSWGHJDC | SKU: Funko Frank-N-Furter Hospital Gown #1912 Active FBM" at bounding box center [253, 472] width 273 height 164
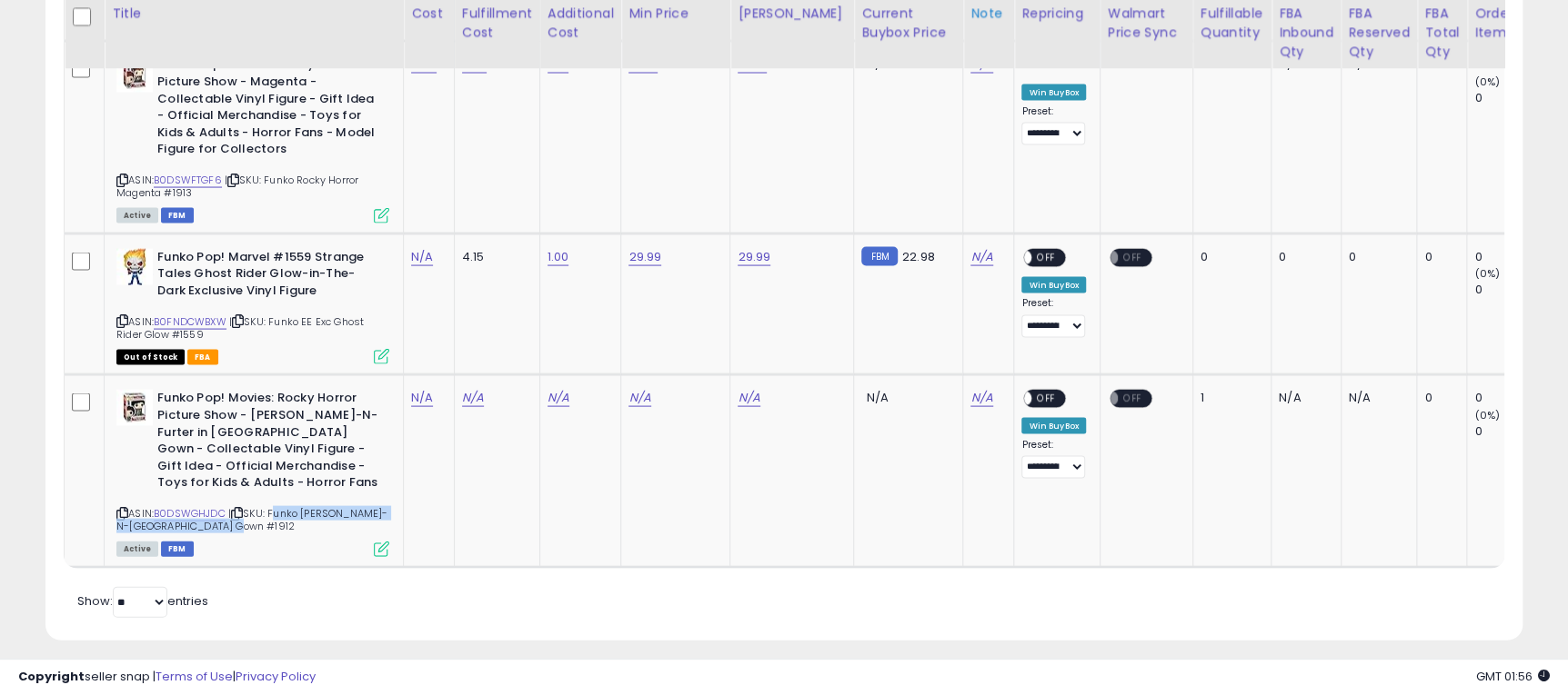
copy span "Funko Frank-N-Furter Hospital Gown #1912"
drag, startPoint x: 419, startPoint y: 368, endPoint x: 434, endPoint y: 358, distance: 18.0
click at [419, 389] on link "N/A" at bounding box center [421, 397] width 21 height 18
type input "*"
click button "submit" at bounding box center [470, 316] width 31 height 27
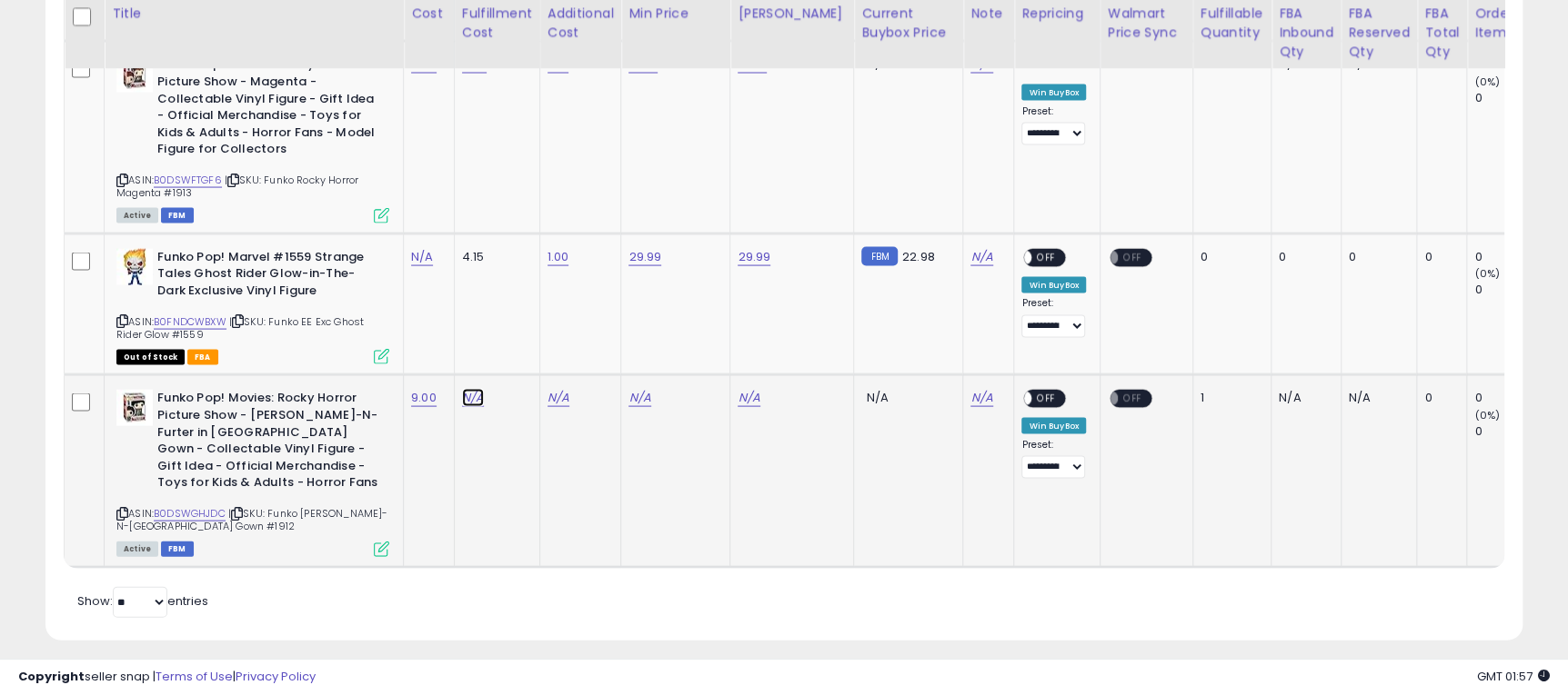
click at [471, 389] on link "N/A" at bounding box center [472, 397] width 21 height 18
type input "*"
click button "submit" at bounding box center [521, 316] width 31 height 27
click at [568, 390] on div "N/A" at bounding box center [578, 398] width 60 height 17
click at [565, 389] on link "N/A" at bounding box center [558, 397] width 21 height 18
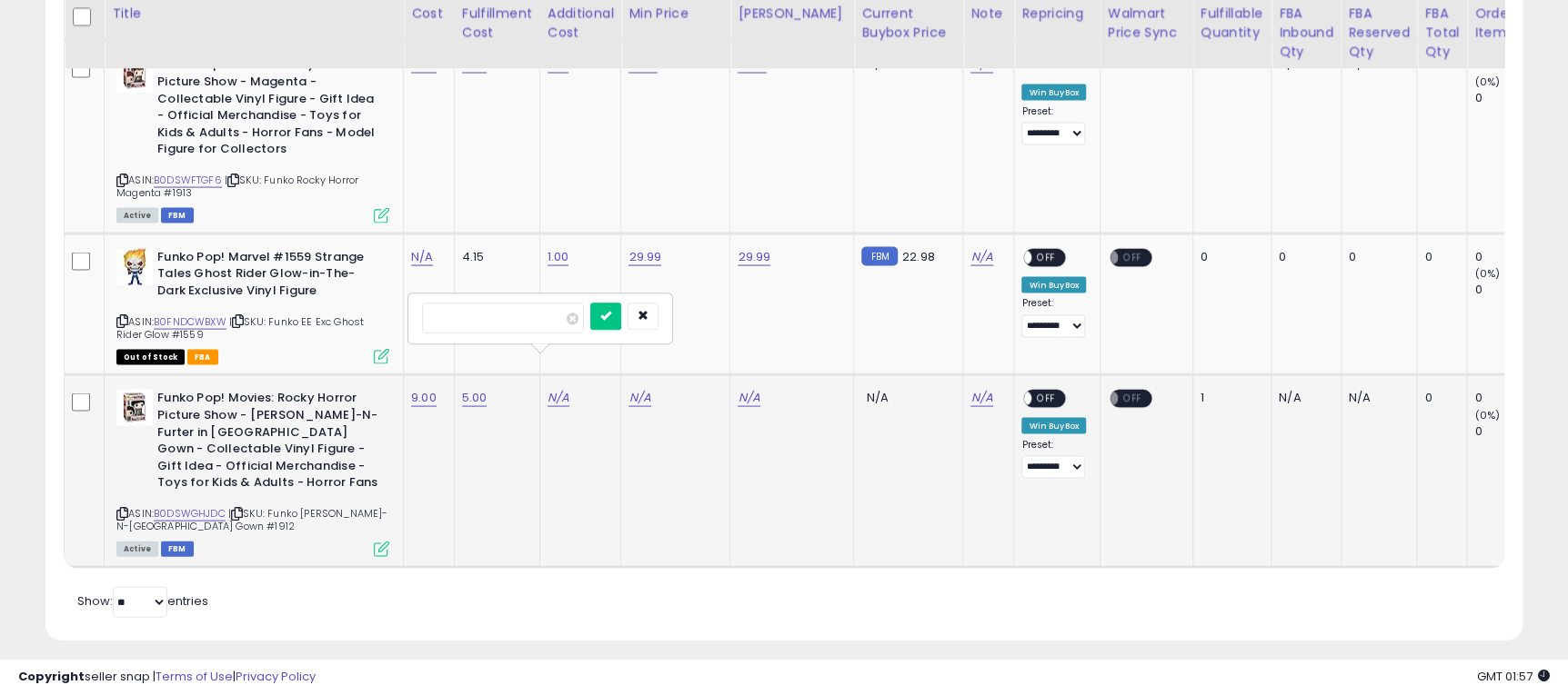
type input "*"
click button "submit" at bounding box center [605, 316] width 31 height 27
click at [646, 389] on link "N/A" at bounding box center [638, 397] width 21 height 18
type input "*****"
click button "submit" at bounding box center [688, 316] width 31 height 27
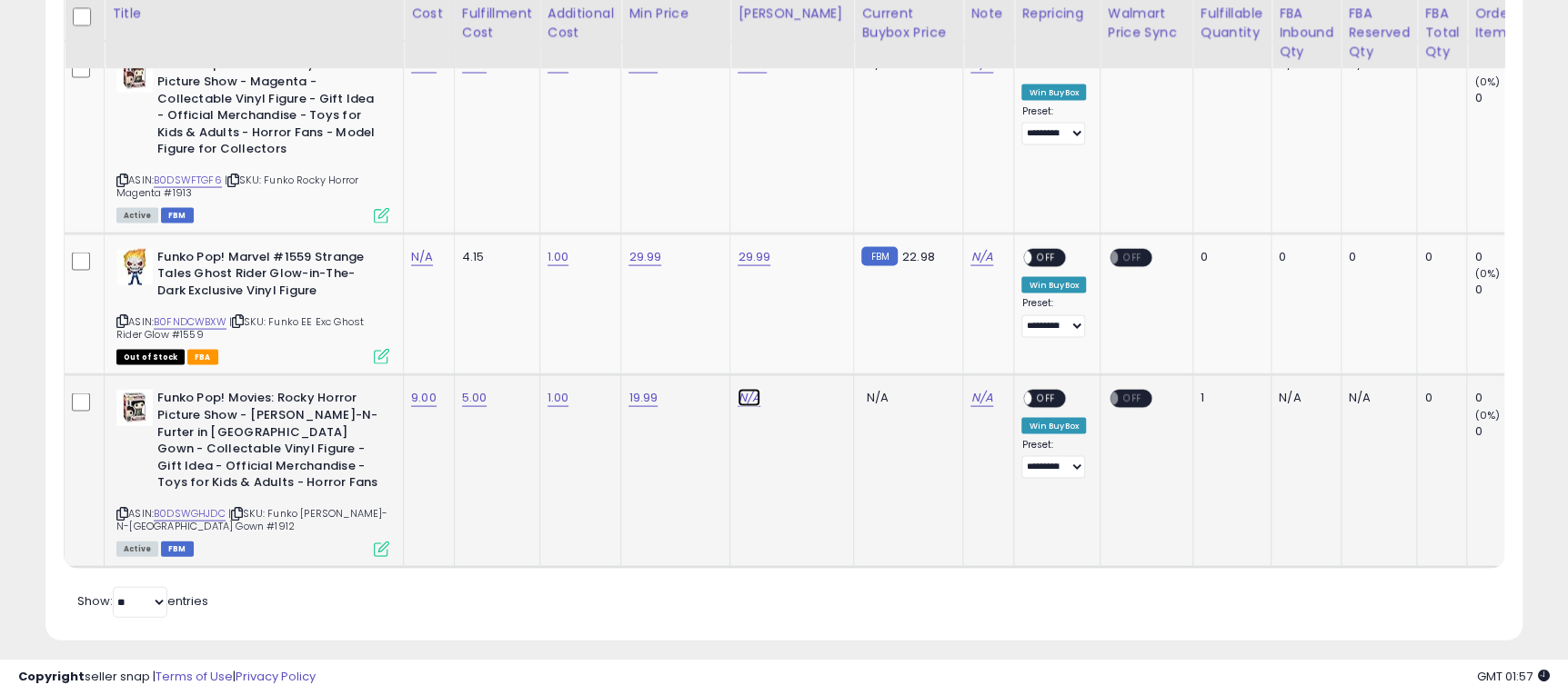
click at [755, 389] on link "N/A" at bounding box center [748, 397] width 21 height 18
type input "*****"
click button "submit" at bounding box center [797, 316] width 31 height 27
click at [1032, 392] on span "OFF" at bounding box center [1046, 399] width 29 height 16
click at [382, 542] on icon at bounding box center [381, 549] width 16 height 16
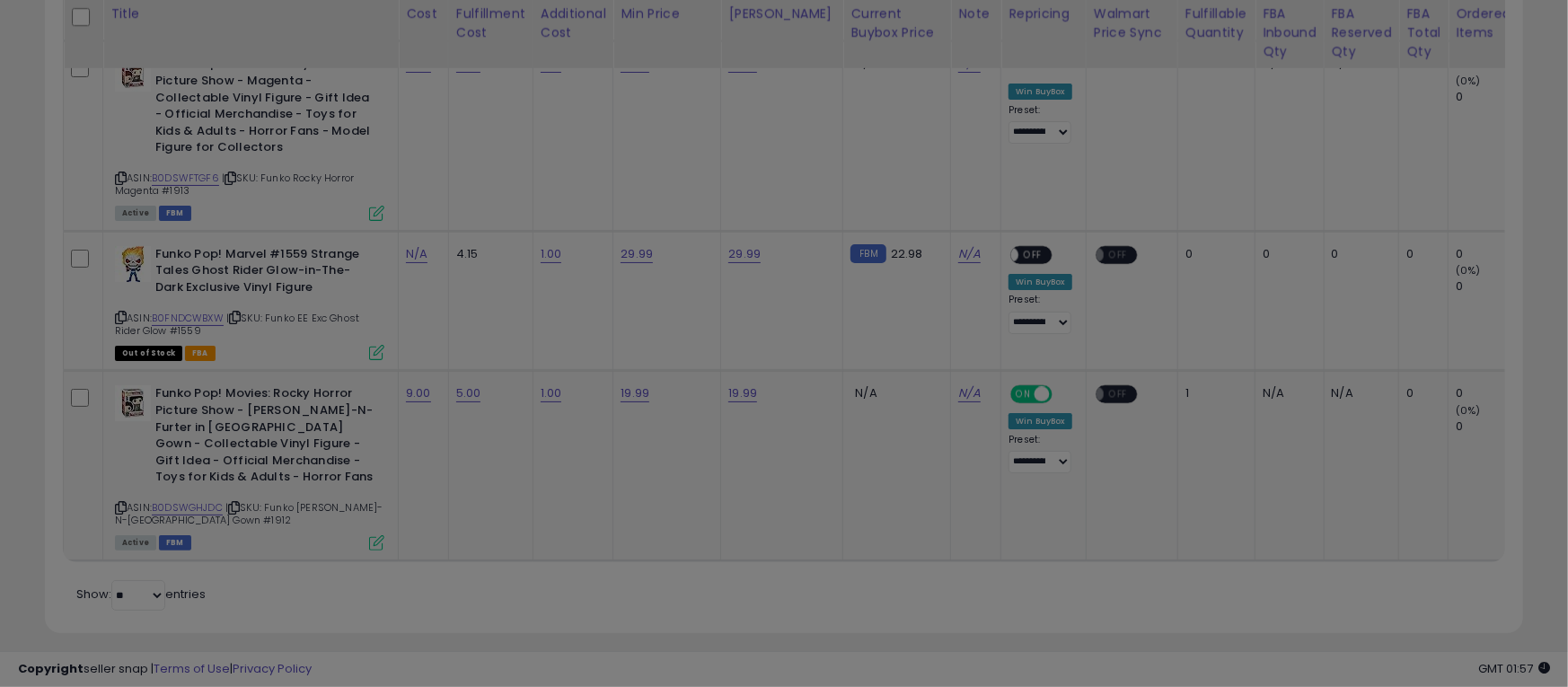
scroll to position [368, 856]
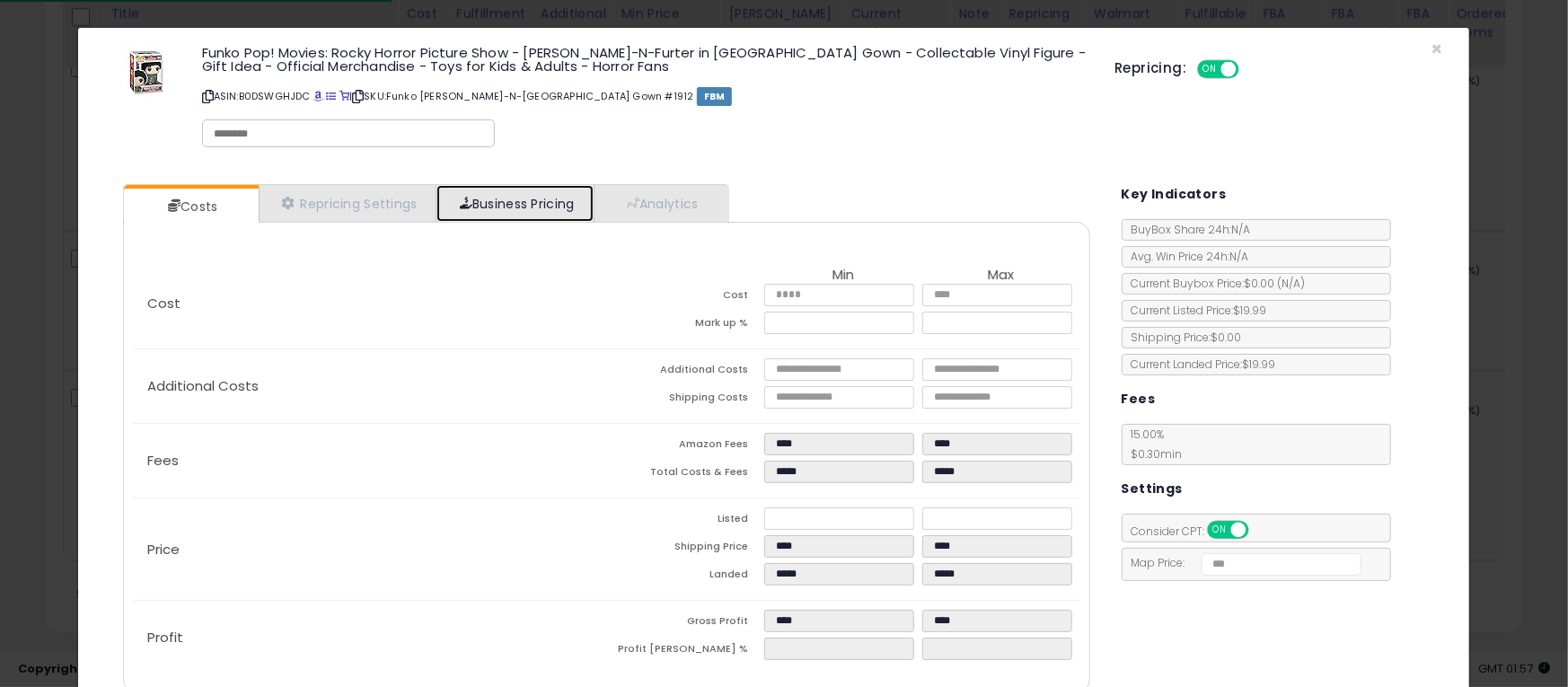
click at [530, 203] on link "Business Pricing" at bounding box center [515, 204] width 157 height 37
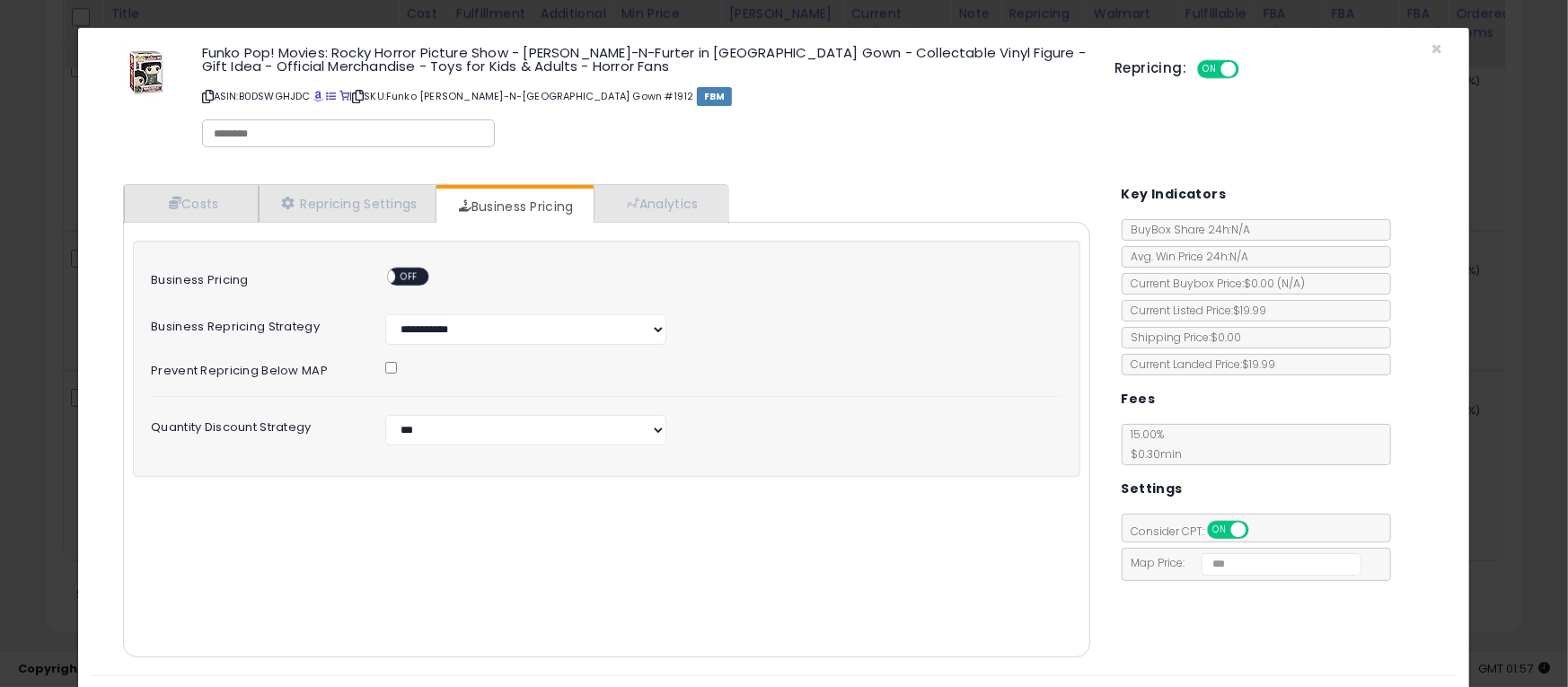
click at [403, 272] on span "OFF" at bounding box center [410, 277] width 29 height 16
click at [486, 425] on select "**********" at bounding box center [525, 430] width 281 height 30
select select "*******"
click at [385, 415] on select "**********" at bounding box center [525, 430] width 281 height 30
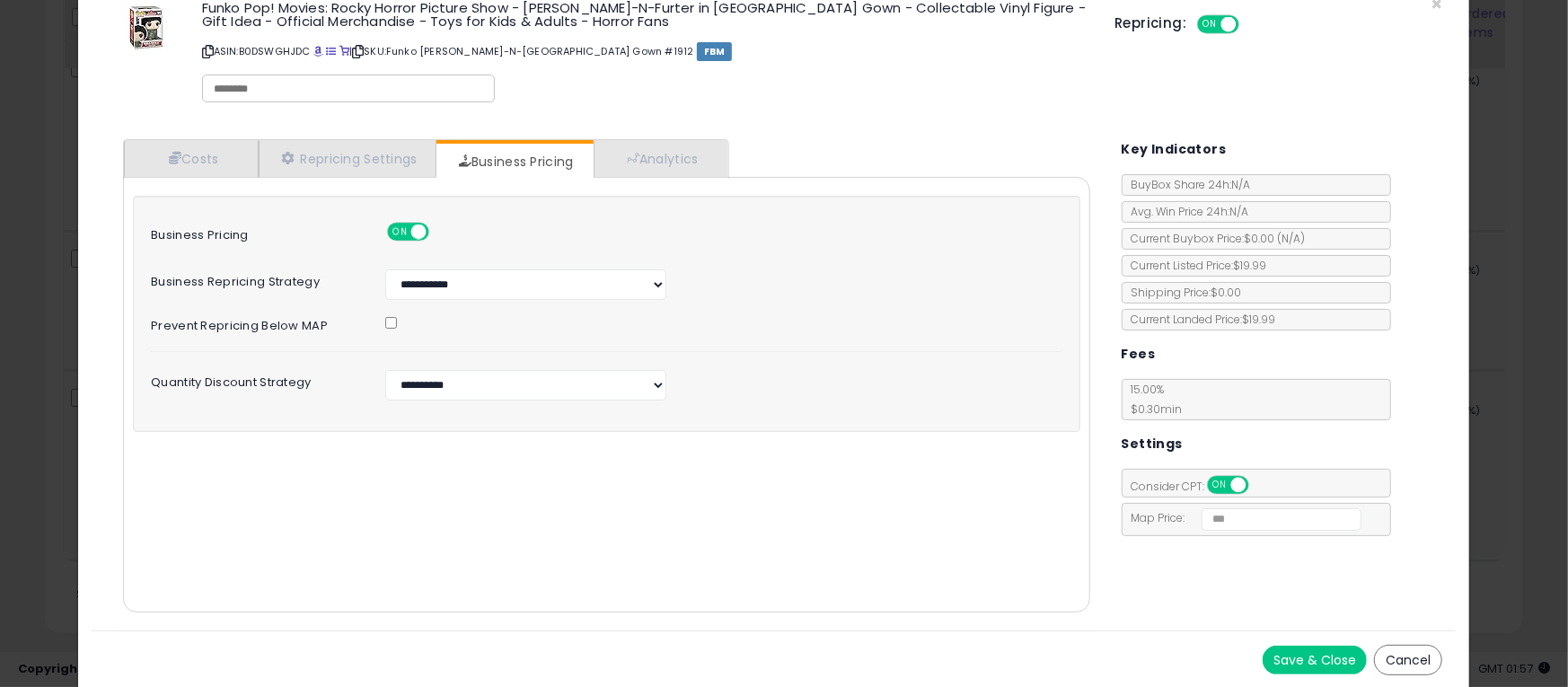
drag, startPoint x: 1303, startPoint y: 657, endPoint x: 1293, endPoint y: 650, distance: 12.2
click at [1303, 658] on button "Save & Close" at bounding box center [1315, 660] width 104 height 29
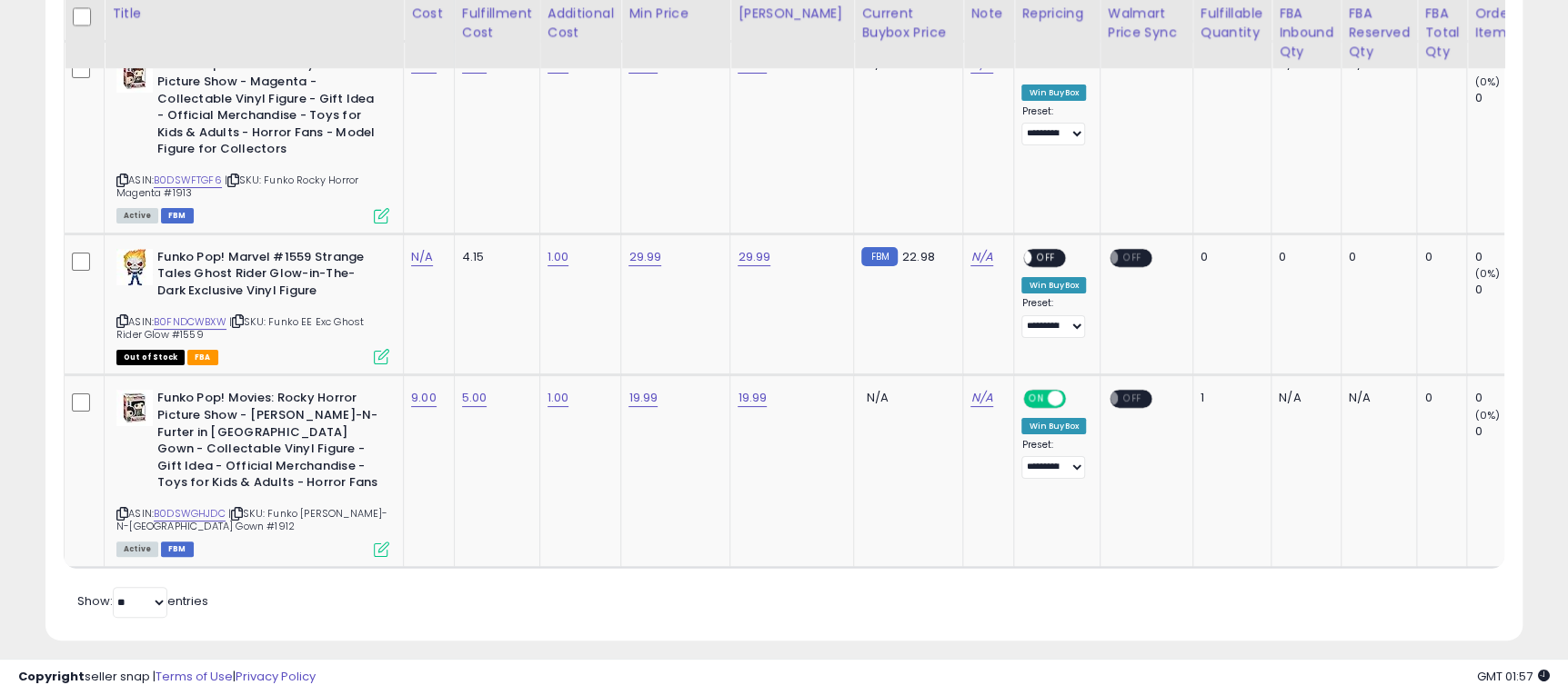
scroll to position [908525, 908478]
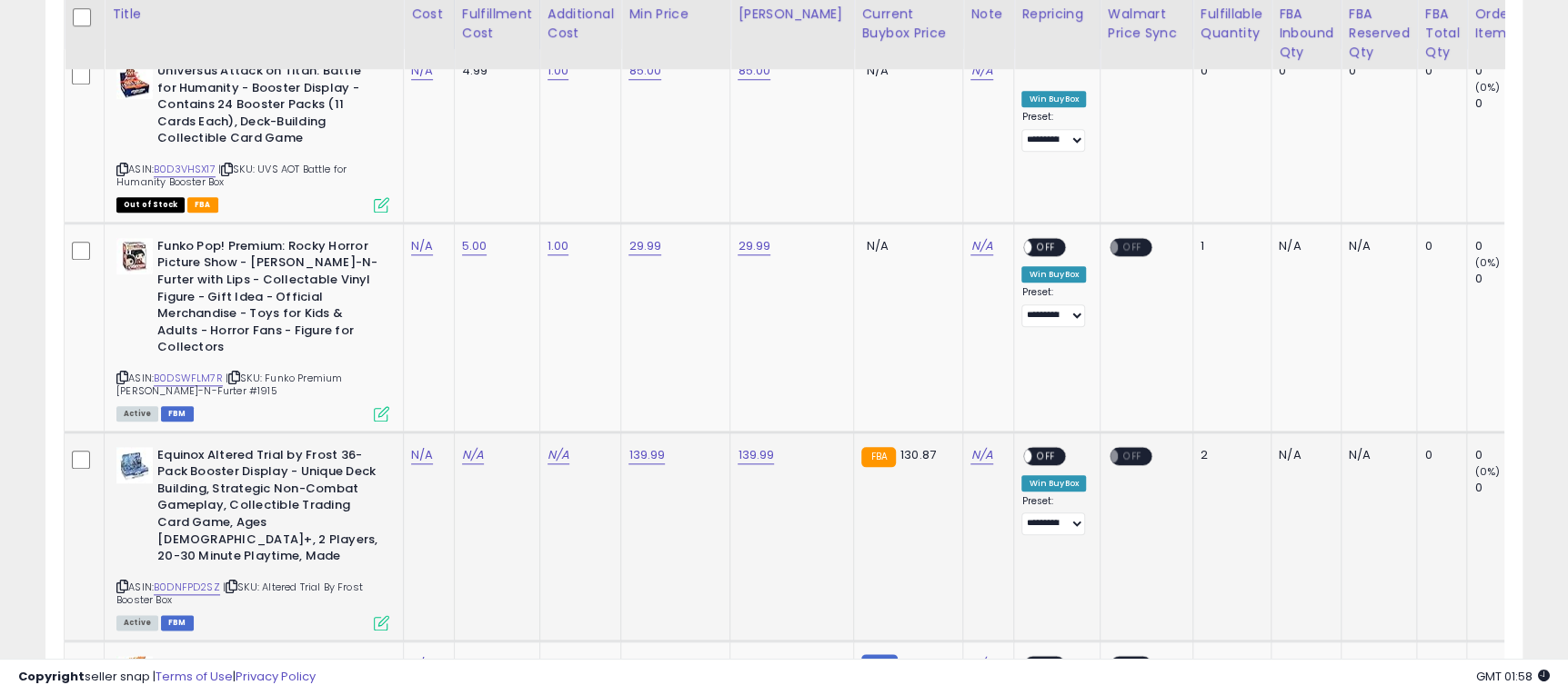
scroll to position [951, 0]
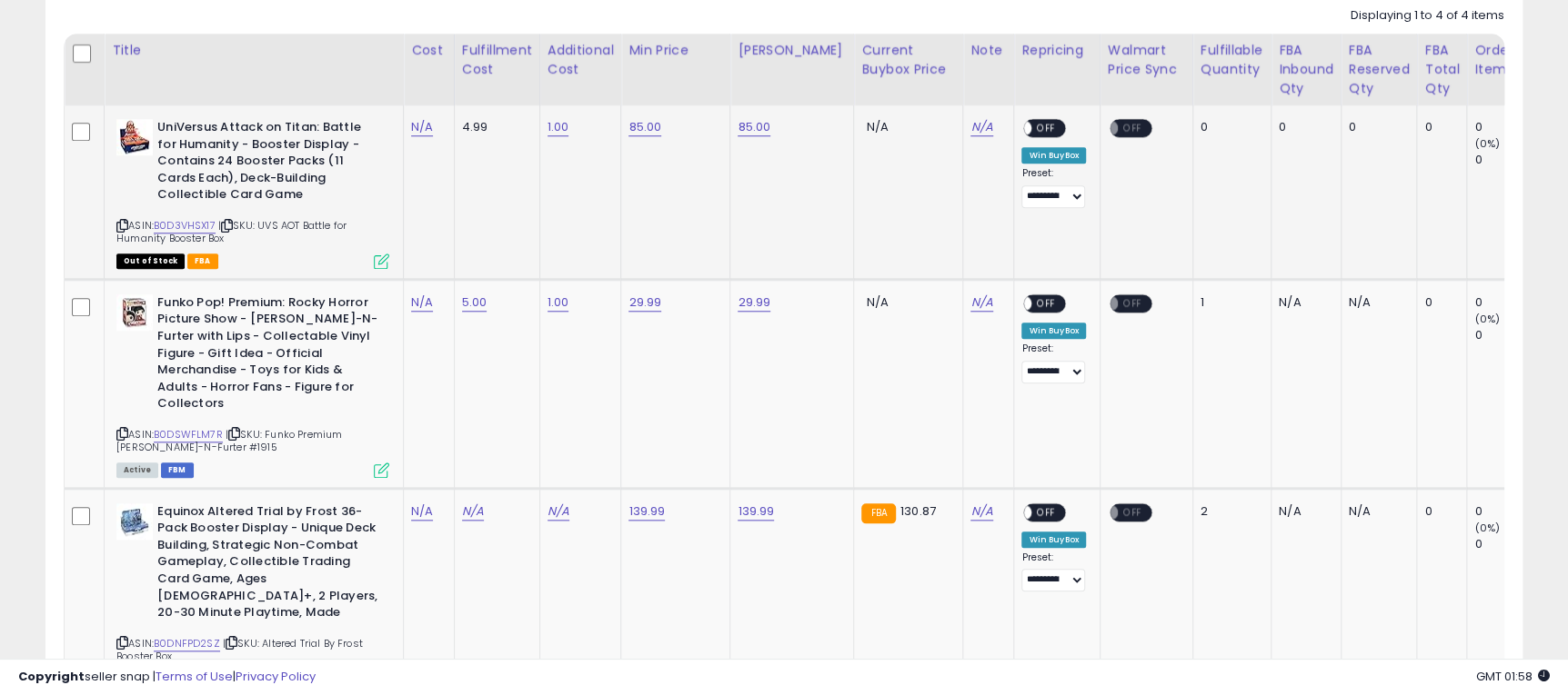
drag, startPoint x: 265, startPoint y: 226, endPoint x: 284, endPoint y: 238, distance: 22.5
click at [284, 238] on div "ASIN: B0D3VHSX17 | SKU: UVS AOT Battle for Humanity Booster Box Out of Stock FBA" at bounding box center [253, 193] width 273 height 148
copy span "UVS AOT Battle for Humanity Booster Box"
drag, startPoint x: 268, startPoint y: 414, endPoint x: 301, endPoint y: 430, distance: 36.7
click at [301, 430] on div "ASIN: B0DSWFLM7R | SKU: Funko Premium Frank-N-Furter #1915 Active FBM" at bounding box center [253, 385] width 273 height 182
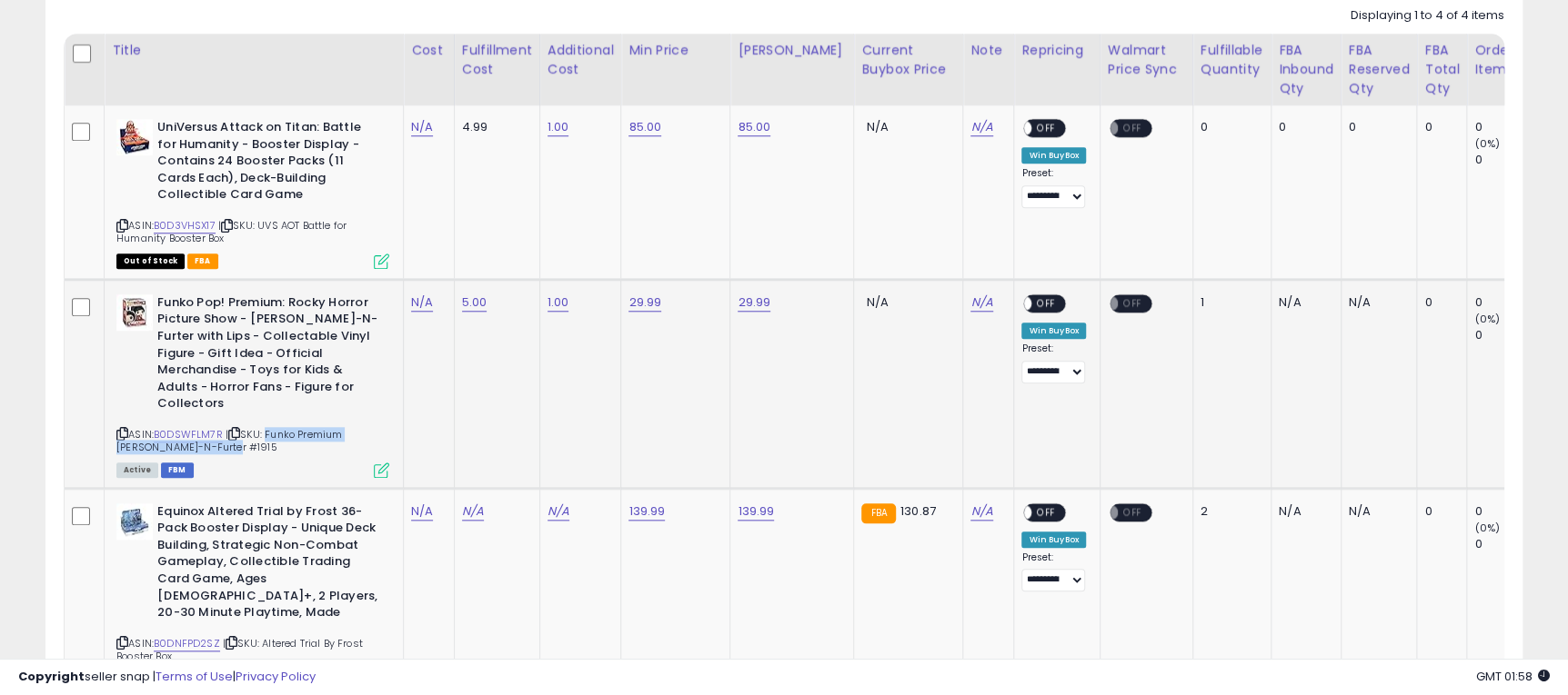
copy span "Funko Premium Frank-N-Furter #1915"
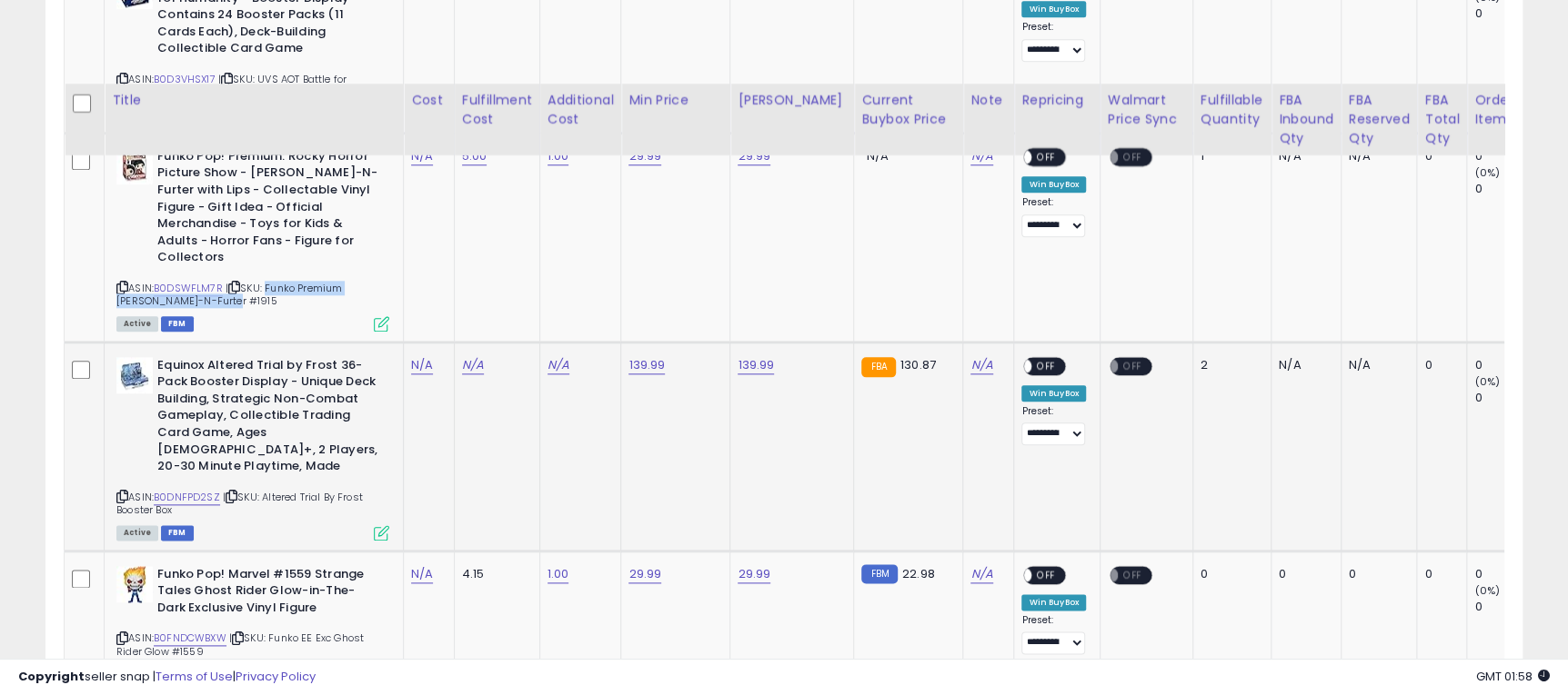
scroll to position [1223, 0]
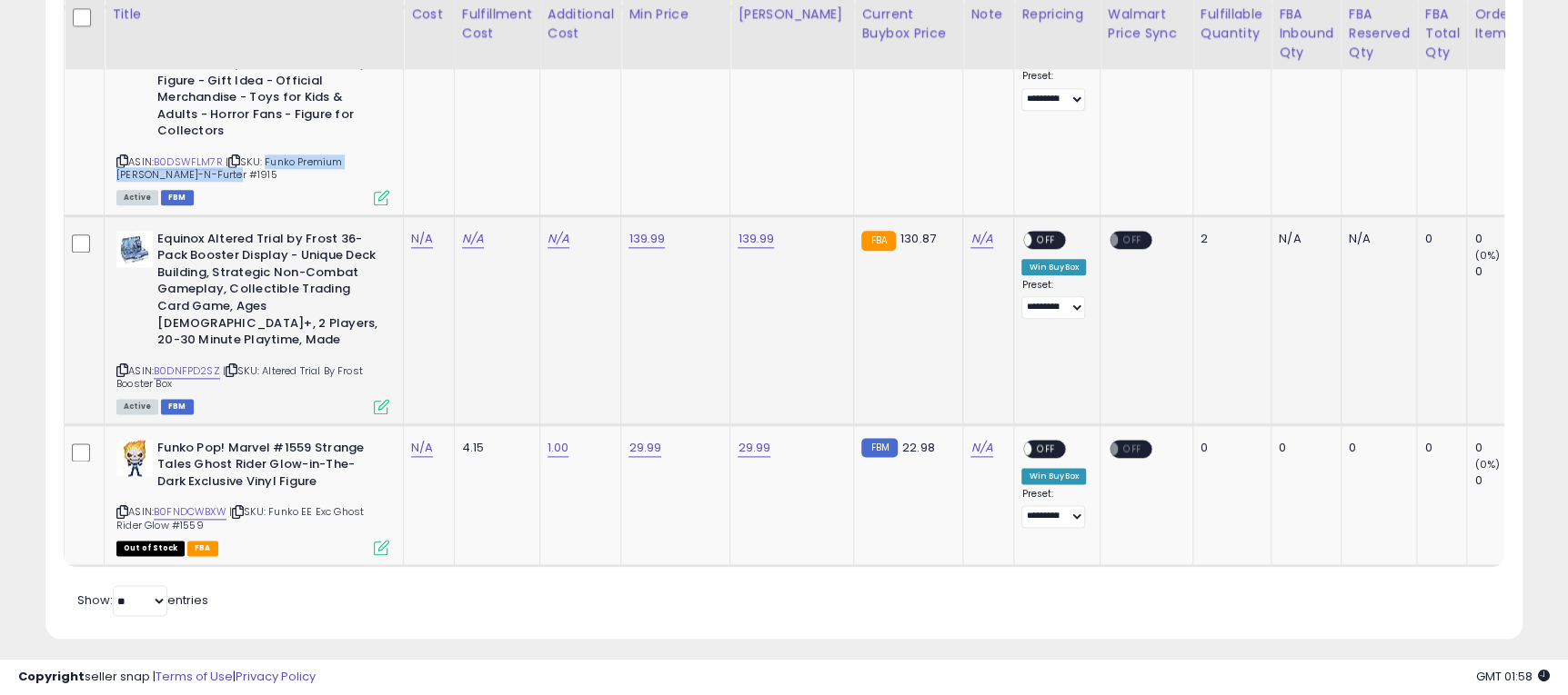
drag, startPoint x: 266, startPoint y: 339, endPoint x: 273, endPoint y: 346, distance: 9.9
click at [273, 346] on div "ASIN: B0DNFPD2SZ | SKU: Altered Trial By Frost Booster Box Active FBM" at bounding box center [253, 321] width 273 height 182
copy span "Altered Trial By Frost Booster Box"
drag, startPoint x: 274, startPoint y: 476, endPoint x: 296, endPoint y: 489, distance: 25.6
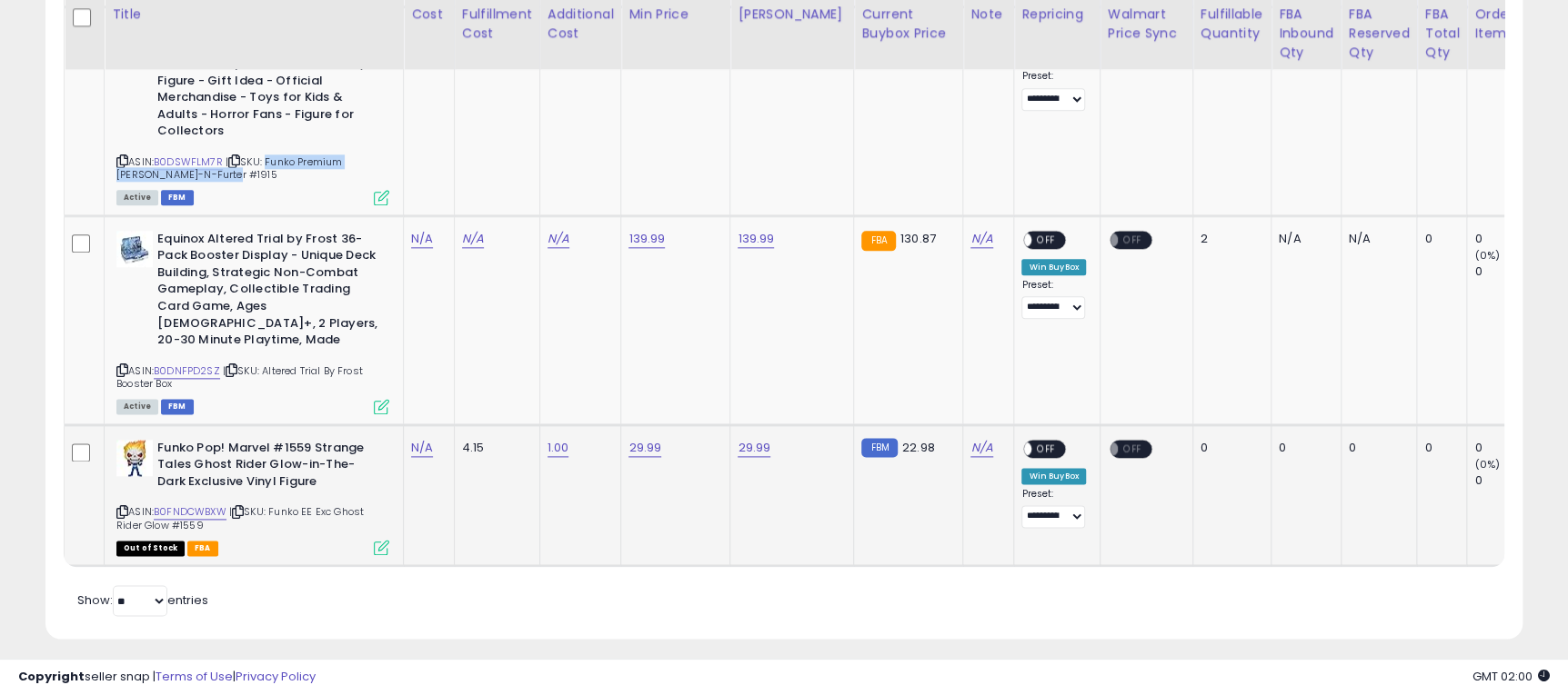
click at [296, 489] on div "ASIN: B0FNDCWBXW | SKU: Funko EE Exc Ghost Rider Glow #1559 Out of Stock FBA" at bounding box center [253, 497] width 273 height 115
copy span "Funko EE Exc Ghost Rider Glow #1559"
click at [761, 309] on td "139.99" at bounding box center [791, 320] width 124 height 209
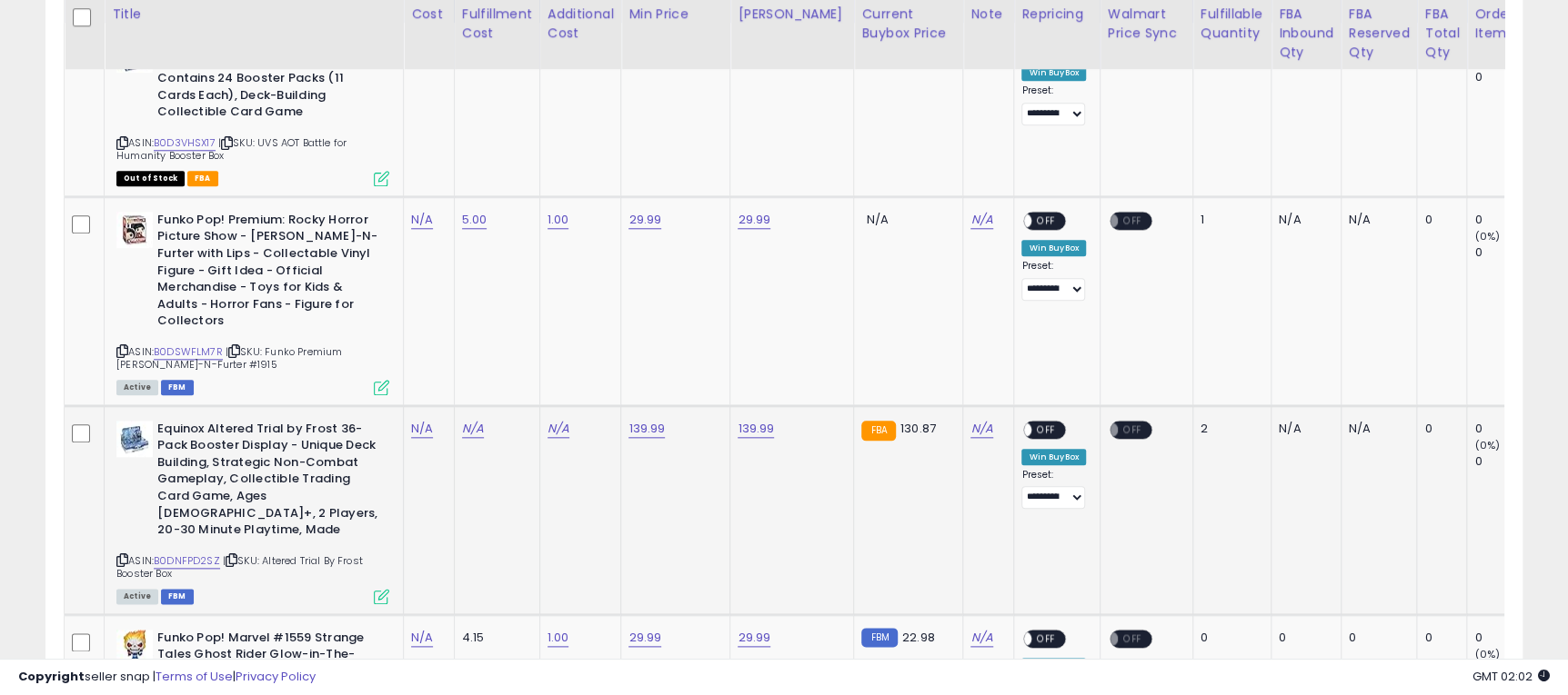
scroll to position [1087, 0]
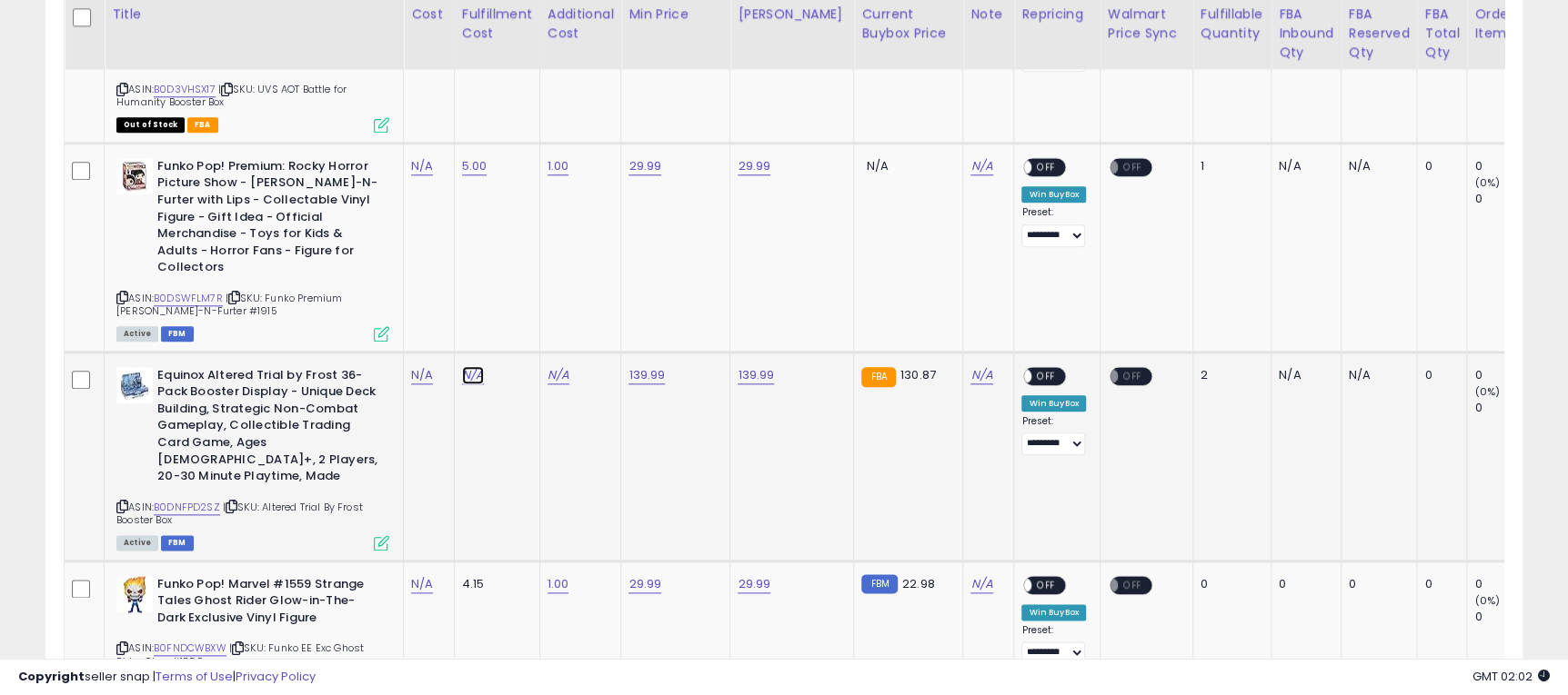
click at [471, 367] on link "N/A" at bounding box center [472, 375] width 21 height 18
type input "*"
click button "submit" at bounding box center [521, 313] width 31 height 27
click at [562, 367] on link "N/A" at bounding box center [558, 375] width 21 height 18
type input "*"
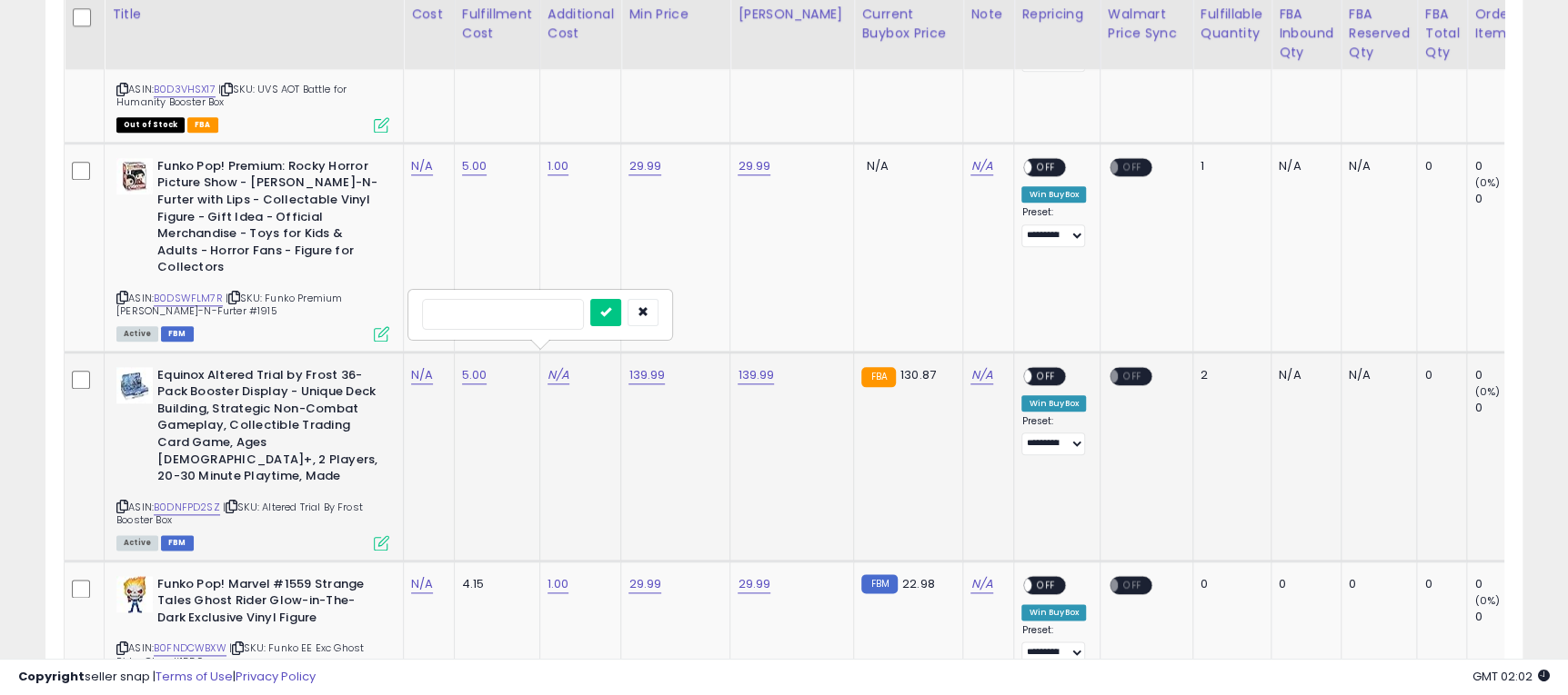
type input "*"
click button "submit" at bounding box center [605, 313] width 31 height 27
click at [627, 439] on td "139.99" at bounding box center [675, 456] width 109 height 209
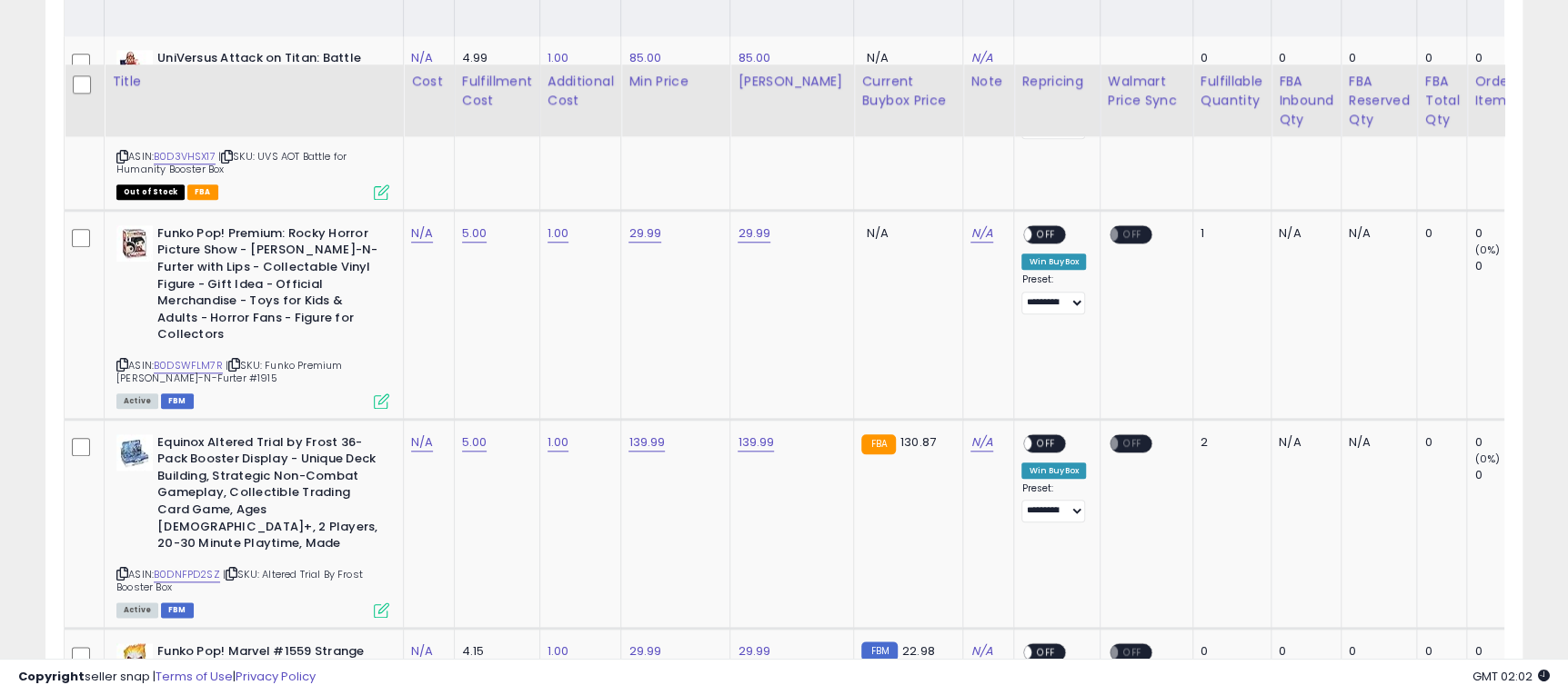
scroll to position [542, 0]
